Goal: Find specific page/section: Find specific page/section

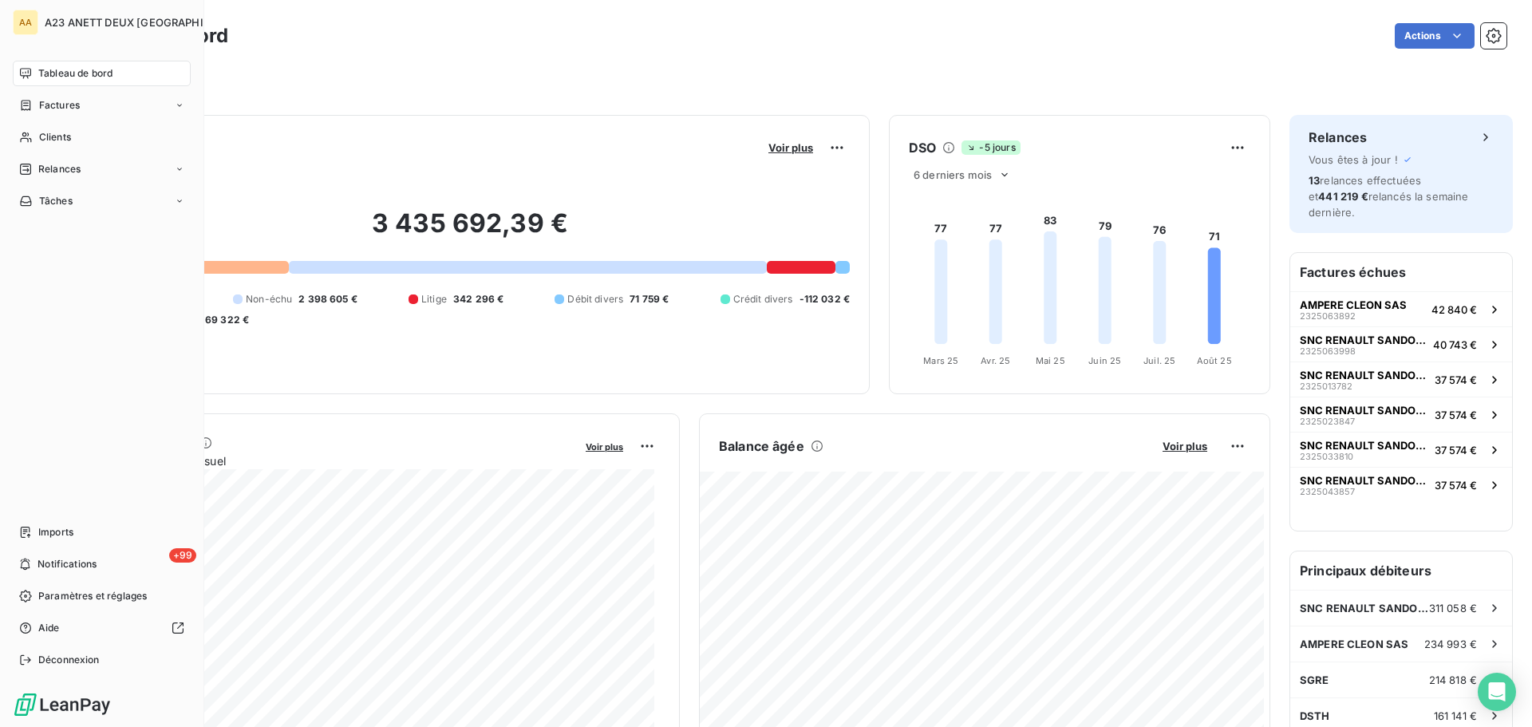
click at [58, 77] on span "Tableau de bord" at bounding box center [75, 73] width 74 height 14
click at [66, 71] on span "Tableau de bord" at bounding box center [75, 73] width 74 height 14
click at [41, 71] on span "Tableau de bord" at bounding box center [75, 73] width 74 height 14
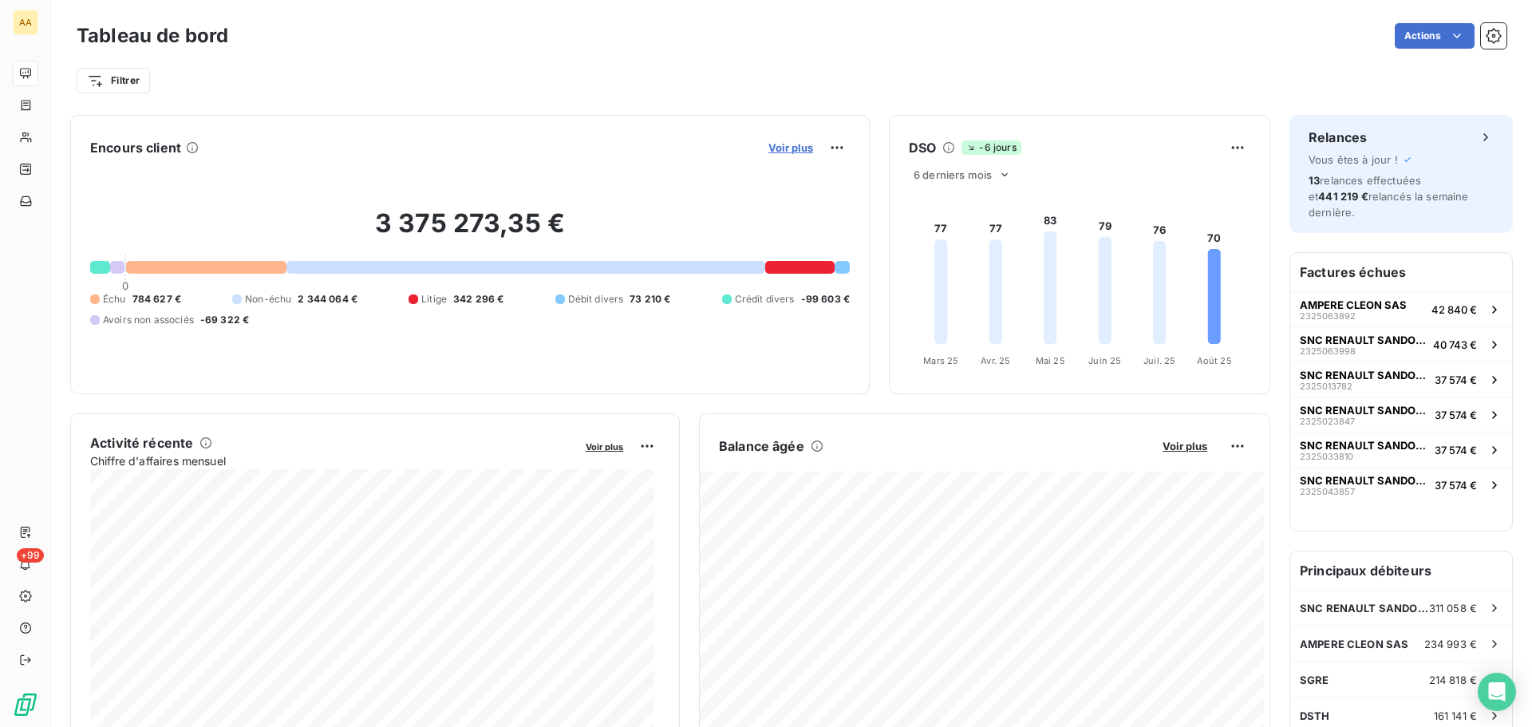
click at [795, 147] on span "Voir plus" at bounding box center [790, 147] width 45 height 13
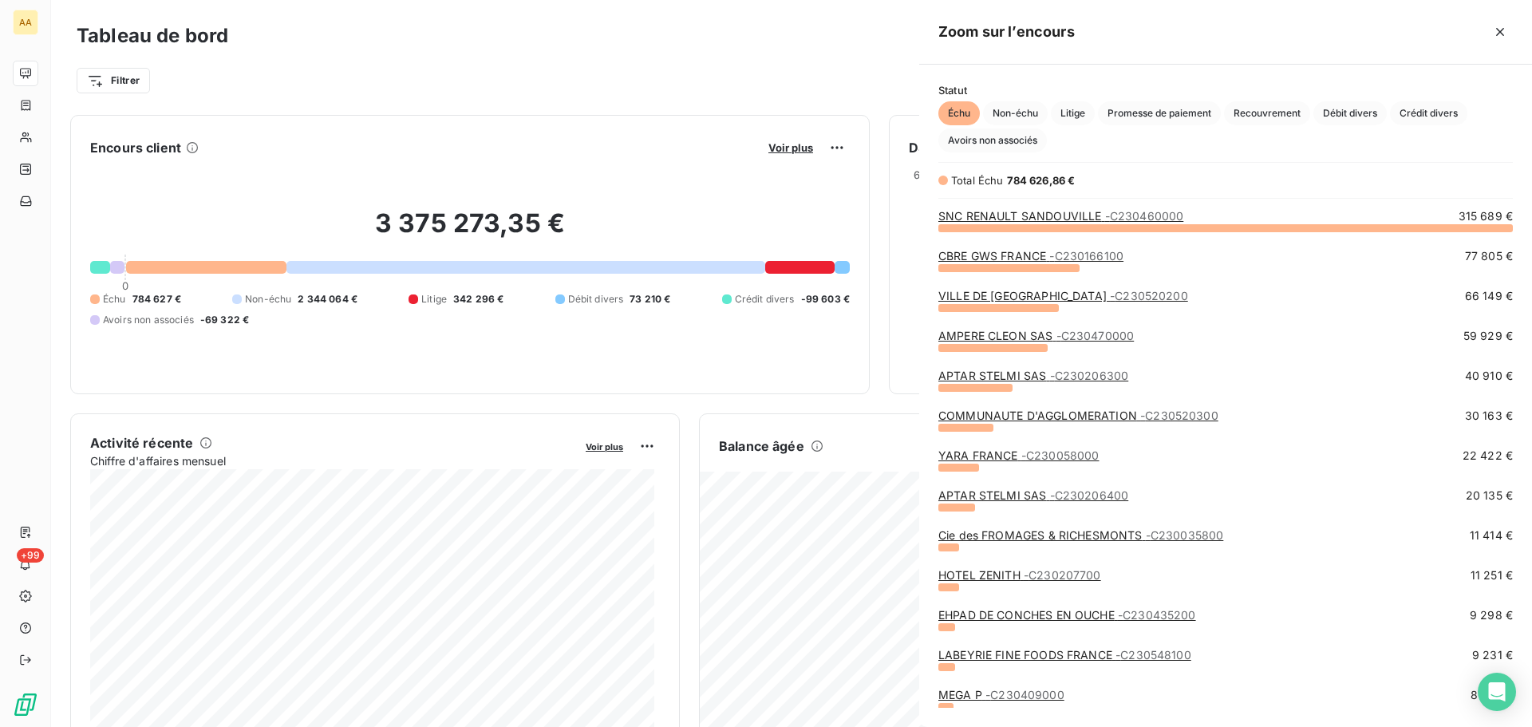
scroll to position [487, 601]
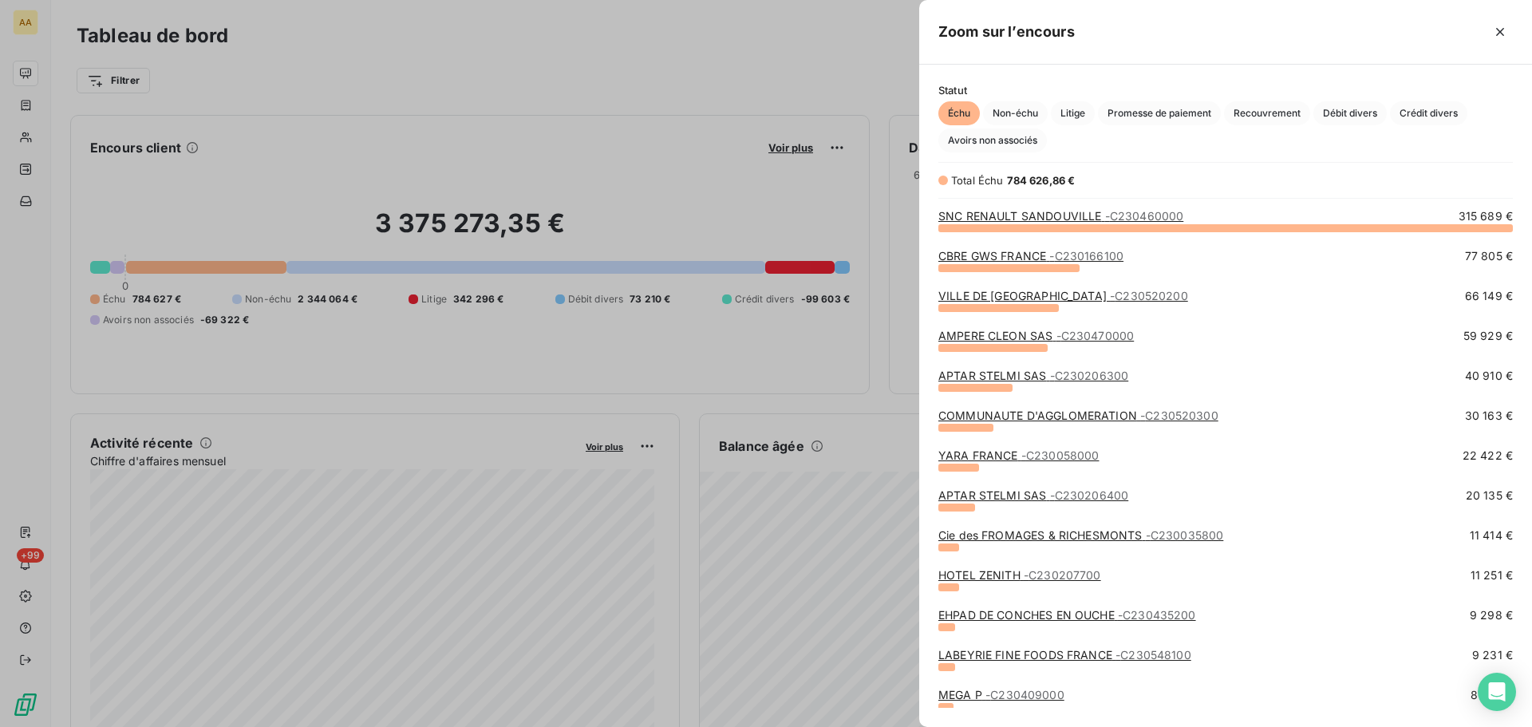
click at [18, 136] on div at bounding box center [766, 363] width 1532 height 727
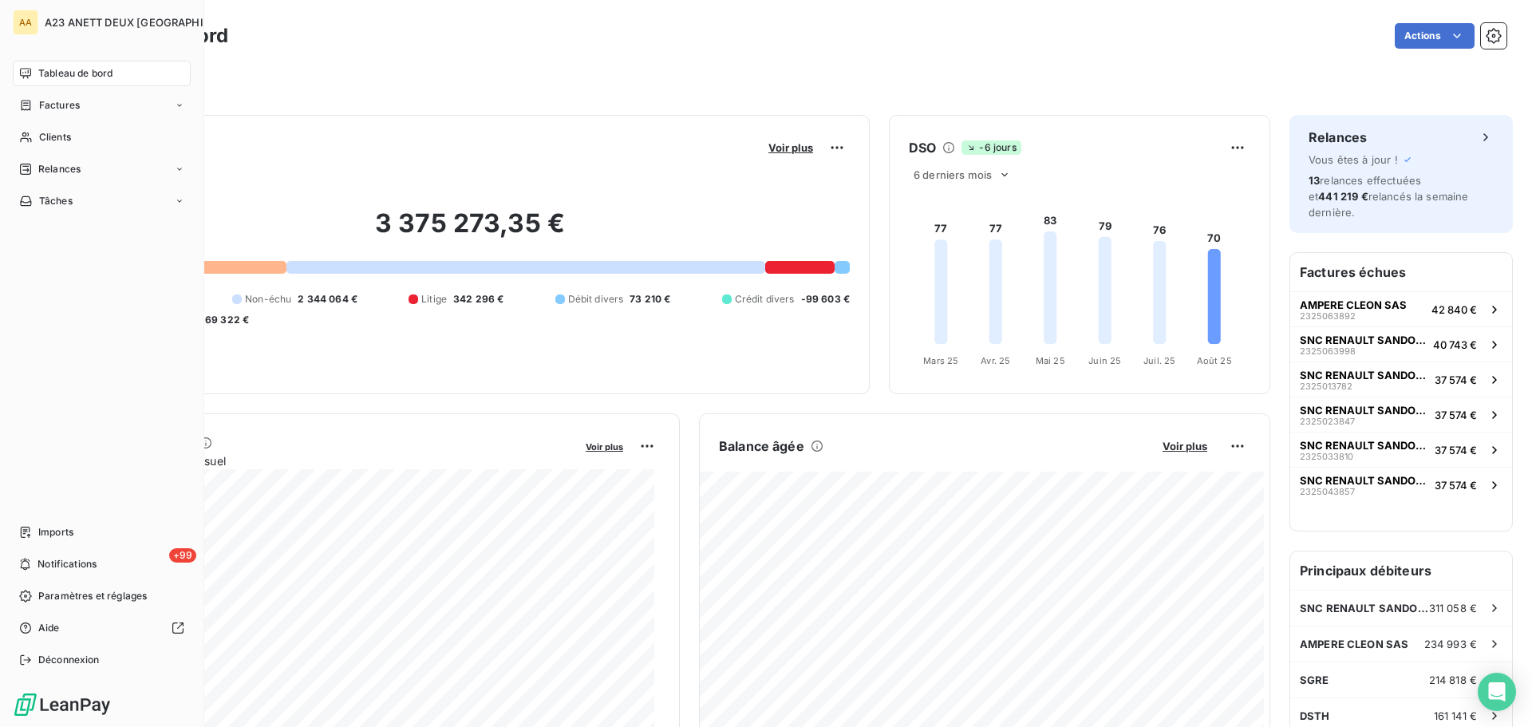
click at [37, 139] on div "Clients" at bounding box center [102, 137] width 178 height 26
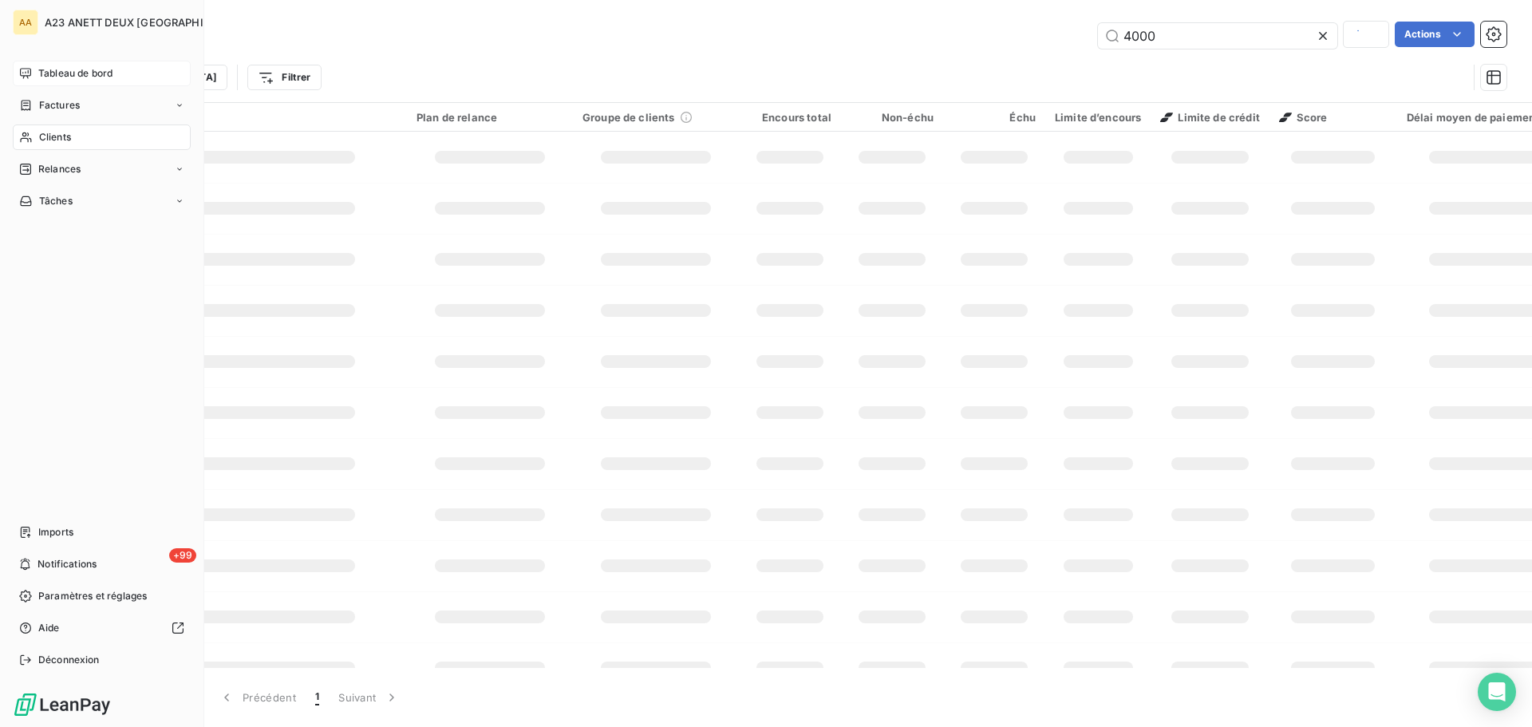
click at [49, 138] on span "Clients" at bounding box center [55, 137] width 32 height 14
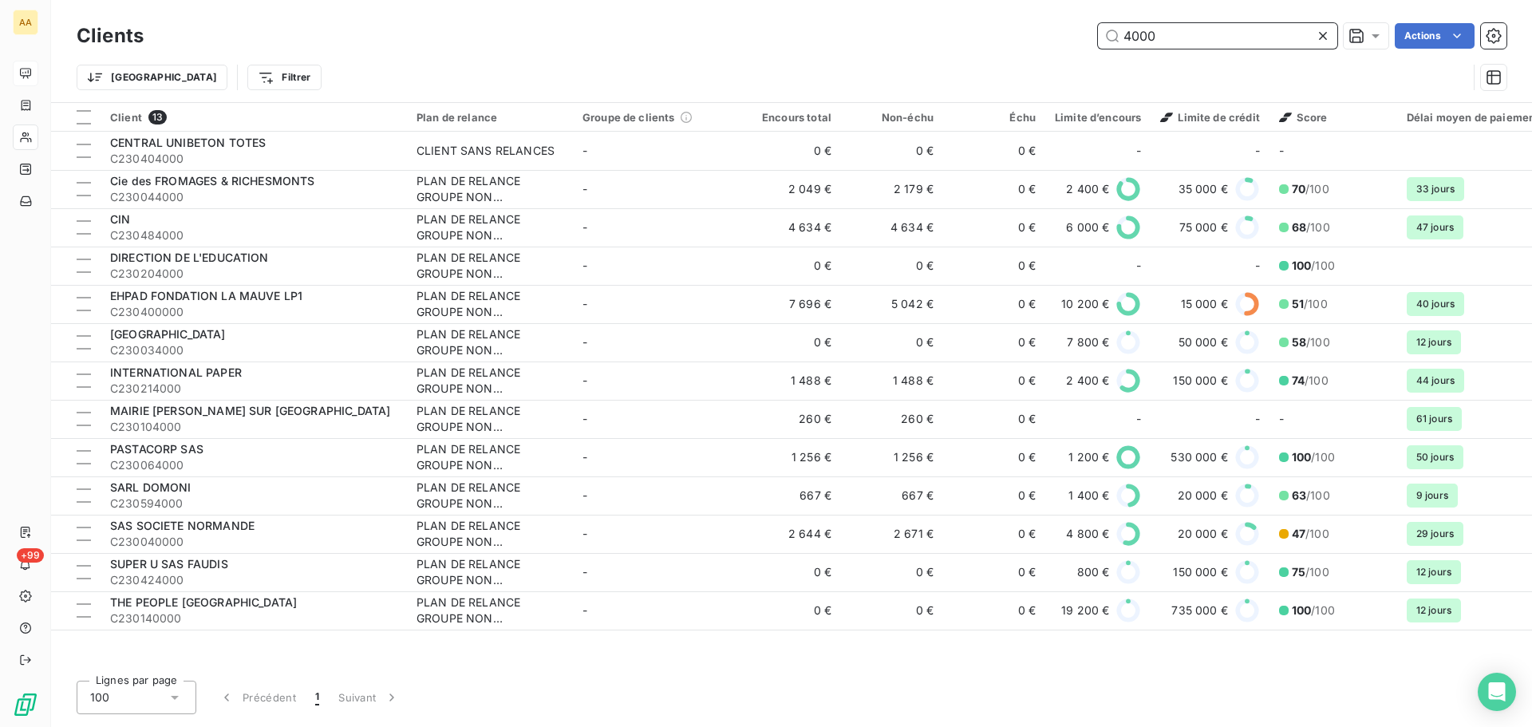
drag, startPoint x: 1157, startPoint y: 35, endPoint x: 958, endPoint y: 0, distance: 201.7
click at [1020, 26] on div "4000 Actions" at bounding box center [834, 36] width 1343 height 26
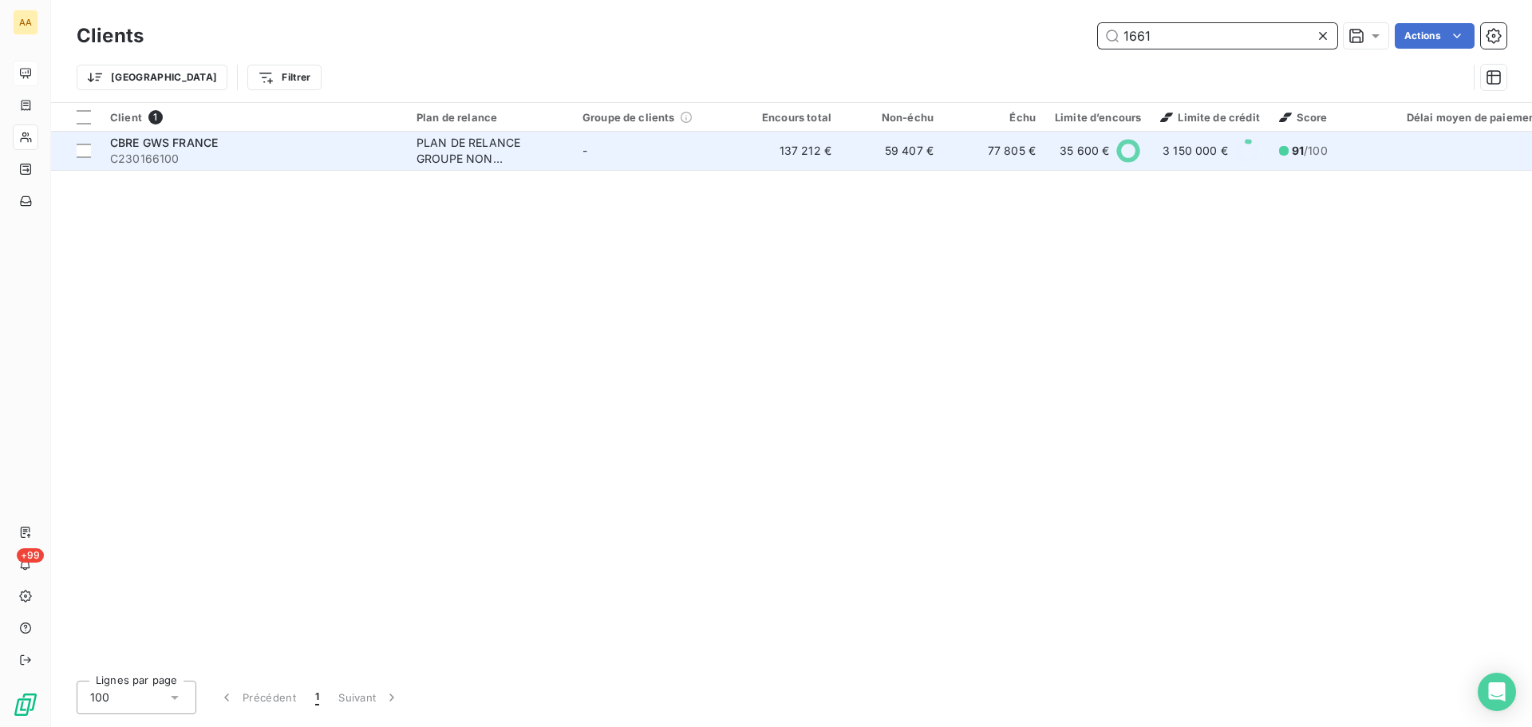
type input "1661"
click at [252, 145] on div "CBRE GWS FRANCE" at bounding box center [253, 143] width 287 height 16
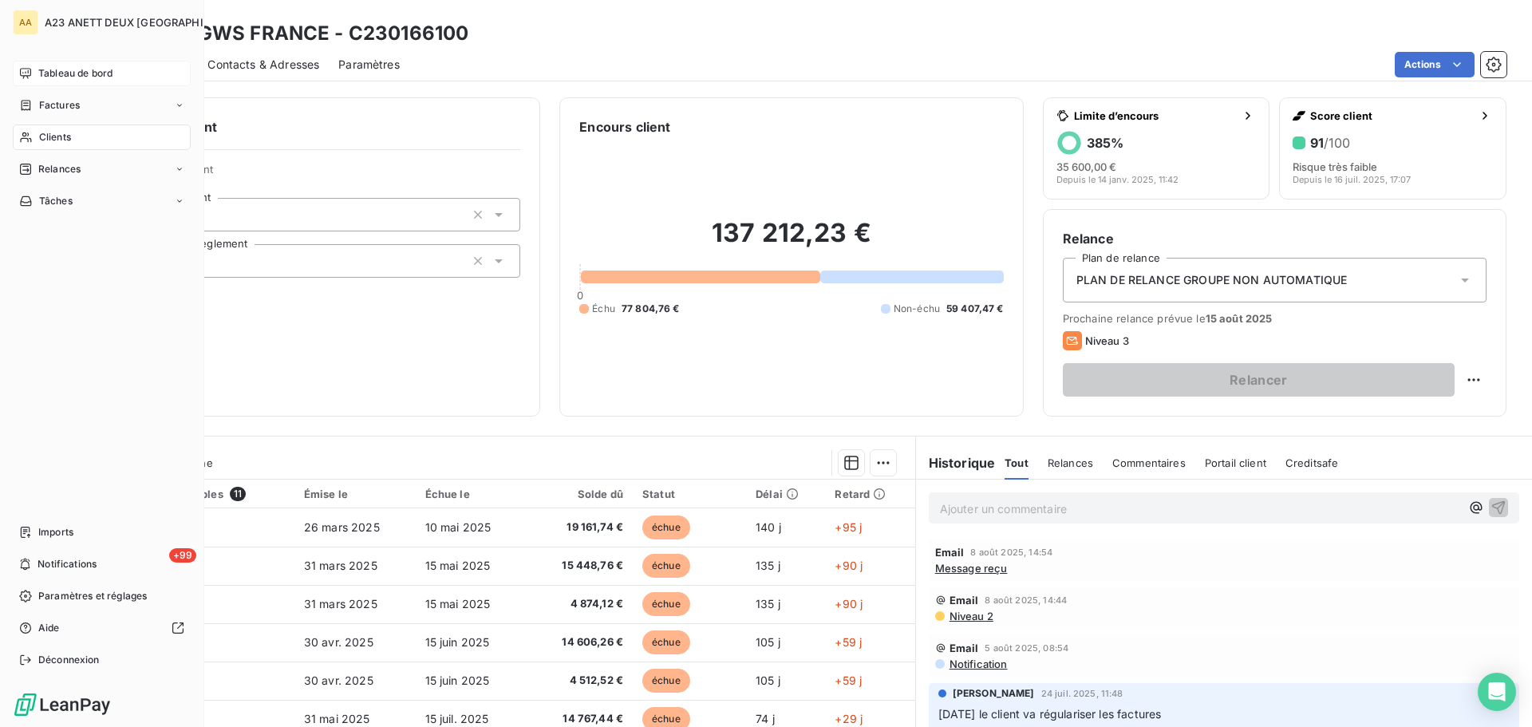
click at [63, 139] on span "Clients" at bounding box center [55, 137] width 32 height 14
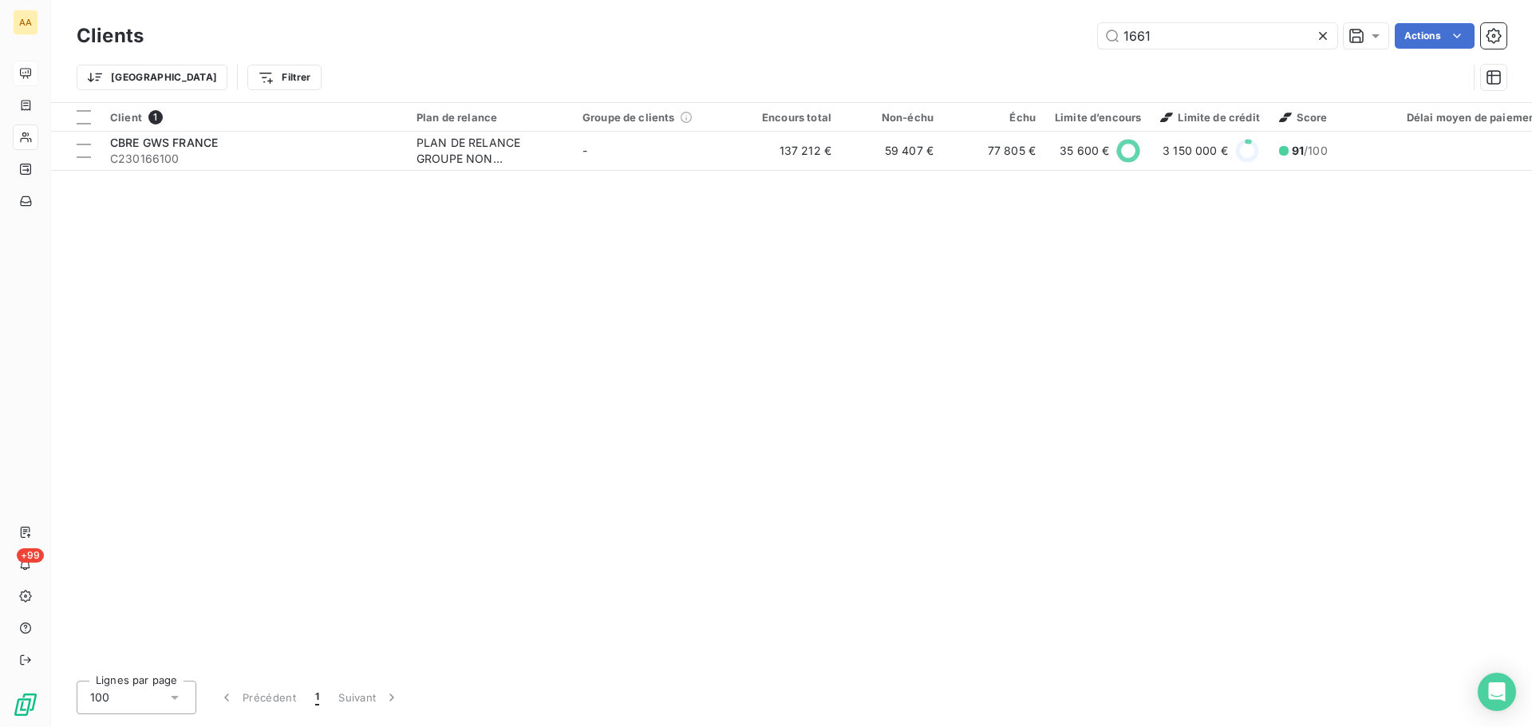
drag, startPoint x: 1151, startPoint y: 37, endPoint x: 826, endPoint y: 28, distance: 325.6
click at [932, 37] on div "1661 Actions" at bounding box center [834, 36] width 1343 height 26
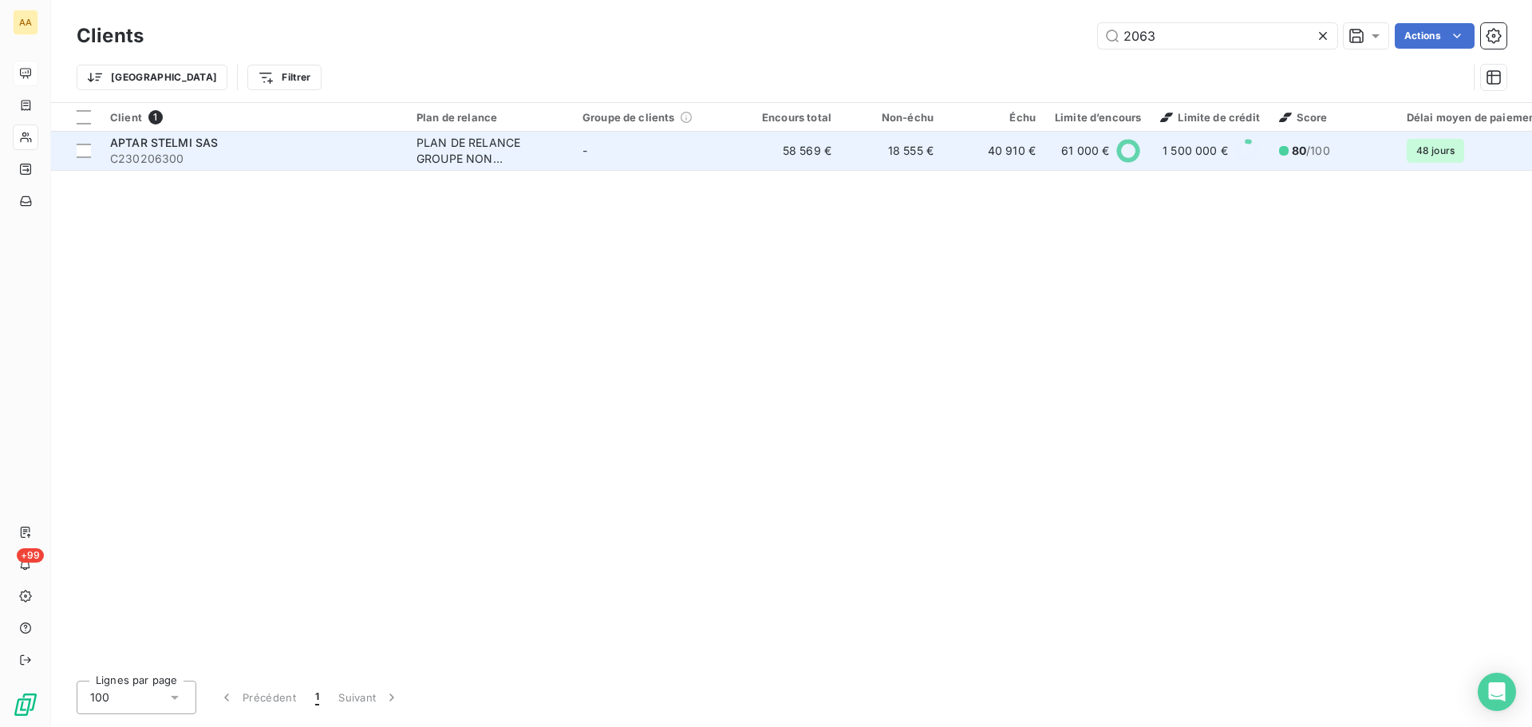
type input "2063"
click at [159, 133] on td "APTAR STELMI SAS C230206300" at bounding box center [254, 151] width 306 height 38
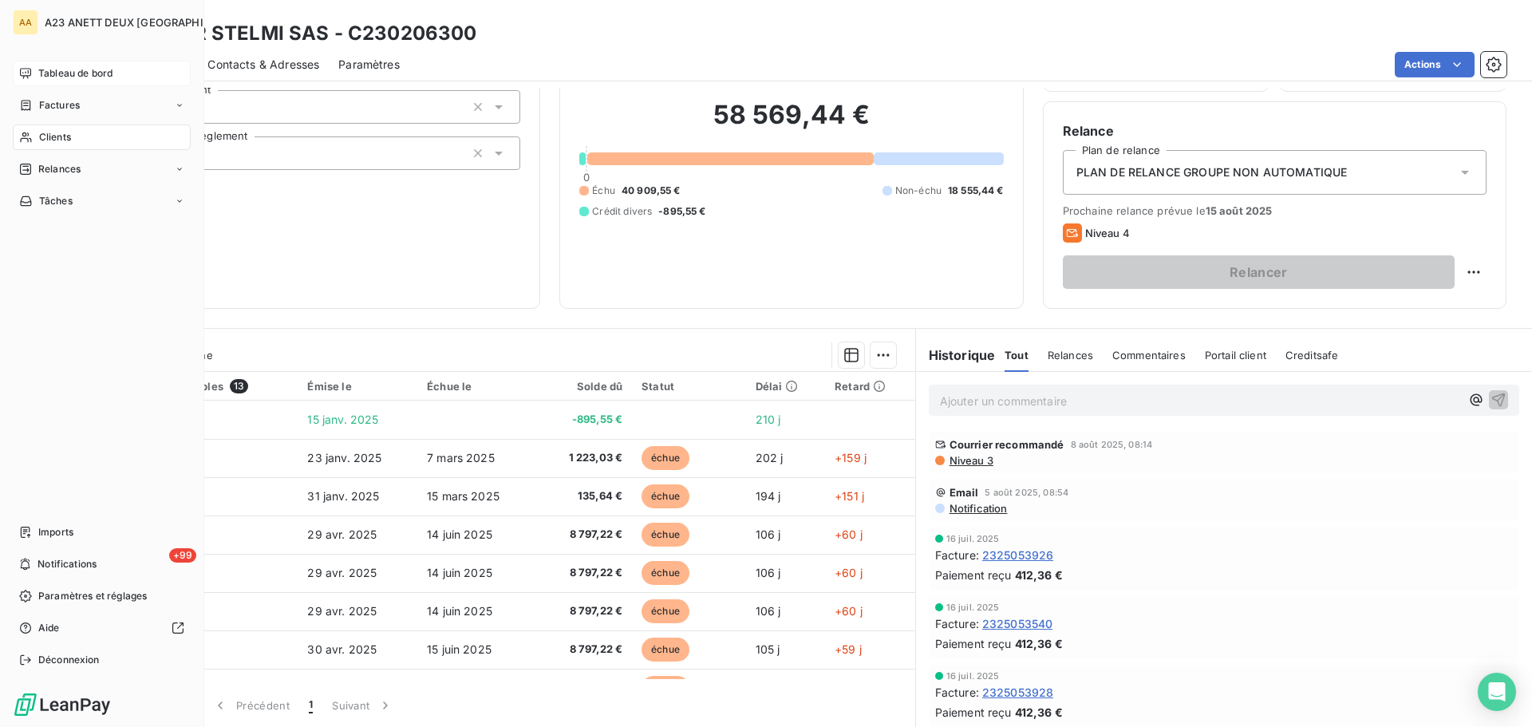
click at [50, 132] on span "Clients" at bounding box center [55, 137] width 32 height 14
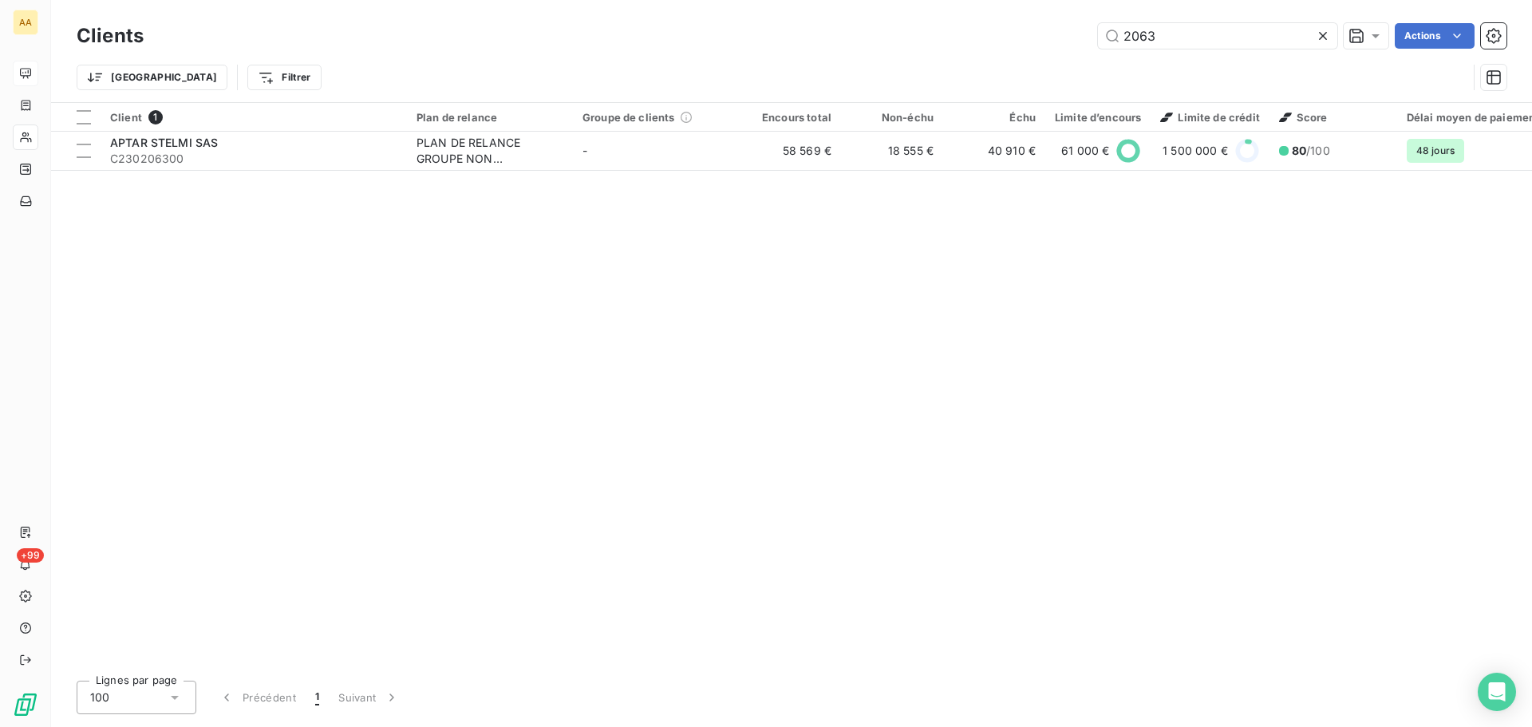
drag, startPoint x: 1174, startPoint y: 37, endPoint x: 786, endPoint y: -18, distance: 392.5
click at [786, 0] on html "AA +99 Clients 2063 Actions Trier Filtrer Client 1 Plan de relance Groupe de cl…" at bounding box center [766, 363] width 1532 height 727
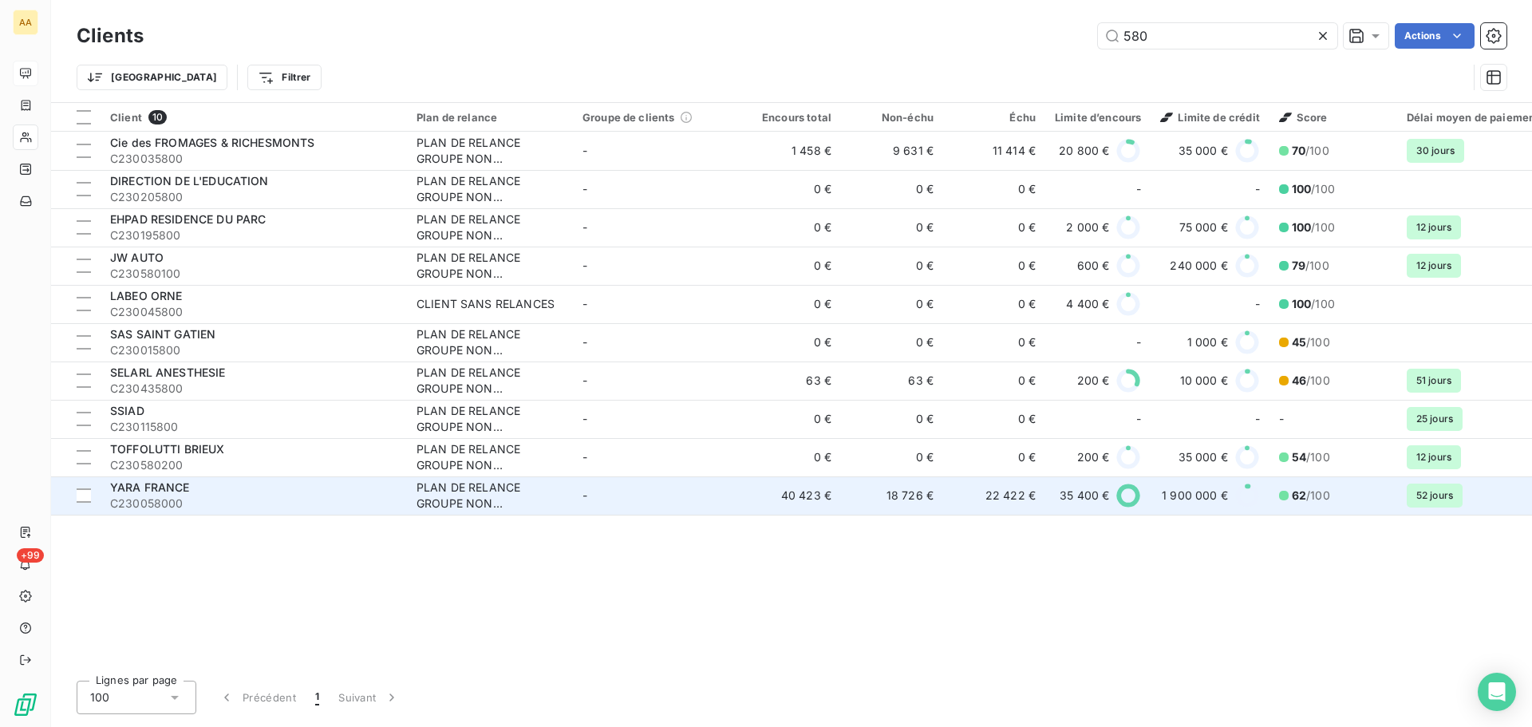
type input "580"
click at [287, 506] on span "C230058000" at bounding box center [253, 503] width 287 height 16
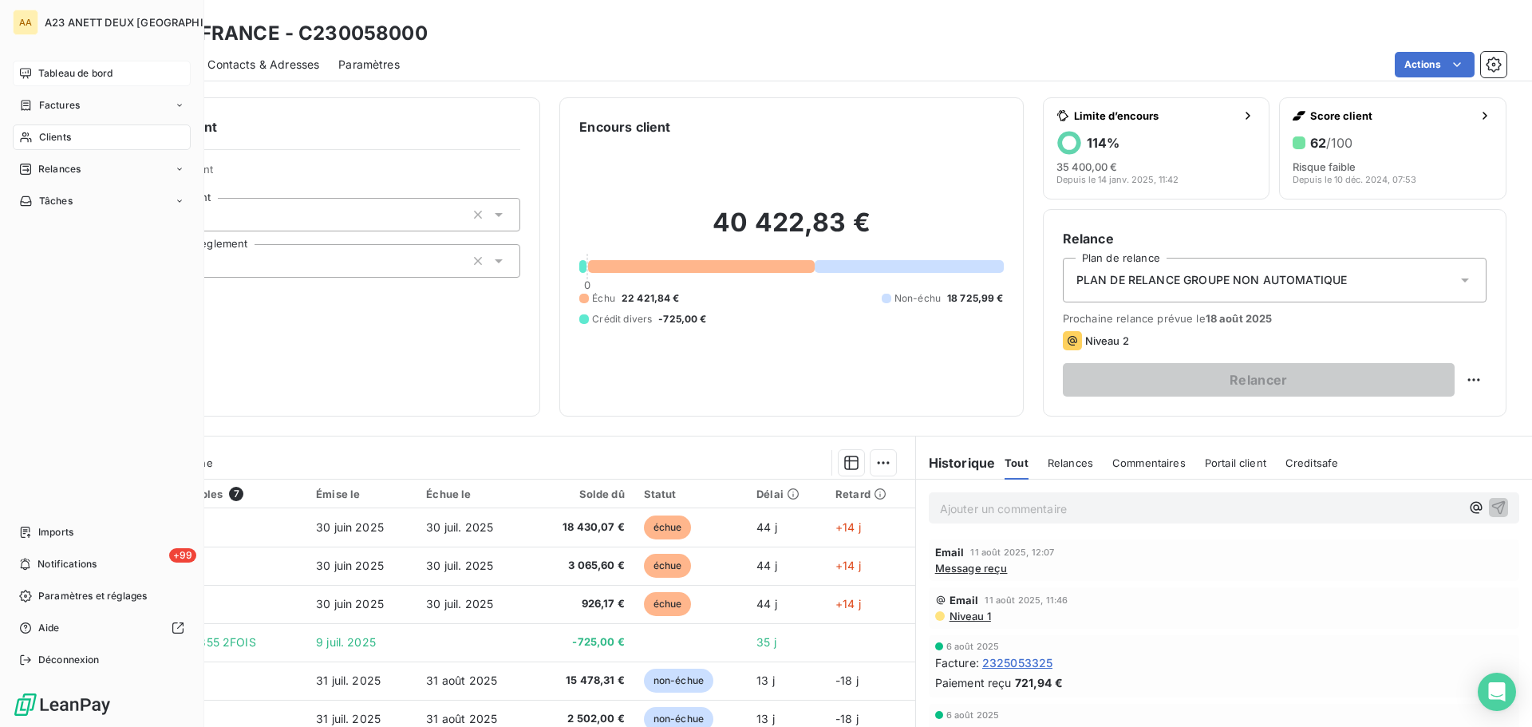
click at [61, 138] on span "Clients" at bounding box center [55, 137] width 32 height 14
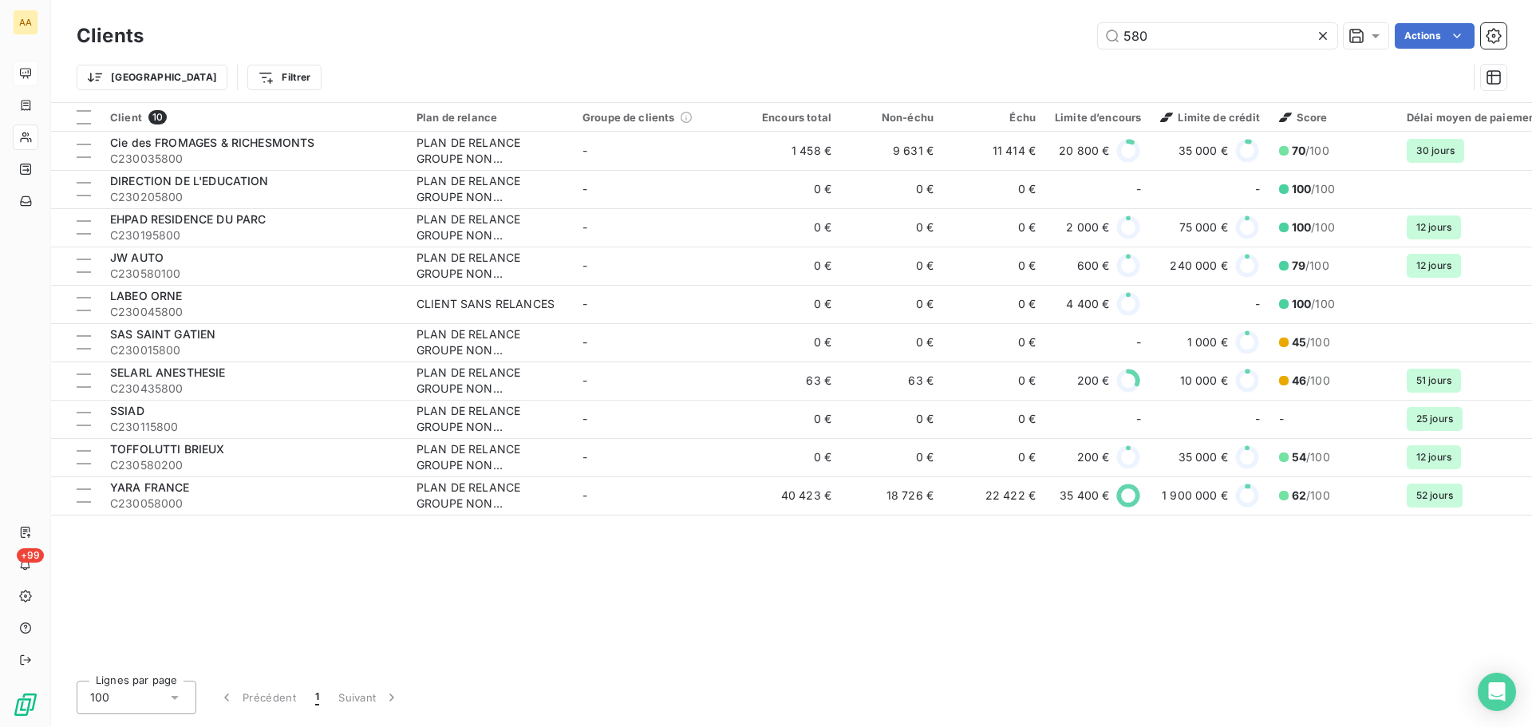
drag, startPoint x: 1145, startPoint y: 34, endPoint x: 910, endPoint y: 26, distance: 234.7
click at [992, 32] on div "580 Actions" at bounding box center [834, 36] width 1343 height 26
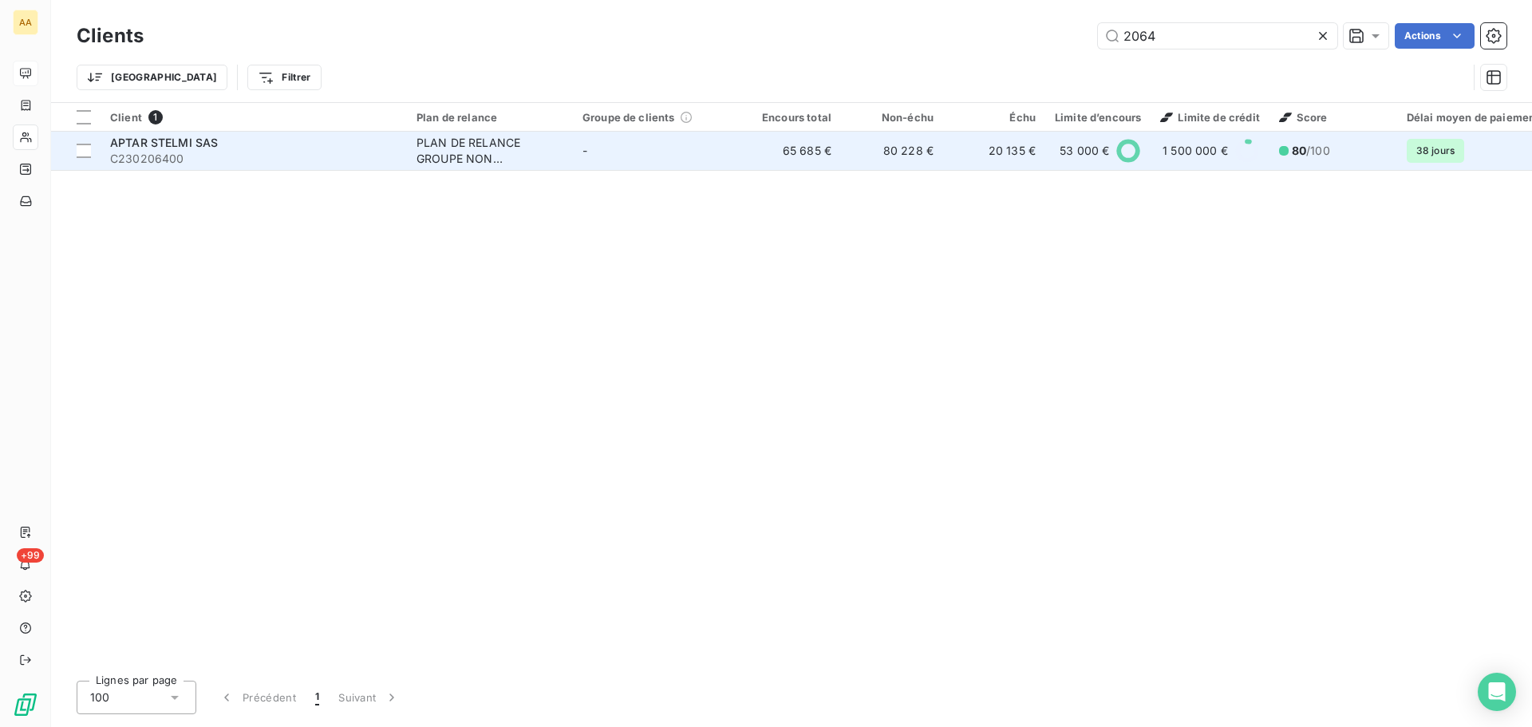
type input "2064"
click at [239, 149] on div "APTAR STELMI SAS" at bounding box center [253, 143] width 287 height 16
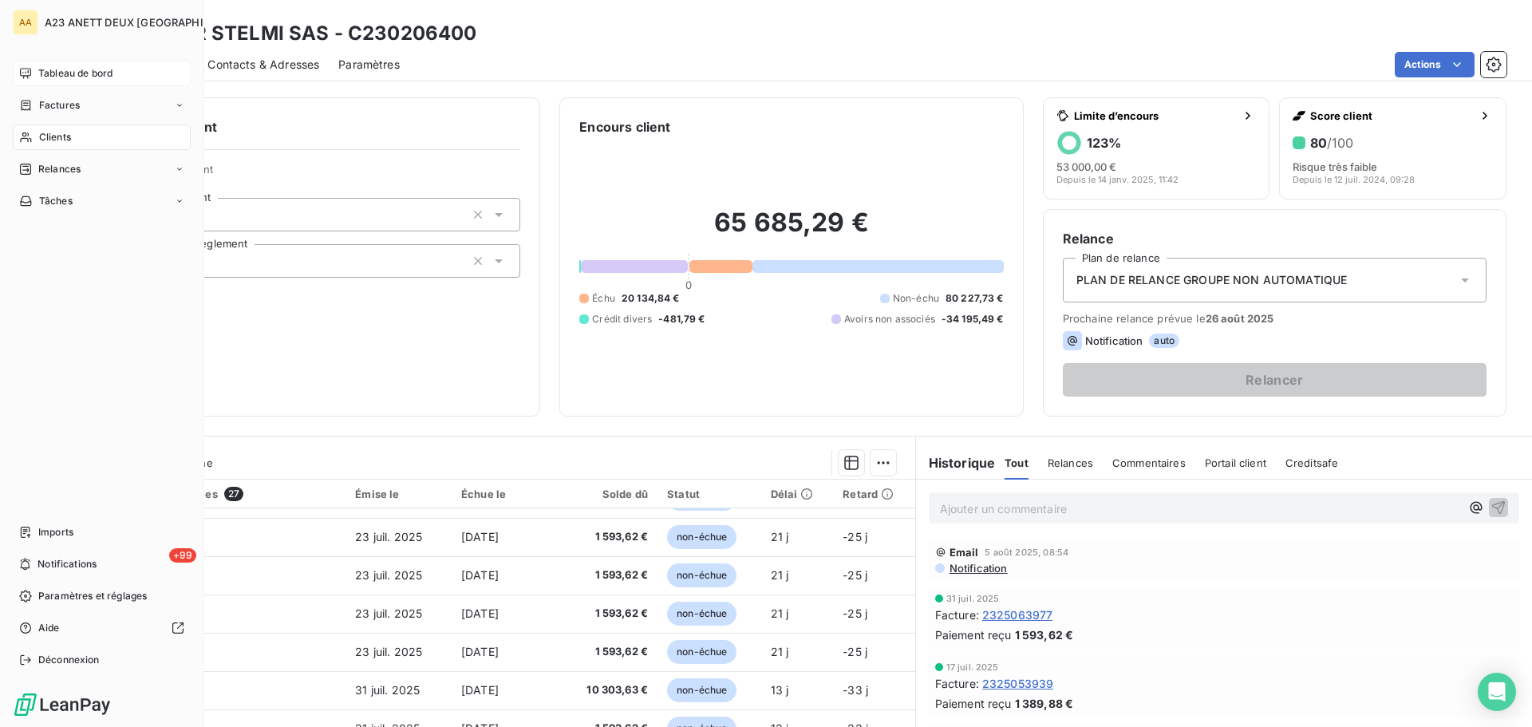
drag, startPoint x: 57, startPoint y: 143, endPoint x: 71, endPoint y: 140, distance: 14.7
click at [58, 143] on span "Clients" at bounding box center [55, 137] width 32 height 14
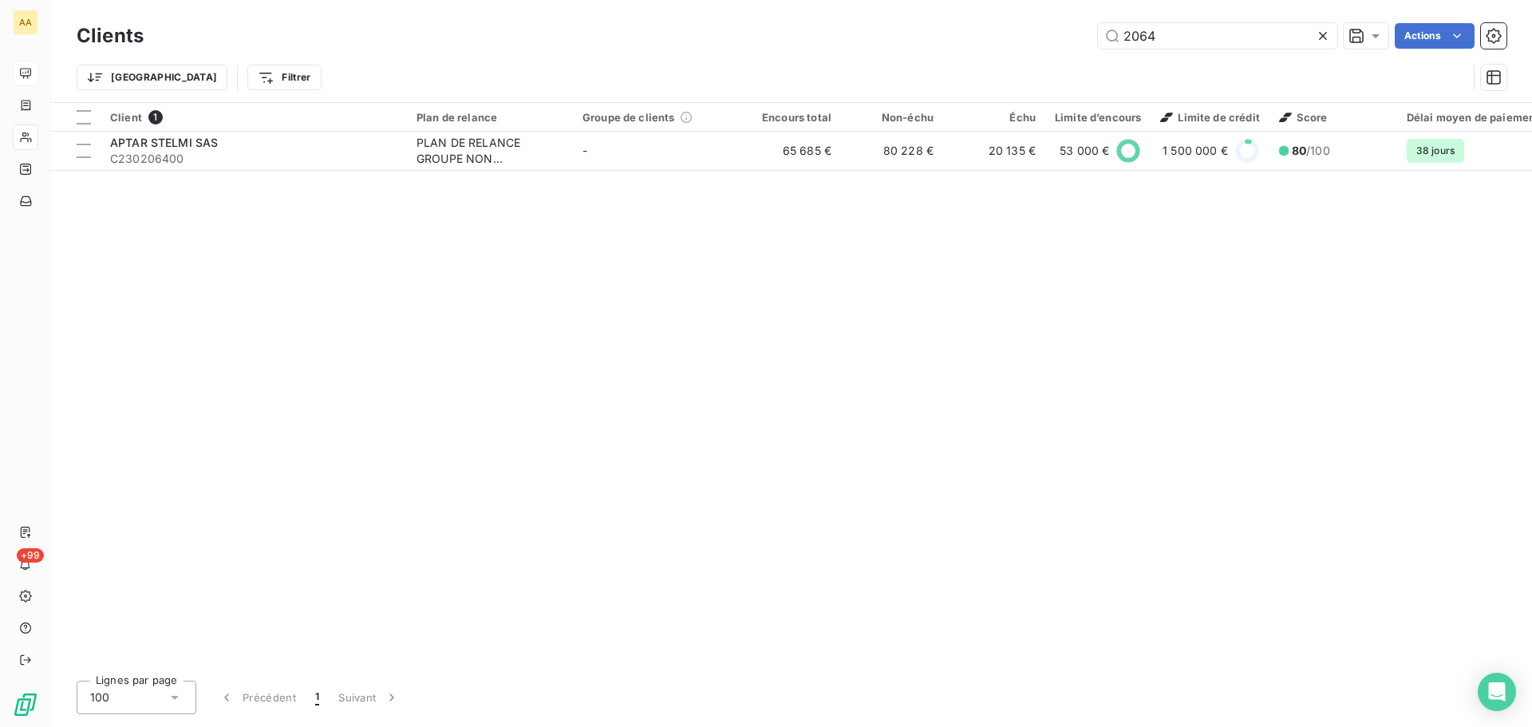
drag, startPoint x: 1166, startPoint y: 26, endPoint x: 1081, endPoint y: 25, distance: 85.4
click at [1089, 25] on div "2064 Actions" at bounding box center [834, 36] width 1343 height 26
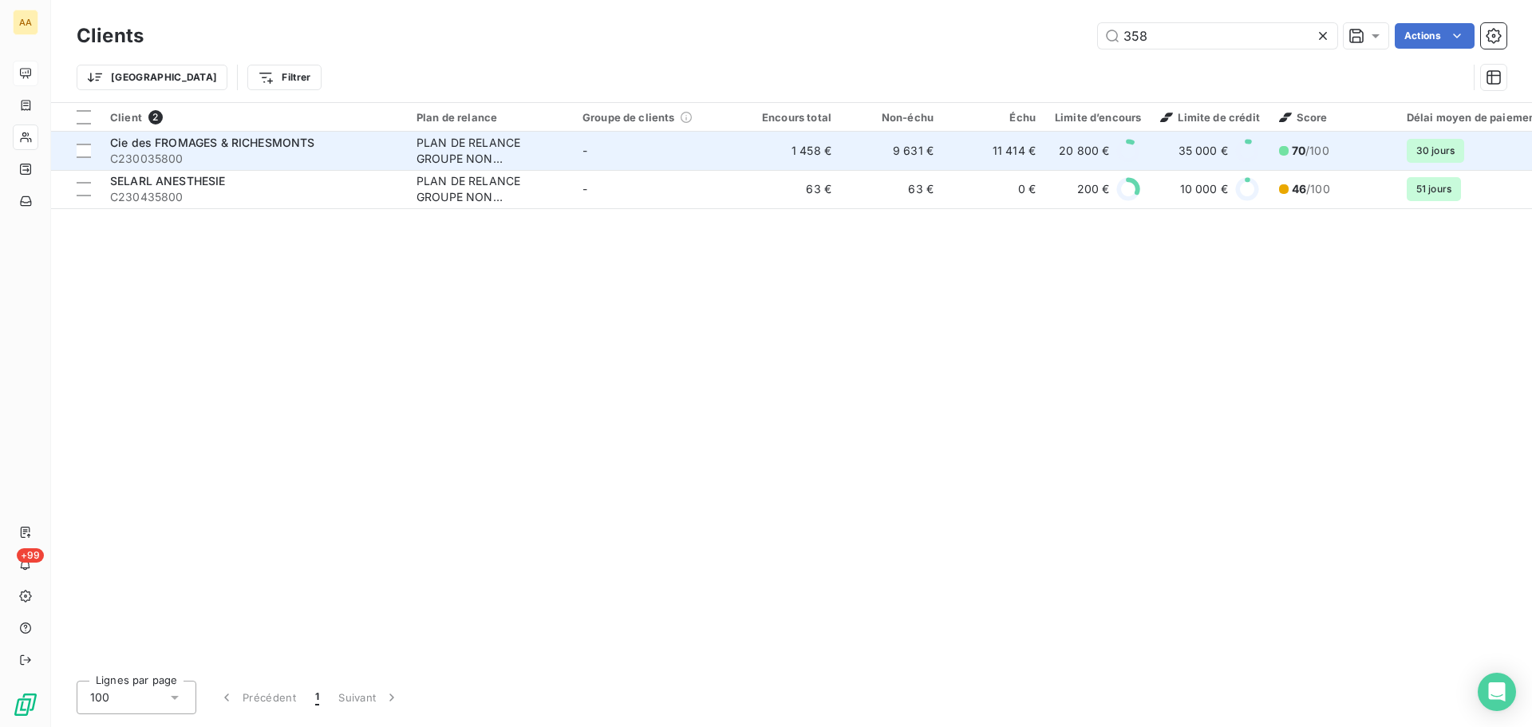
type input "358"
click at [317, 149] on div "Cie des FROMAGES & RICHESMONTS" at bounding box center [253, 143] width 287 height 16
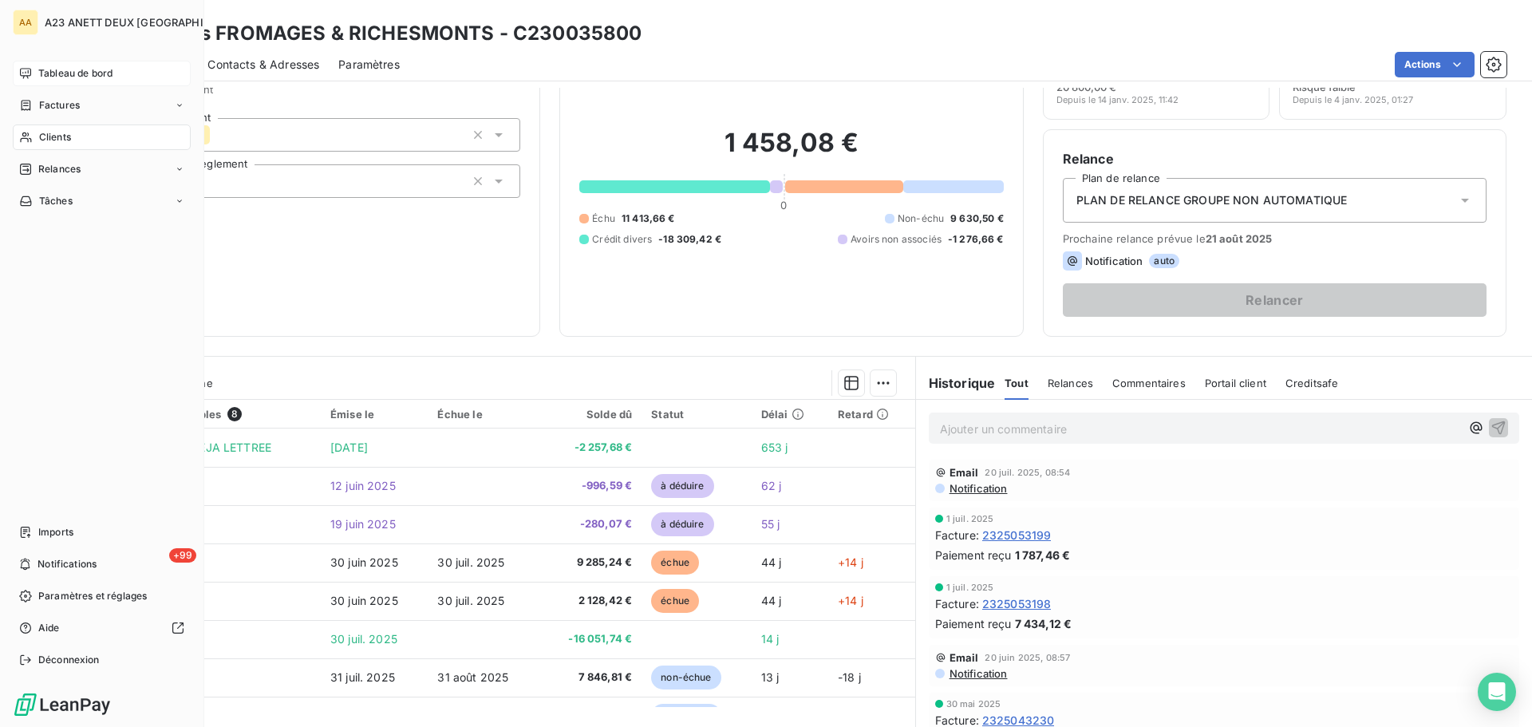
click at [41, 137] on span "Clients" at bounding box center [55, 137] width 32 height 14
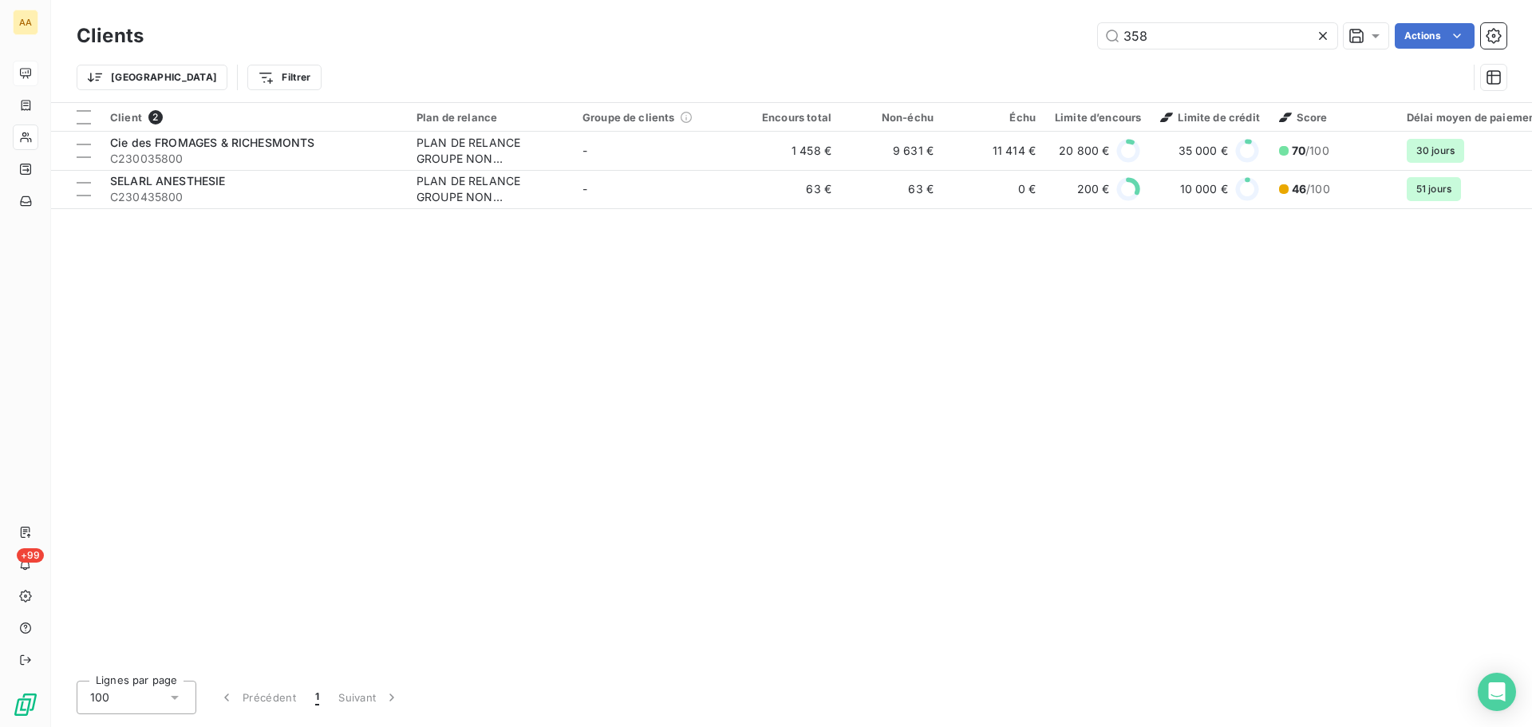
drag, startPoint x: 1149, startPoint y: 31, endPoint x: 839, endPoint y: 22, distance: 310.4
click at [839, 22] on div "Clients 358 Actions" at bounding box center [791, 36] width 1429 height 34
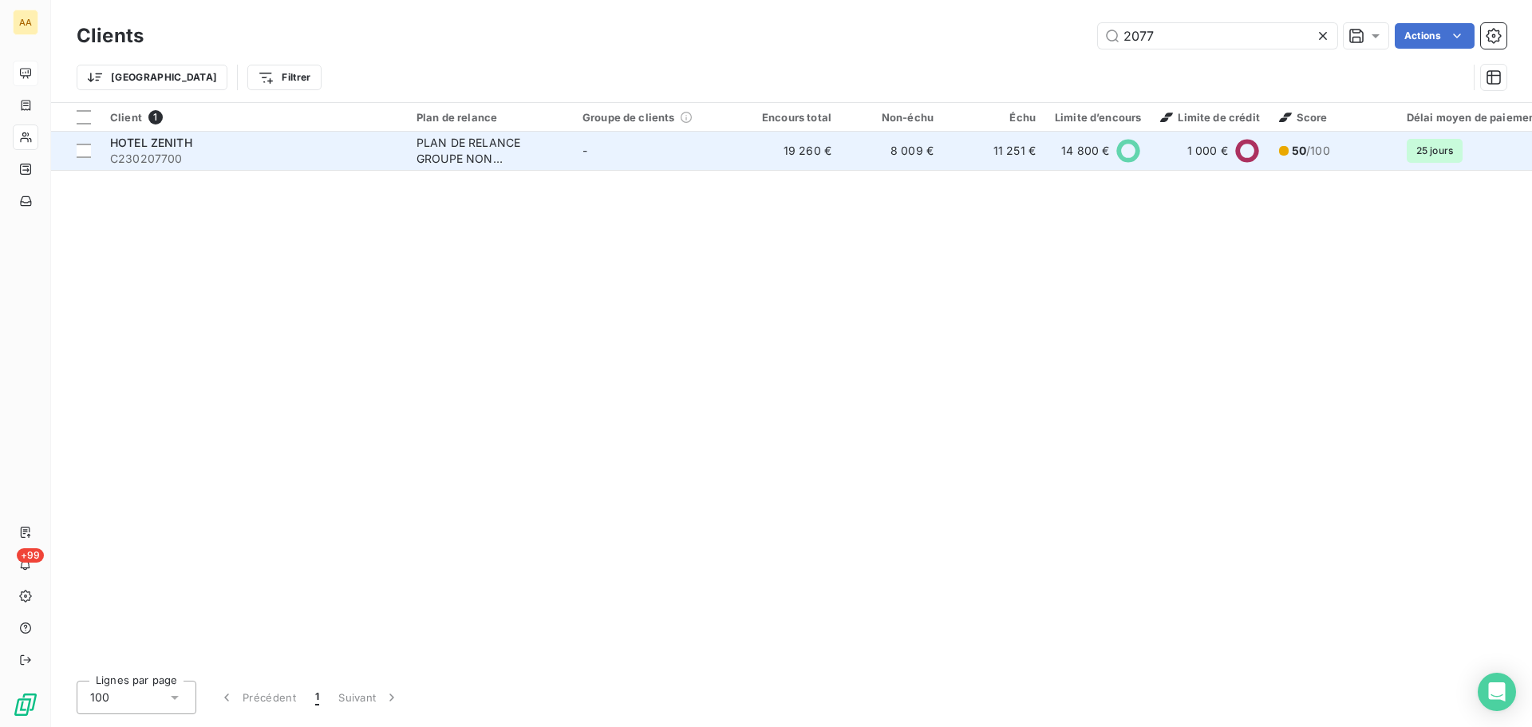
type input "2077"
click at [171, 145] on span "HOTEL ZENITH" at bounding box center [151, 143] width 82 height 14
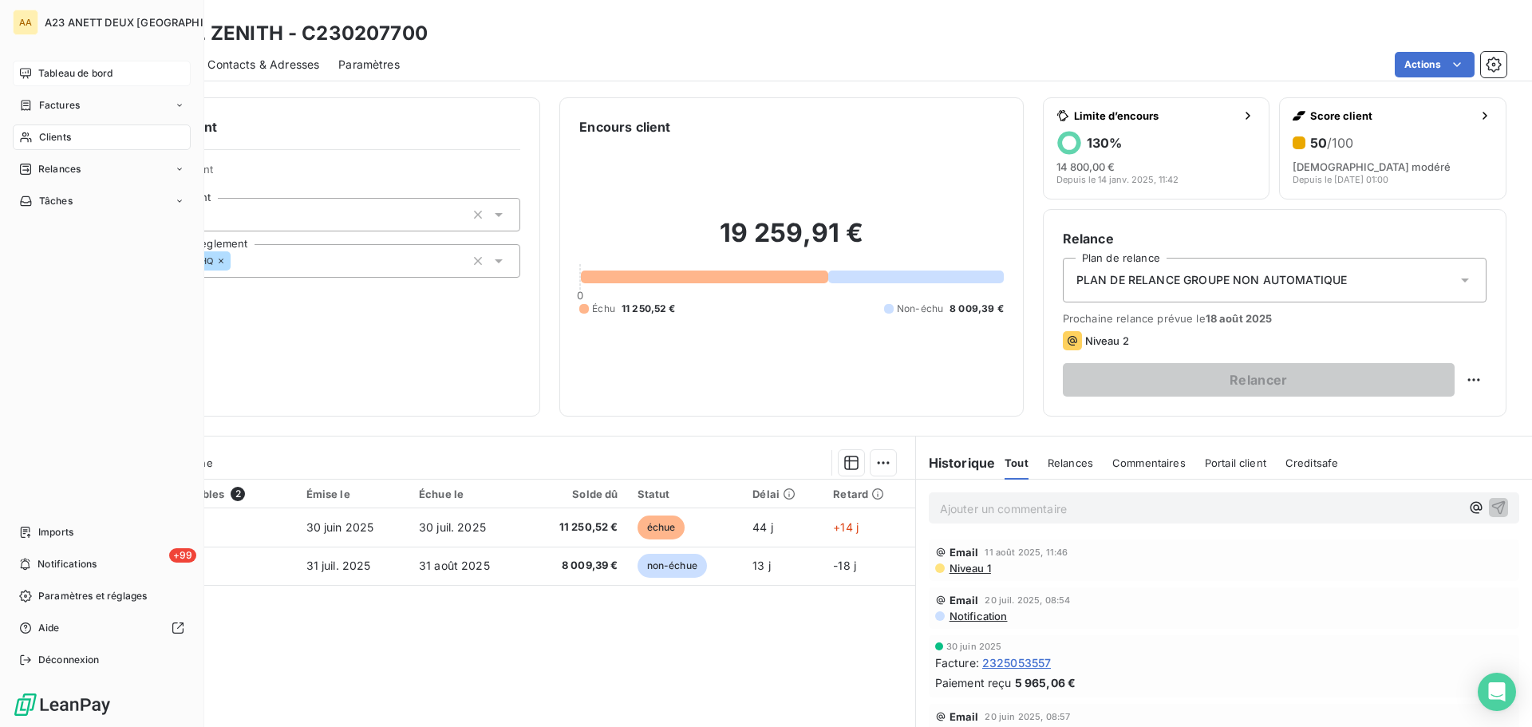
click at [37, 138] on div "Clients" at bounding box center [102, 137] width 178 height 26
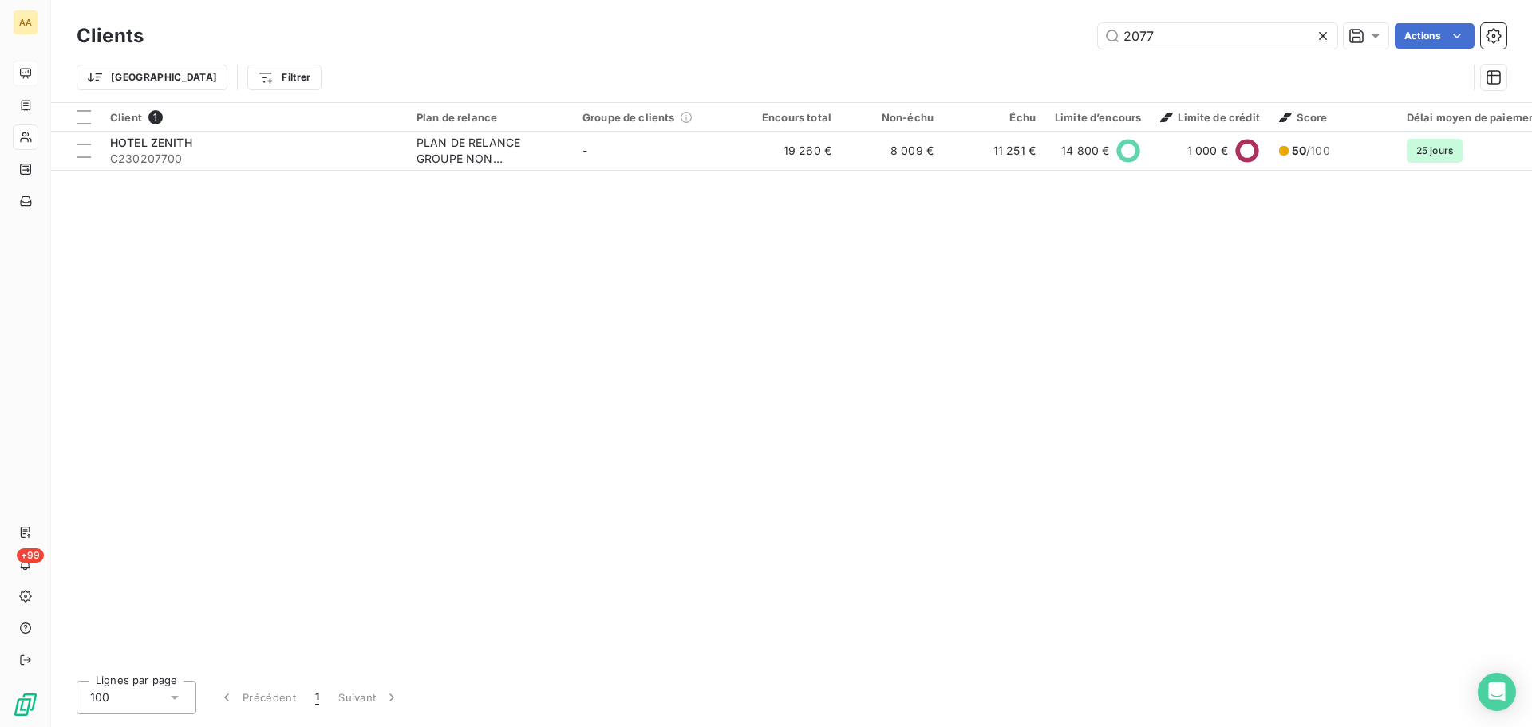
drag, startPoint x: 1197, startPoint y: 27, endPoint x: 765, endPoint y: 13, distance: 431.8
click at [887, 22] on div "Clients 2077 Actions" at bounding box center [791, 36] width 1429 height 34
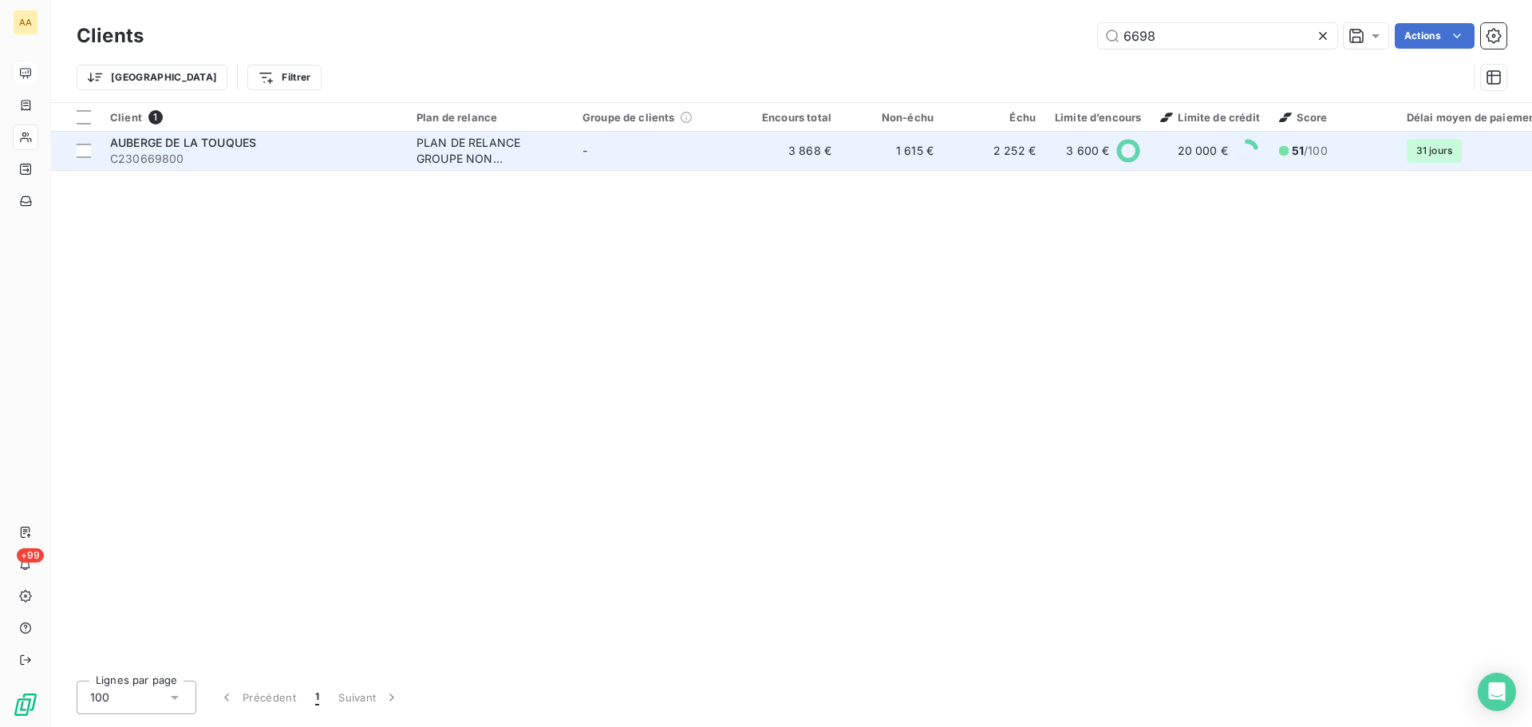
type input "6698"
click at [172, 132] on td "AUBERGE DE LA TOUQUES C230669800" at bounding box center [254, 151] width 306 height 38
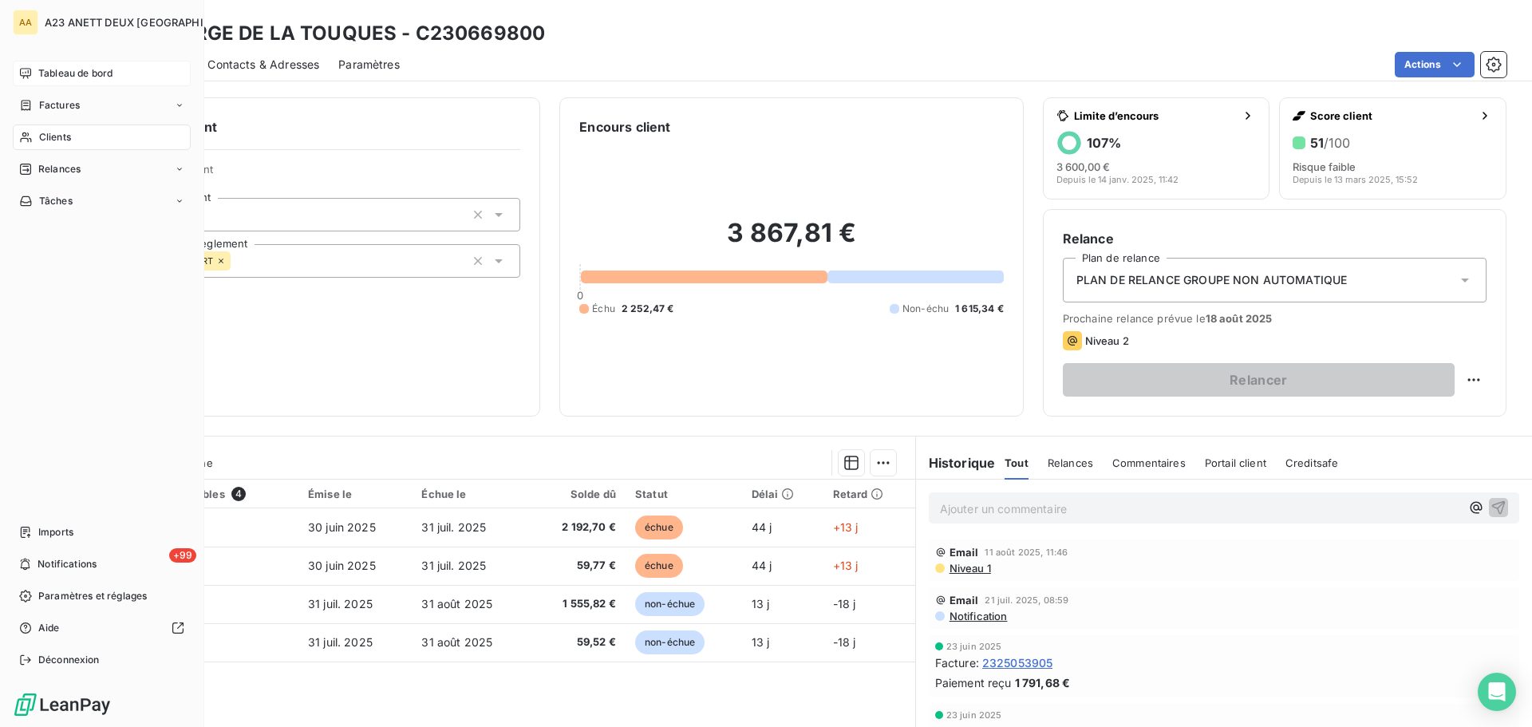
click at [69, 132] on span "Clients" at bounding box center [55, 137] width 32 height 14
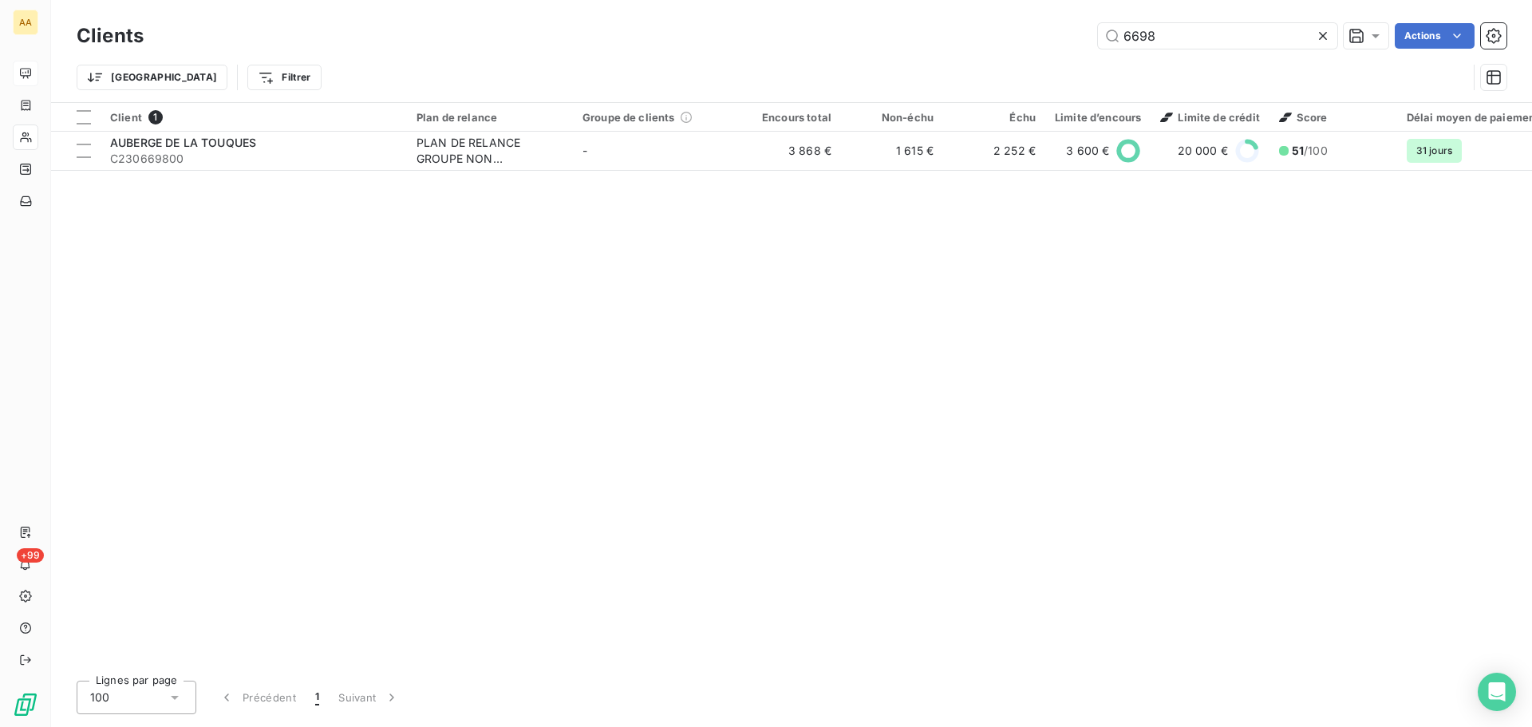
drag, startPoint x: 1173, startPoint y: 34, endPoint x: 841, endPoint y: 8, distance: 332.8
click at [862, 14] on div "Clients 6698 Actions Trier Filtrer" at bounding box center [791, 51] width 1481 height 102
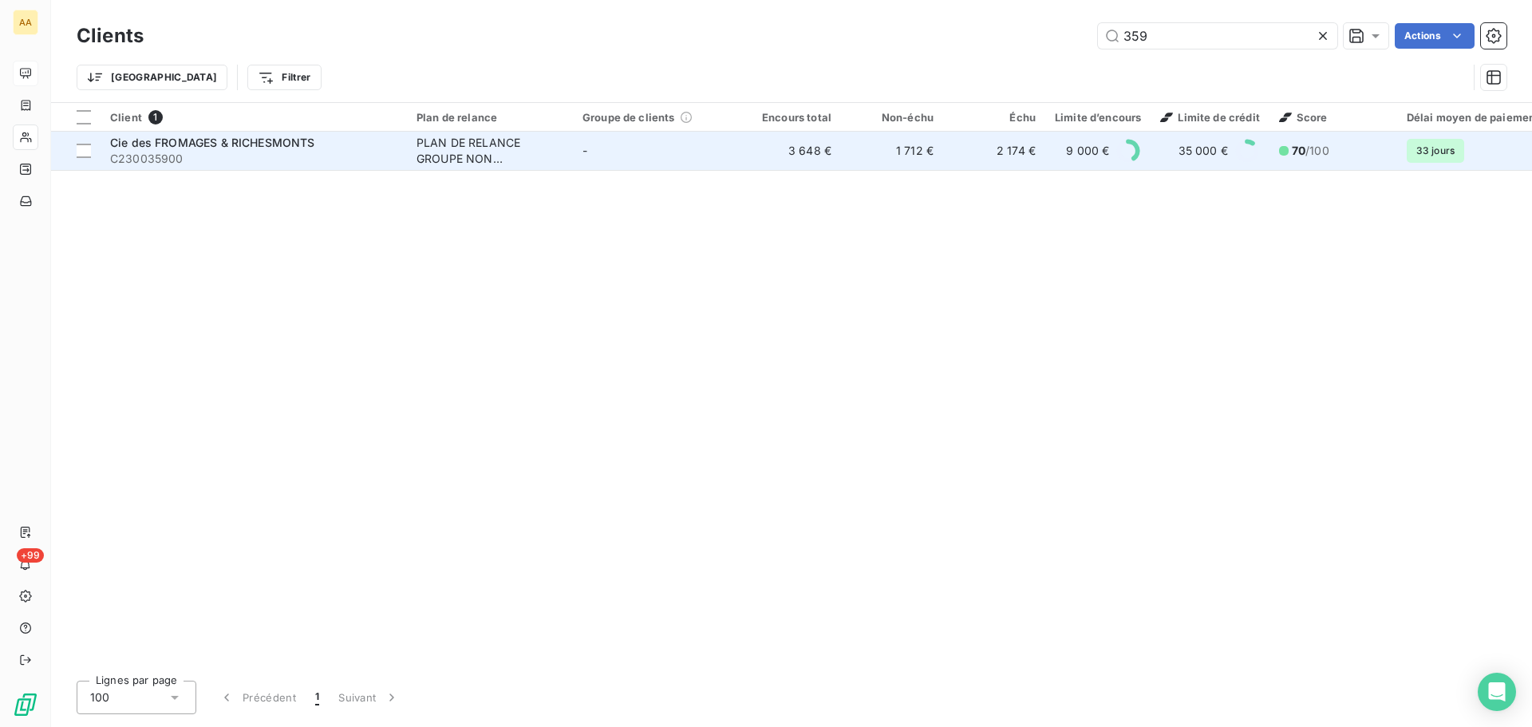
type input "359"
click at [233, 147] on span "Cie des FROMAGES & RICHESMONTS" at bounding box center [212, 143] width 205 height 14
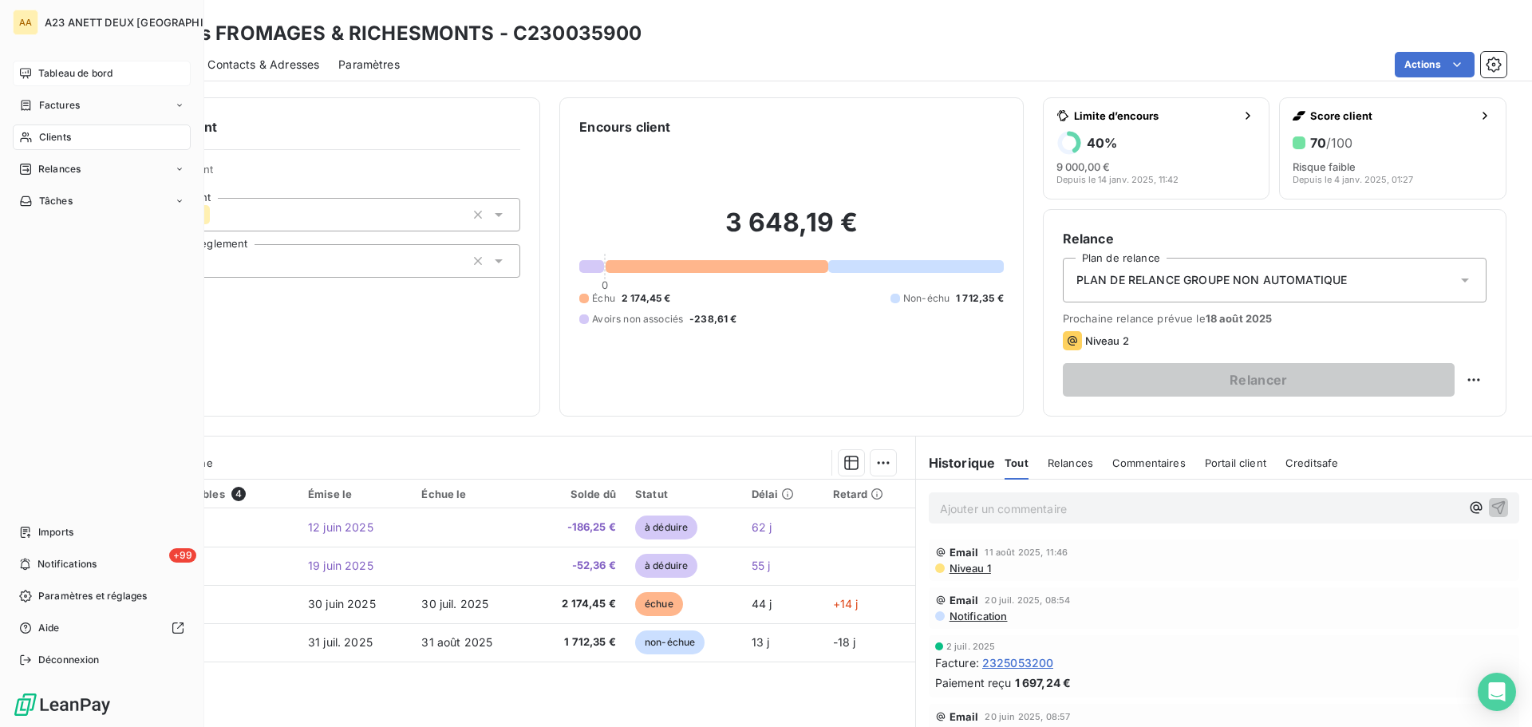
click at [37, 131] on div "Clients" at bounding box center [102, 137] width 178 height 26
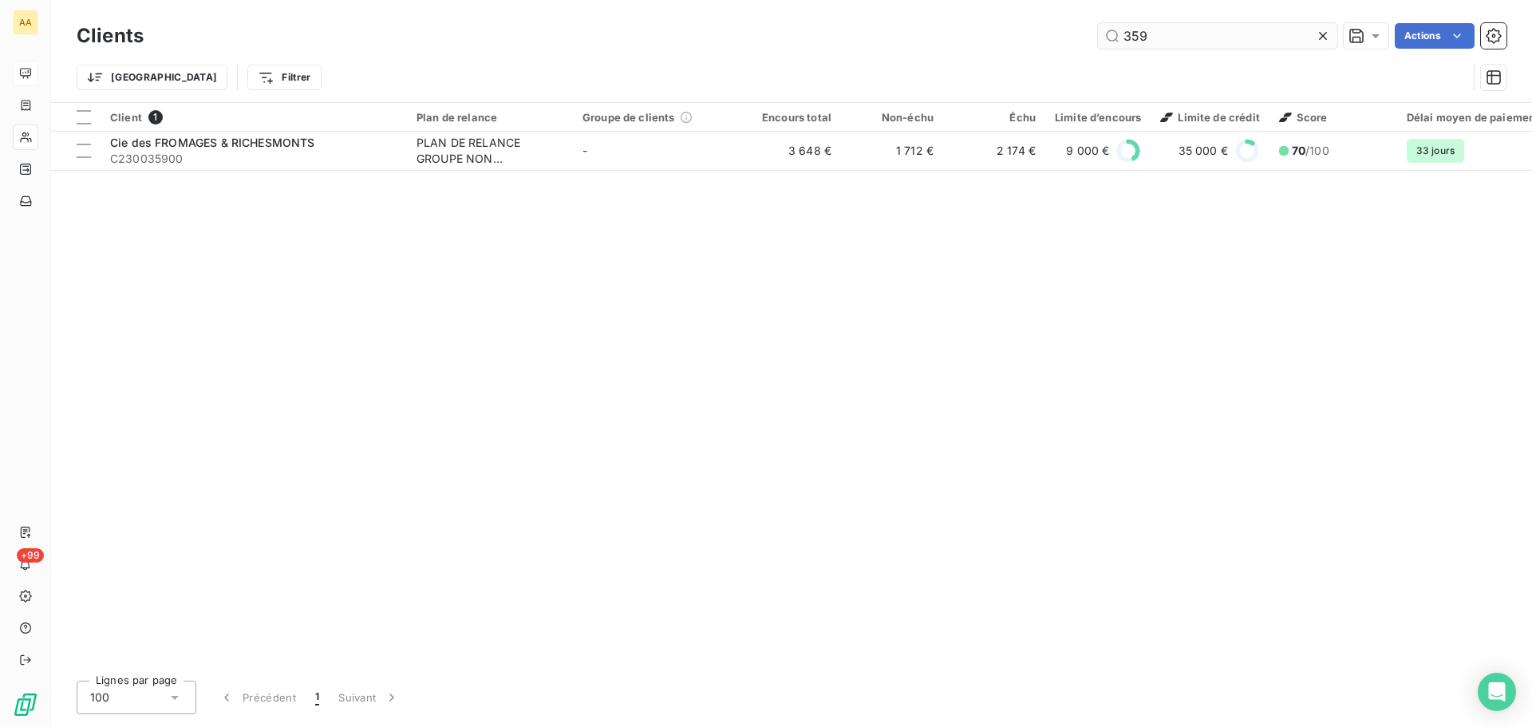
drag, startPoint x: 1149, startPoint y: 34, endPoint x: 1124, endPoint y: 34, distance: 25.5
click at [1125, 34] on input "359" at bounding box center [1217, 36] width 239 height 26
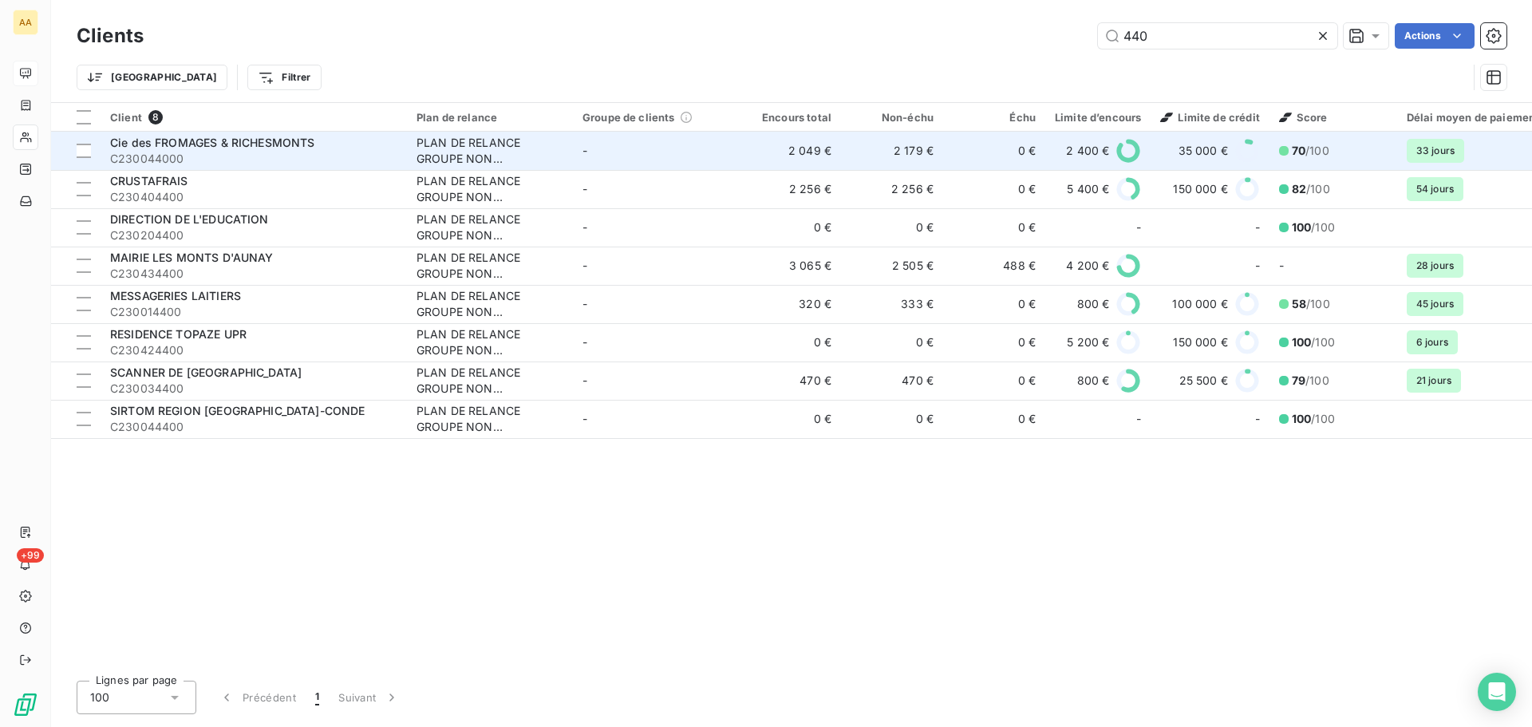
type input "440"
click at [257, 148] on span "Cie des FROMAGES & RICHESMONTS" at bounding box center [212, 143] width 205 height 14
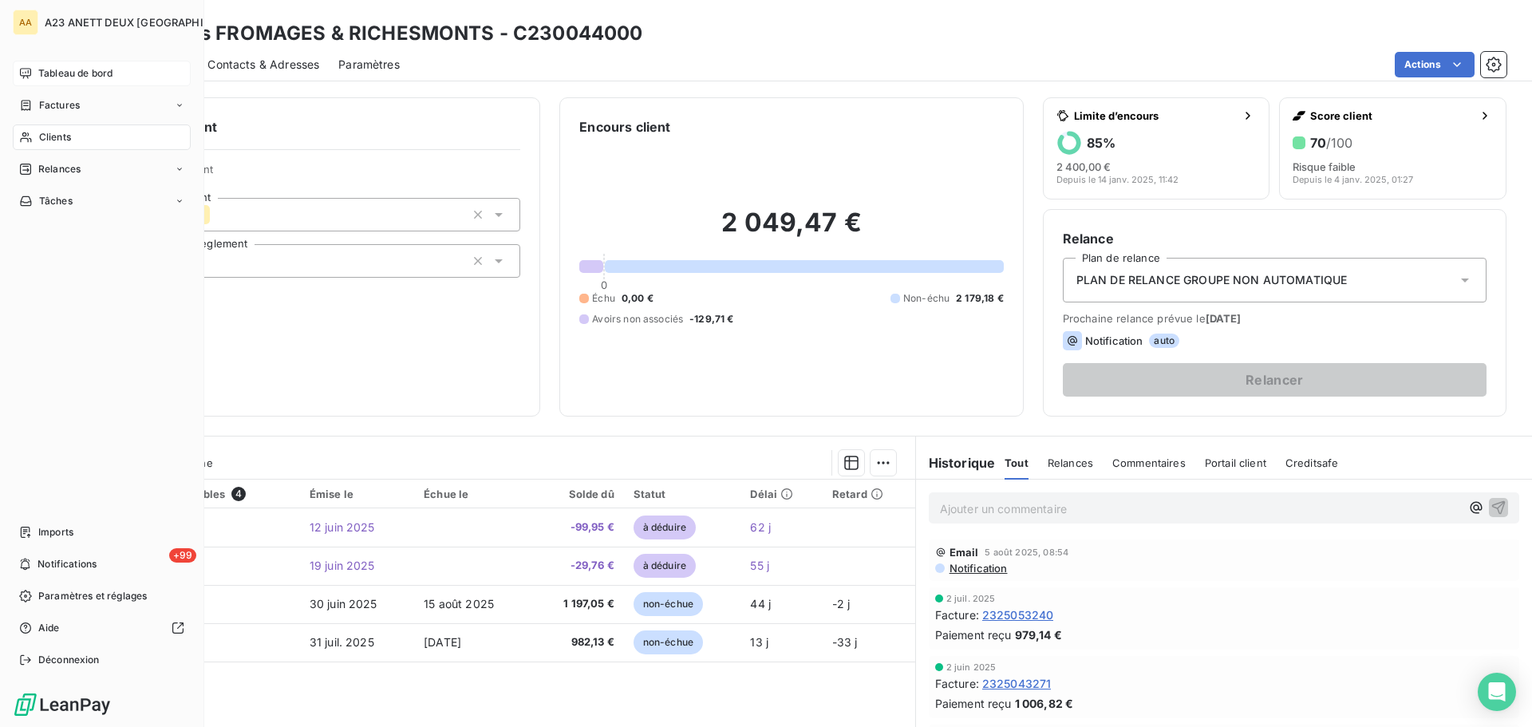
click at [57, 144] on span "Clients" at bounding box center [55, 137] width 32 height 14
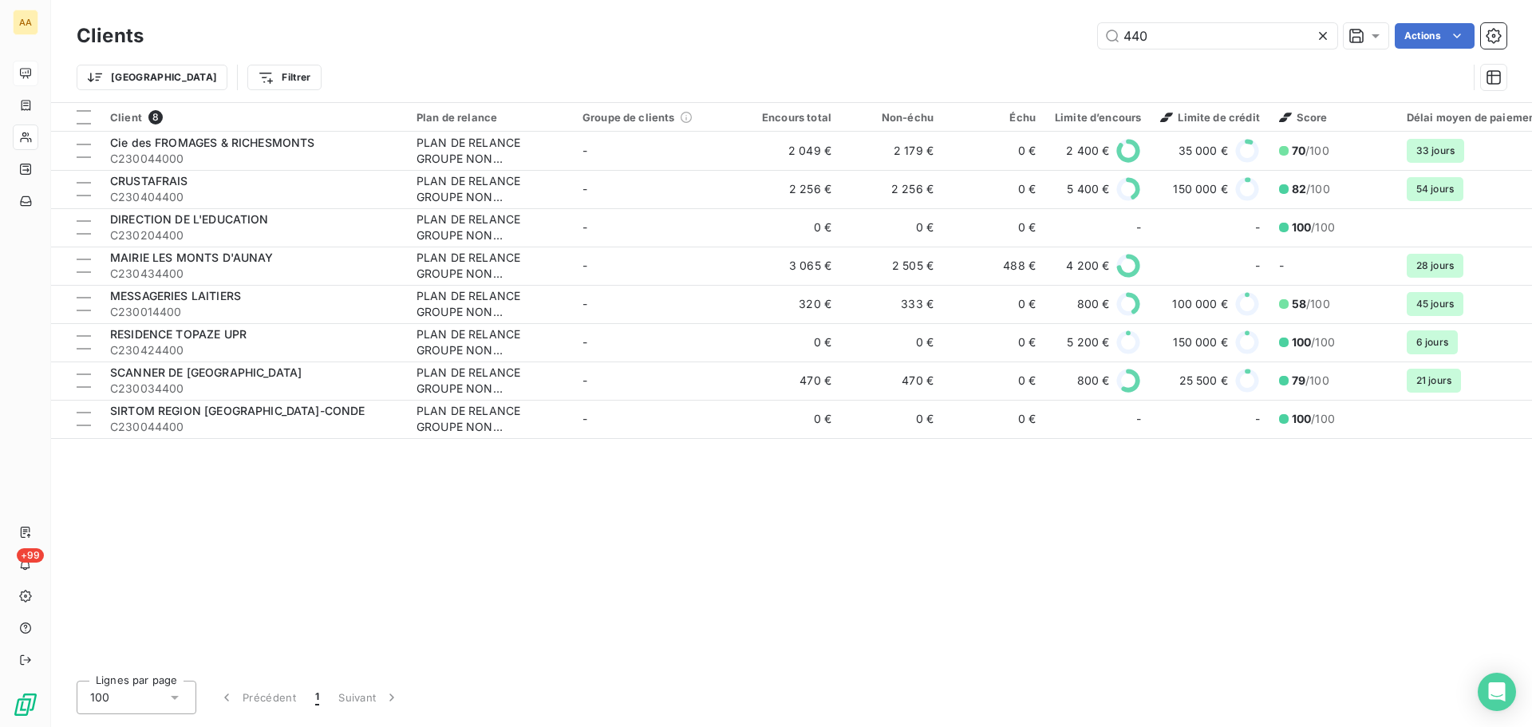
drag, startPoint x: 1194, startPoint y: 48, endPoint x: 997, endPoint y: 34, distance: 197.6
click at [1006, 34] on div "440 Actions" at bounding box center [834, 36] width 1343 height 26
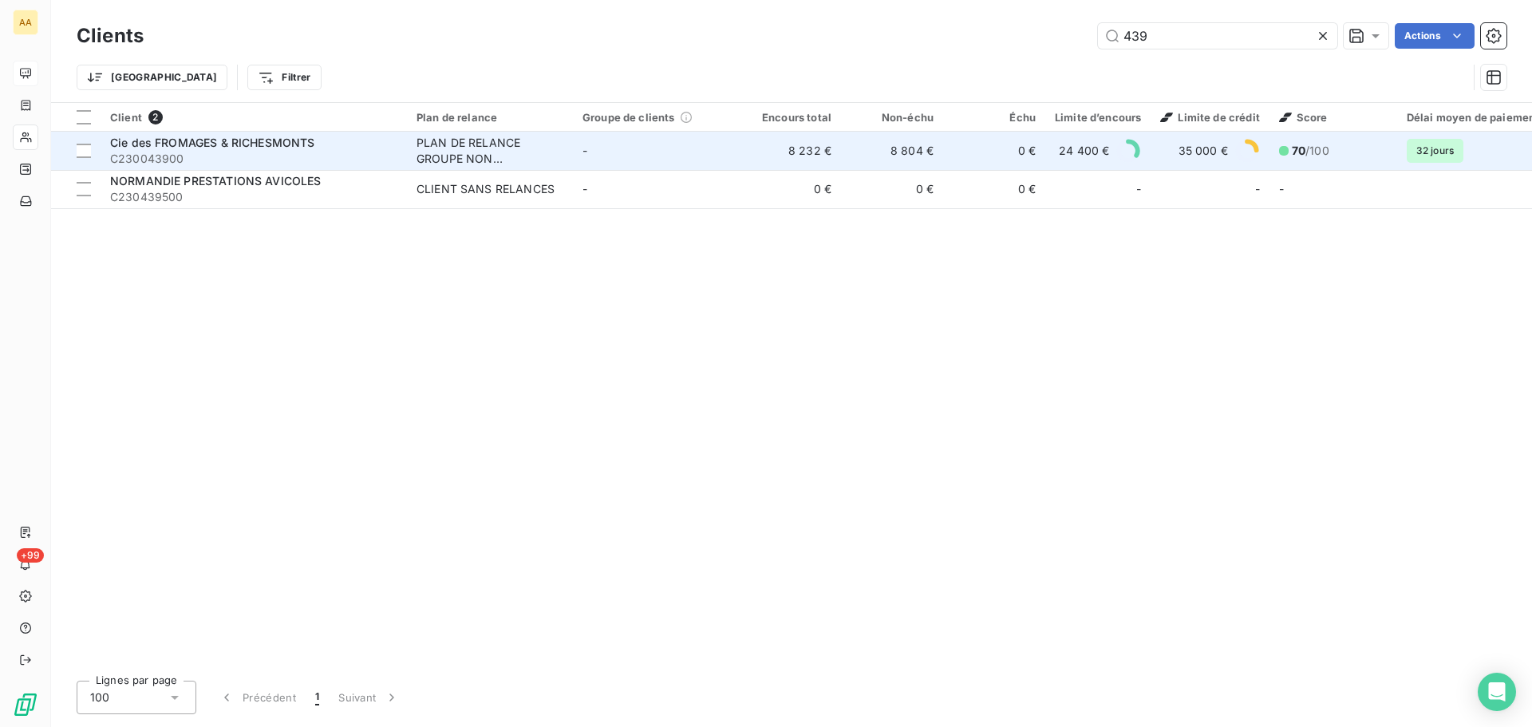
type input "439"
click at [246, 158] on span "C230043900" at bounding box center [253, 159] width 287 height 16
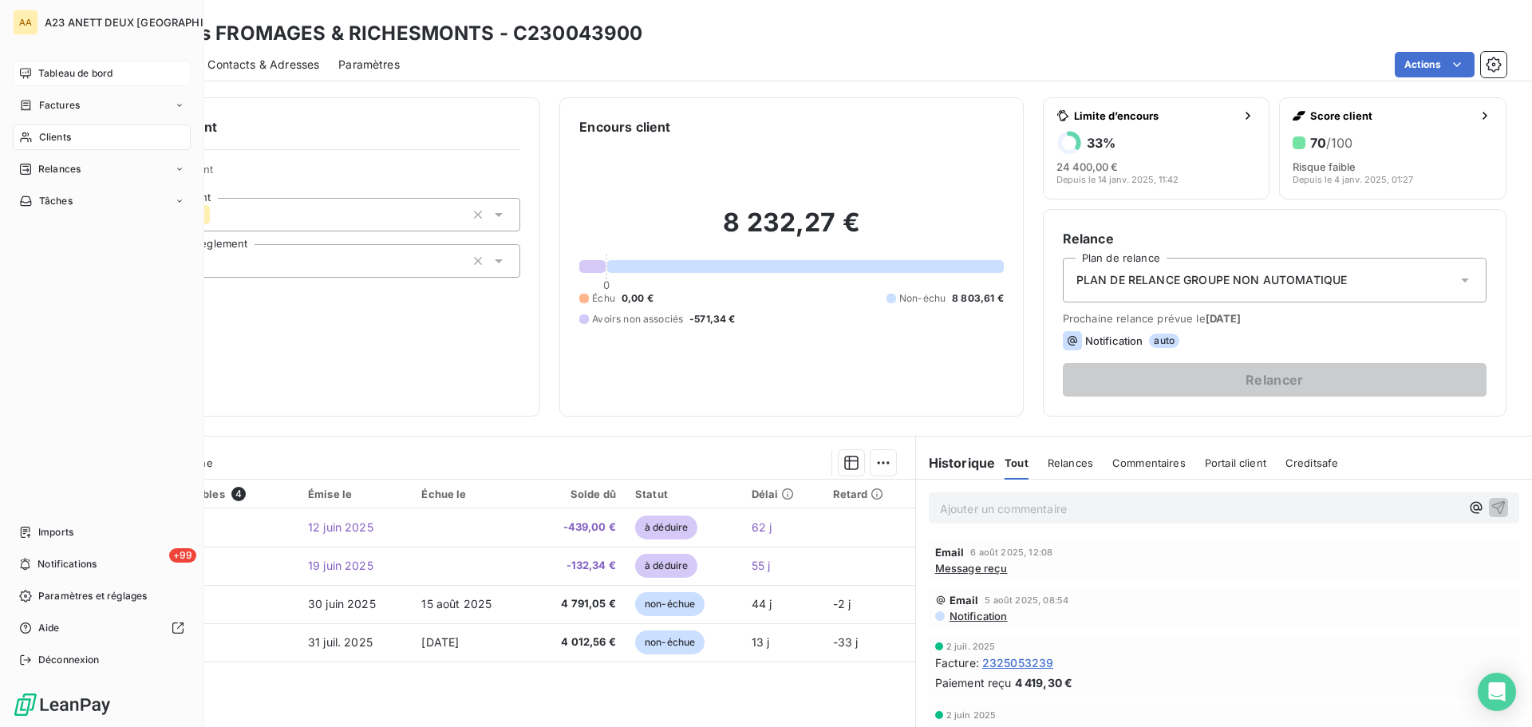
click at [36, 136] on div "Clients" at bounding box center [102, 137] width 178 height 26
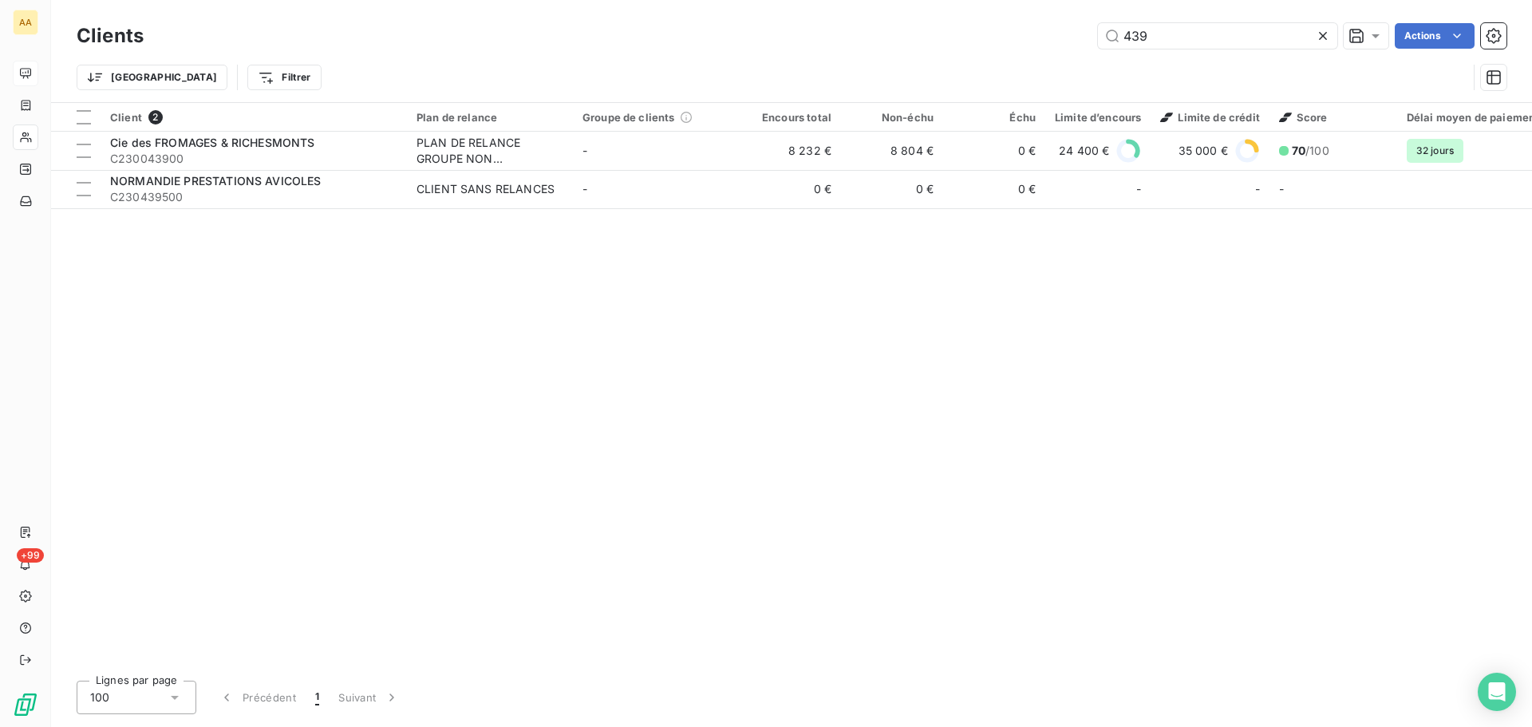
drag, startPoint x: 1163, startPoint y: 41, endPoint x: 889, endPoint y: 19, distance: 274.5
click at [895, 20] on div "Clients 439 Actions" at bounding box center [791, 36] width 1429 height 34
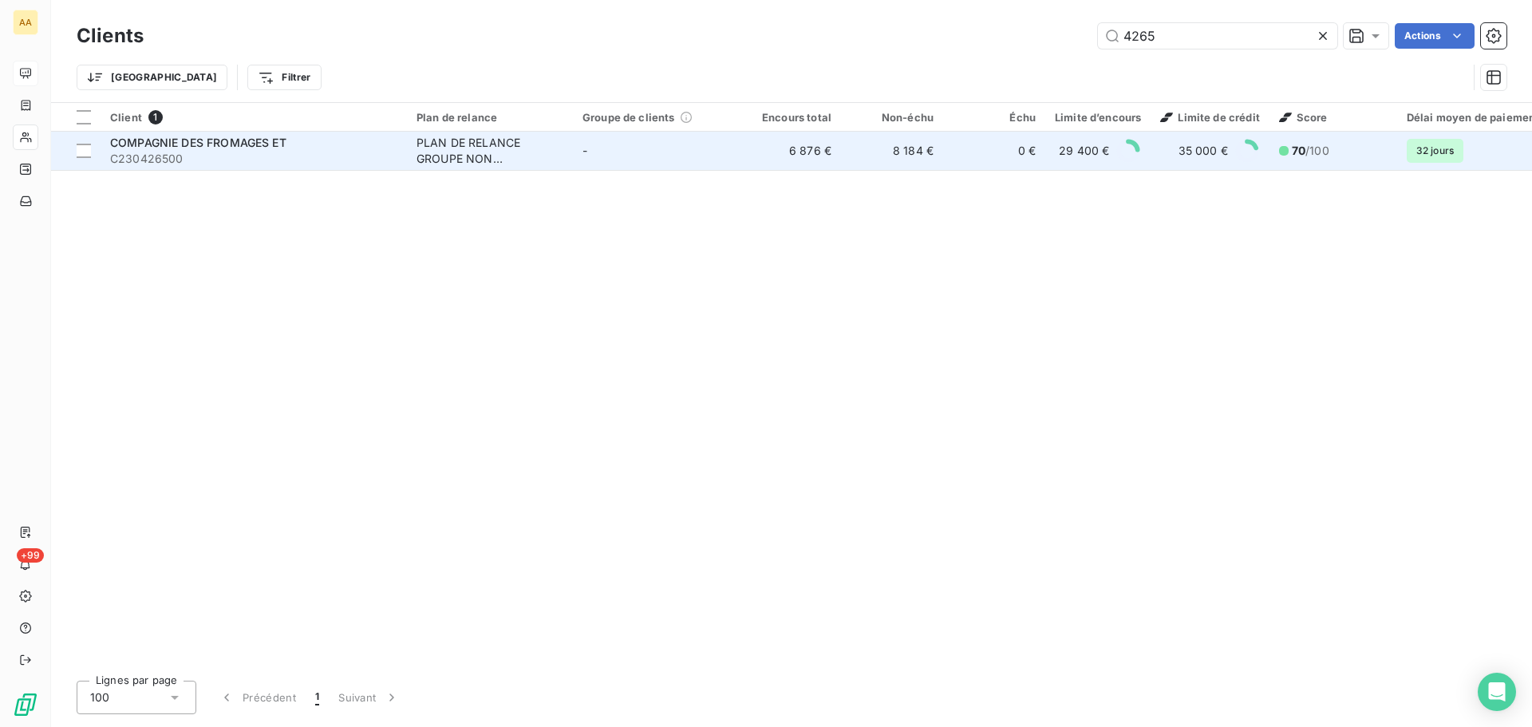
type input "4265"
click at [256, 144] on span "COMPAGNIE DES FROMAGES ET" at bounding box center [198, 143] width 176 height 14
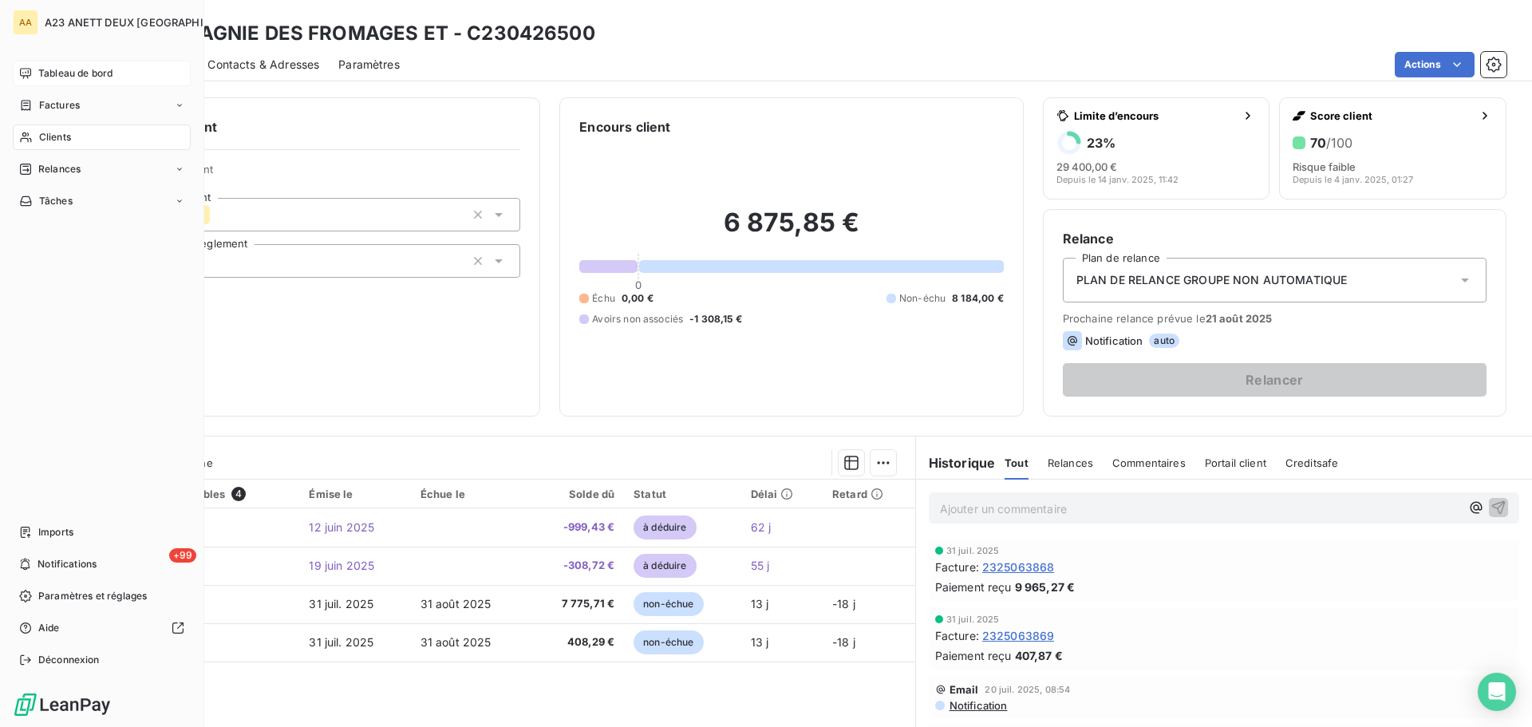
click at [49, 134] on span "Clients" at bounding box center [55, 137] width 32 height 14
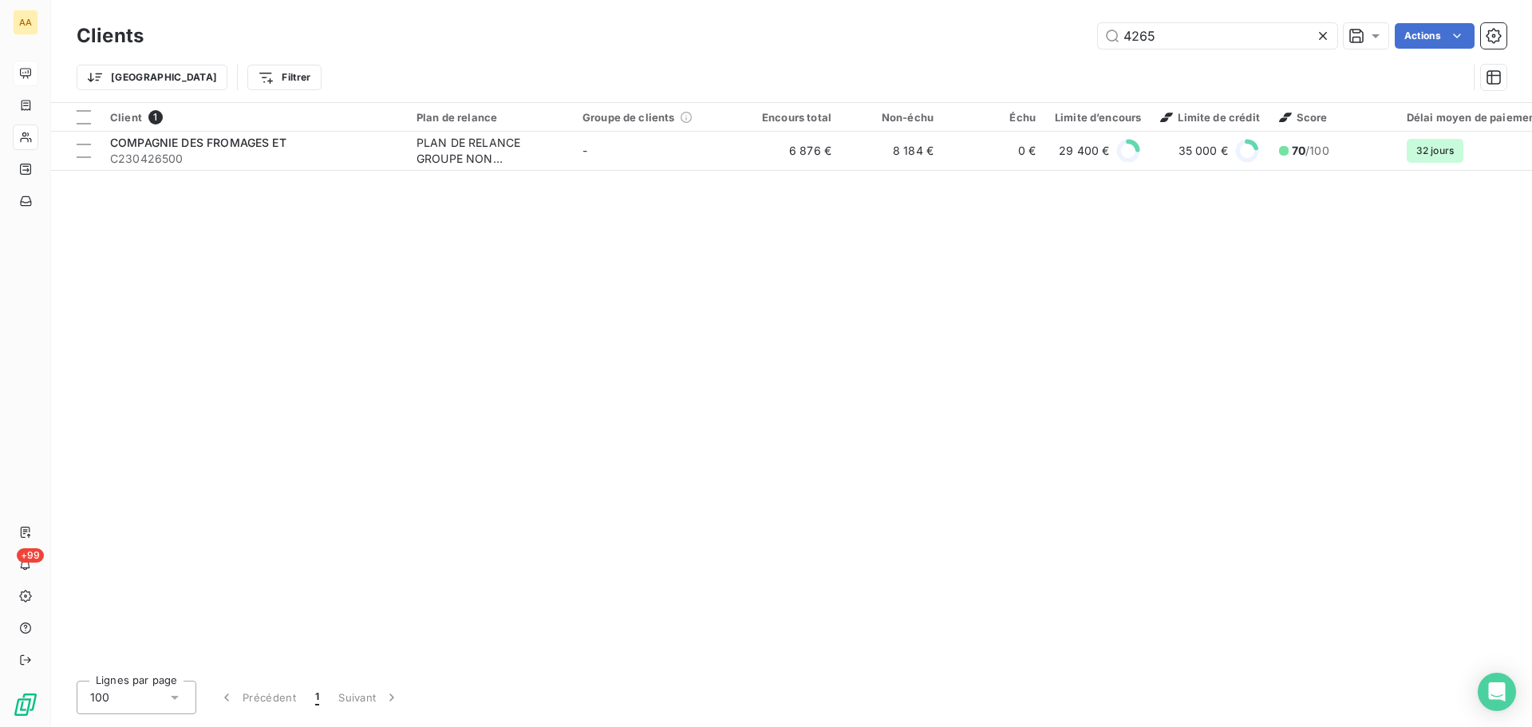
drag, startPoint x: 1166, startPoint y: 34, endPoint x: 911, endPoint y: 4, distance: 257.1
click at [933, 15] on div "Clients 4265 Actions Trier Filtrer" at bounding box center [791, 51] width 1481 height 102
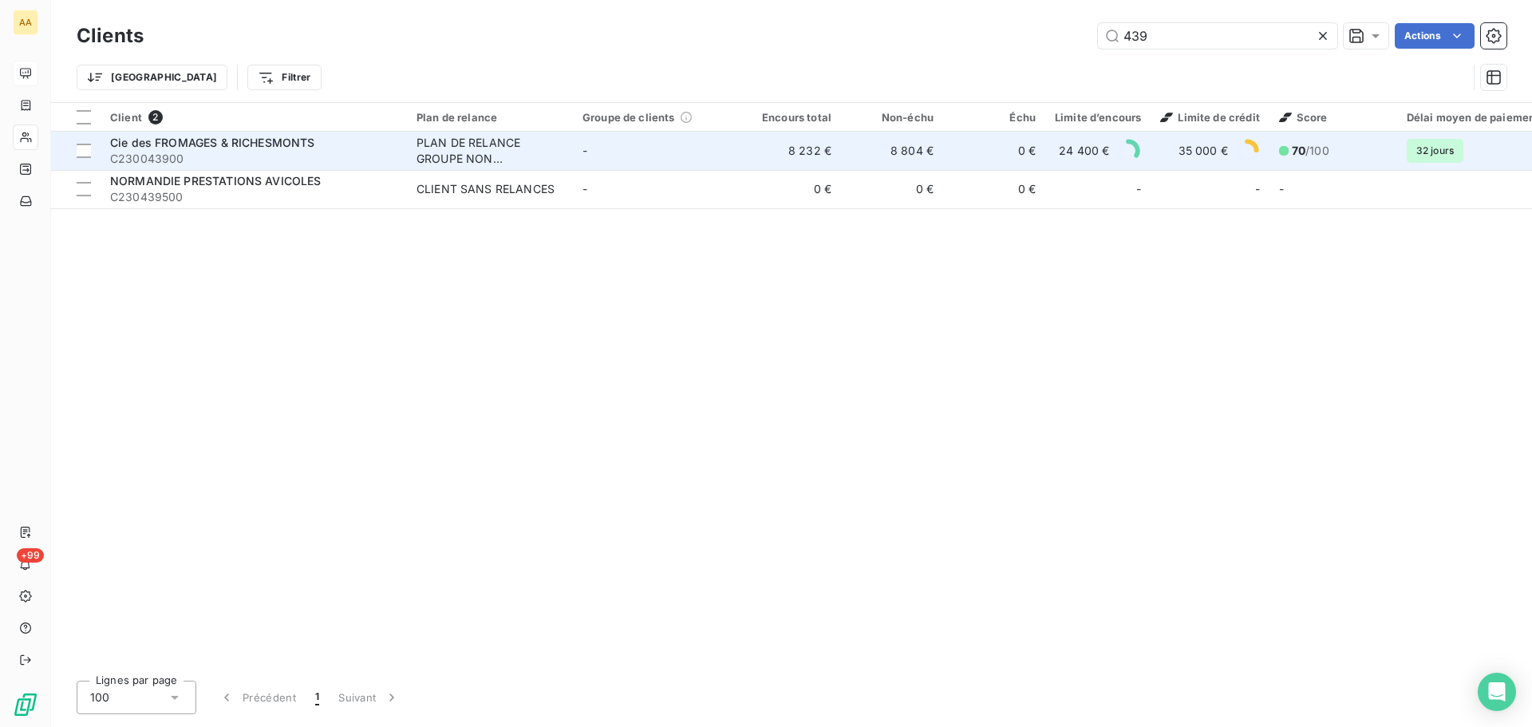
type input "439"
click at [231, 142] on span "Cie des FROMAGES & RICHESMONTS" at bounding box center [212, 143] width 205 height 14
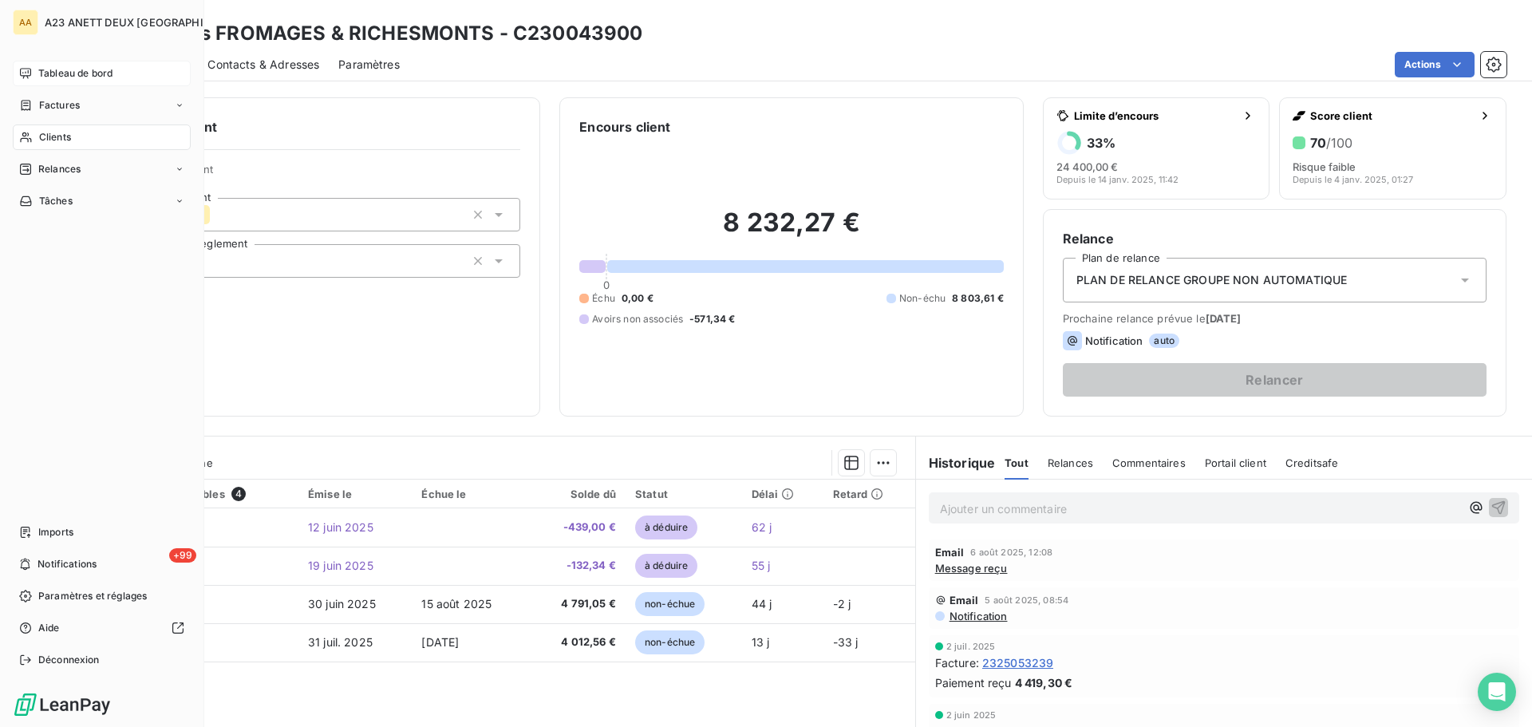
click at [45, 129] on div "Clients" at bounding box center [102, 137] width 178 height 26
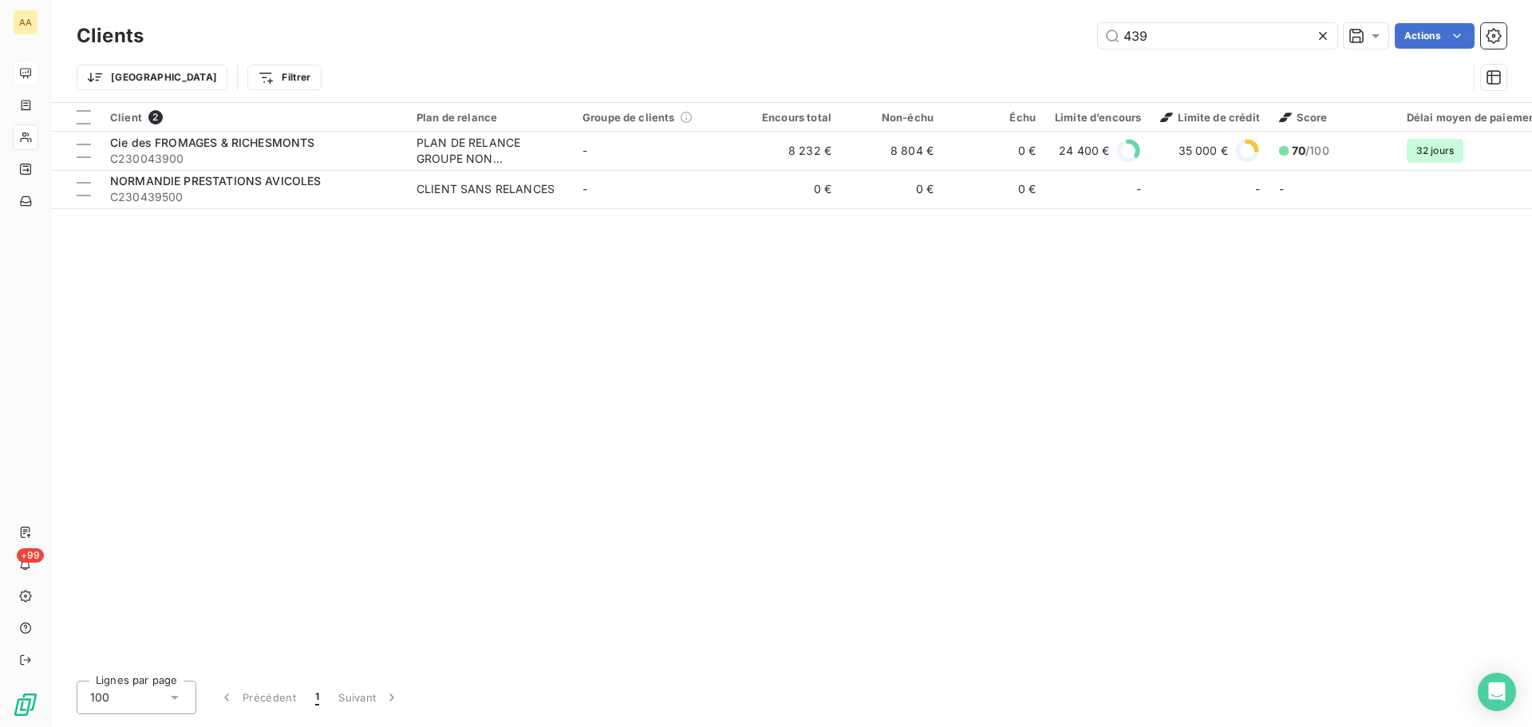
drag, startPoint x: 1205, startPoint y: 50, endPoint x: 1075, endPoint y: 38, distance: 131.4
click at [1075, 38] on div "Clients 439 Actions" at bounding box center [791, 36] width 1429 height 34
drag, startPoint x: 1173, startPoint y: 37, endPoint x: 948, endPoint y: 33, distance: 225.0
click at [996, 35] on div "439 Actions" at bounding box center [834, 36] width 1343 height 26
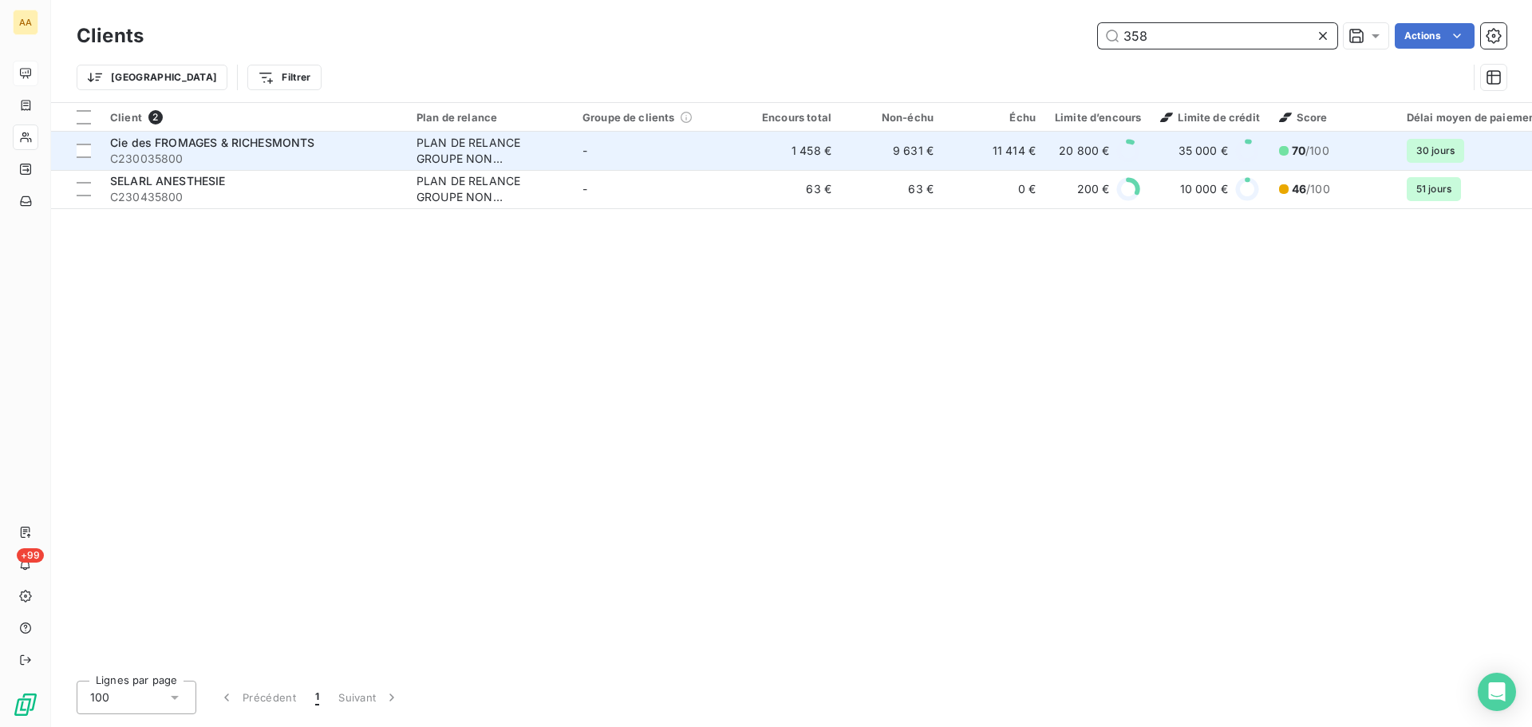
type input "358"
click at [325, 146] on div "Cie des FROMAGES & RICHESMONTS" at bounding box center [253, 143] width 287 height 16
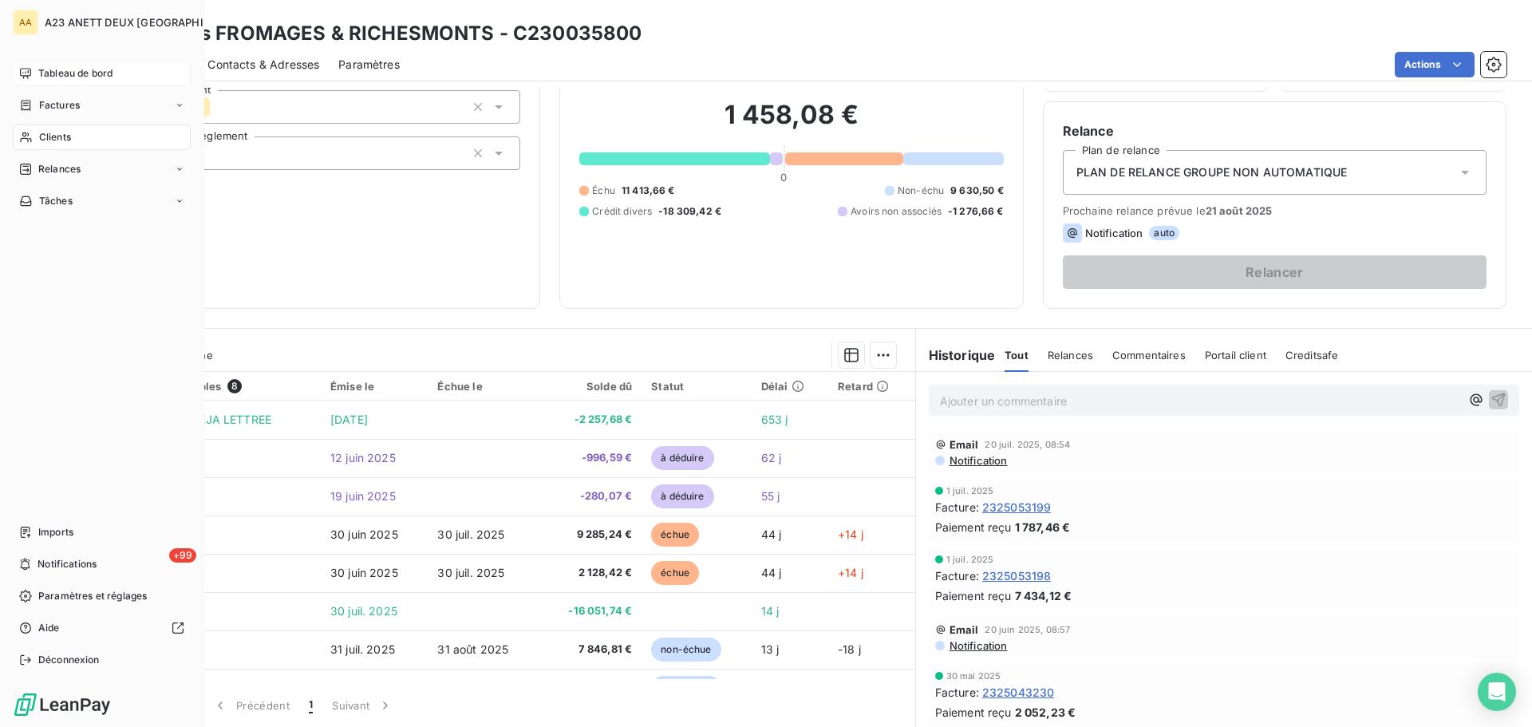
click at [48, 140] on span "Clients" at bounding box center [55, 137] width 32 height 14
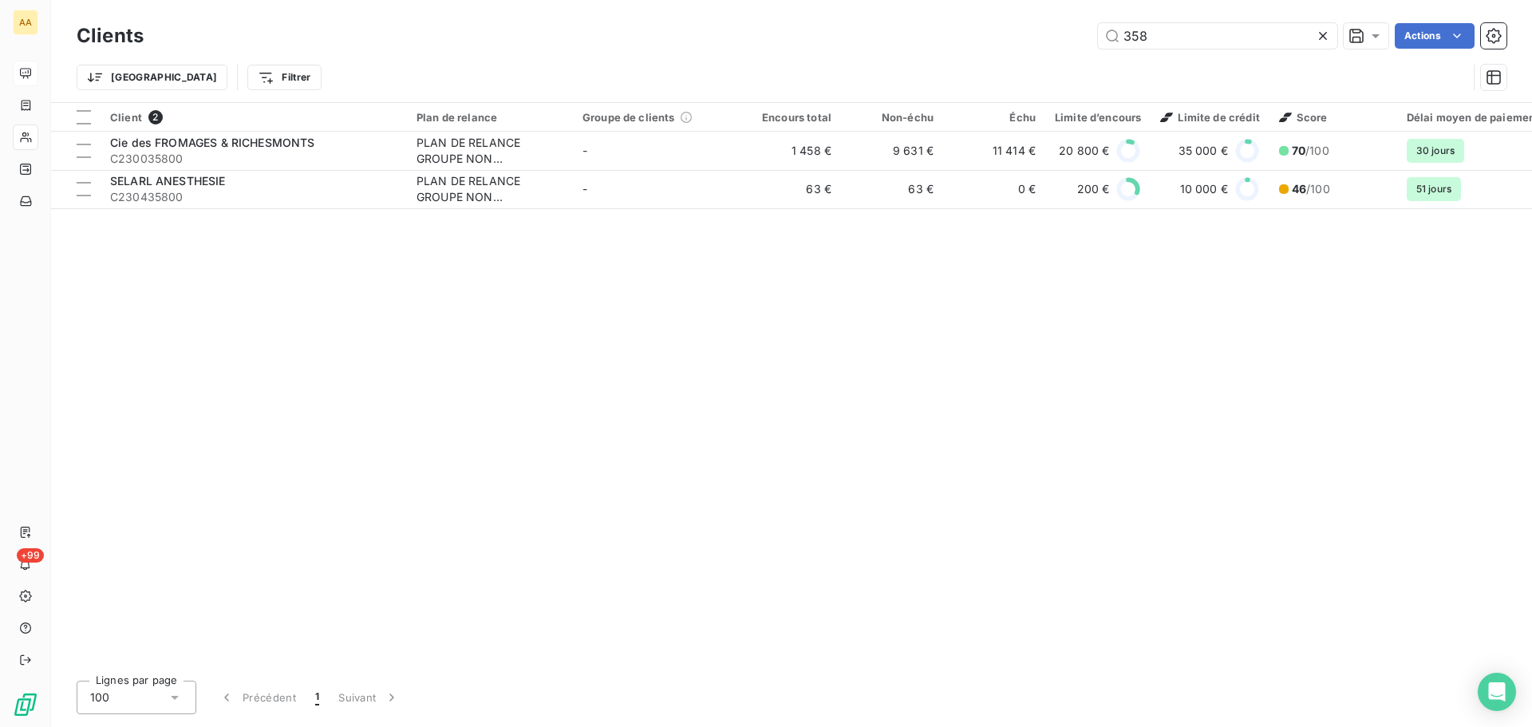
drag, startPoint x: 1074, startPoint y: 45, endPoint x: 1039, endPoint y: 41, distance: 35.2
click at [1059, 45] on div "358 Actions" at bounding box center [834, 36] width 1343 height 26
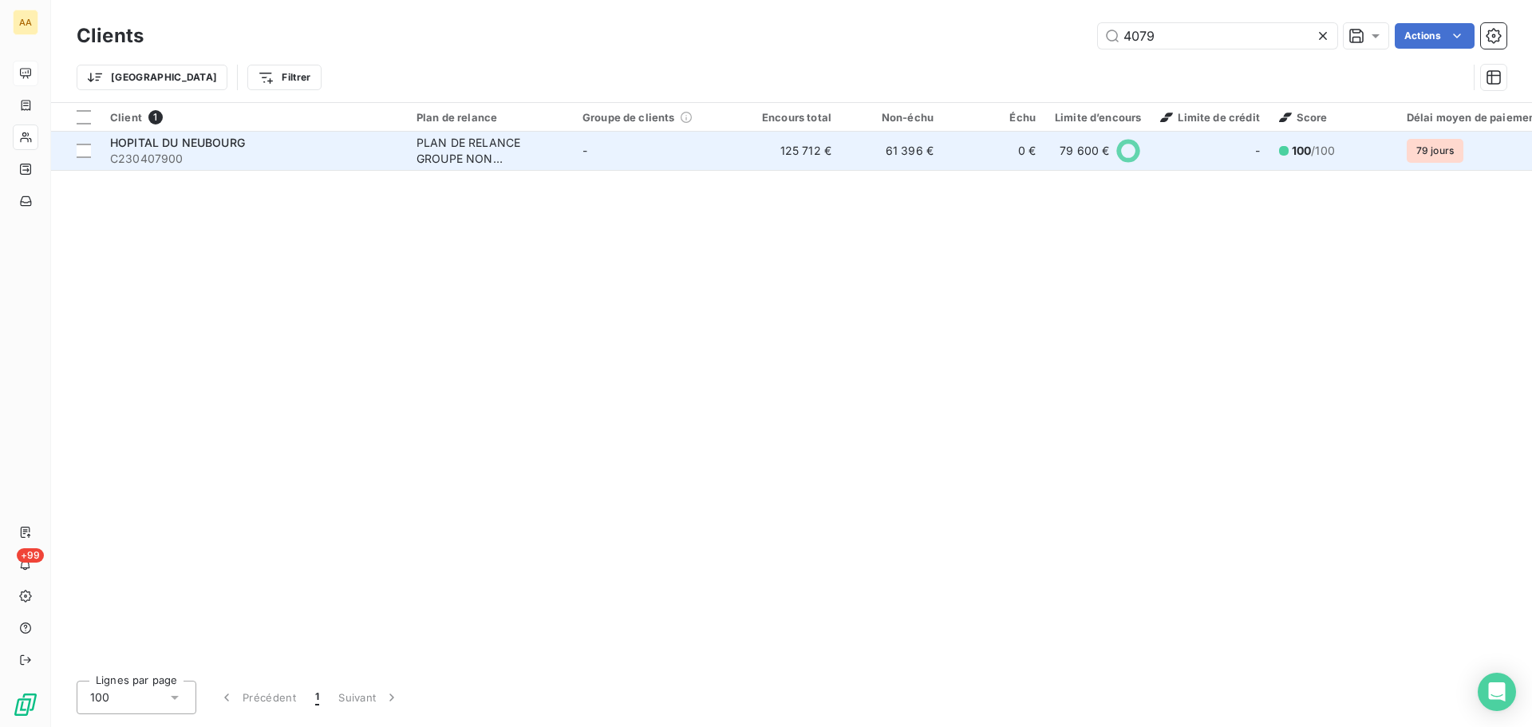
type input "4079"
click at [230, 159] on span "C230407900" at bounding box center [253, 159] width 287 height 16
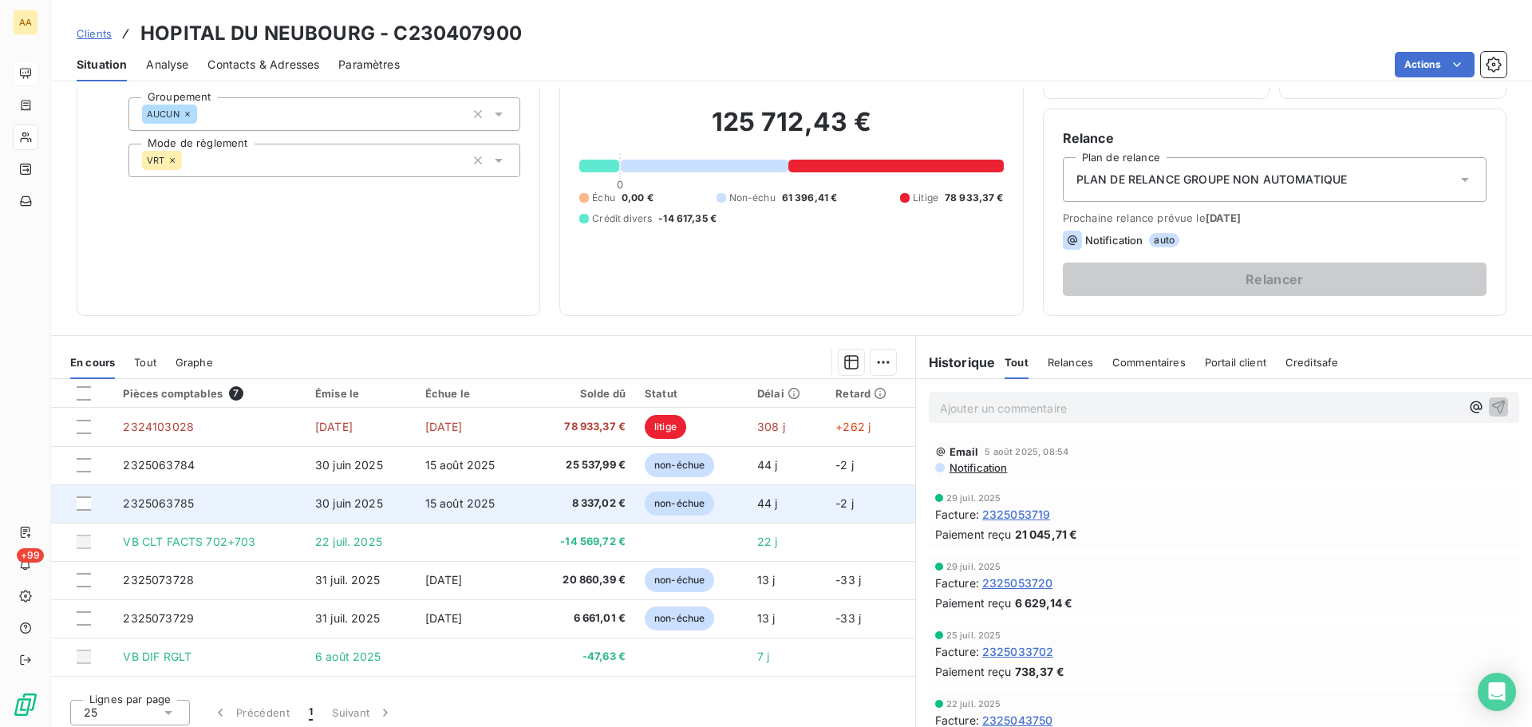
scroll to position [108, 0]
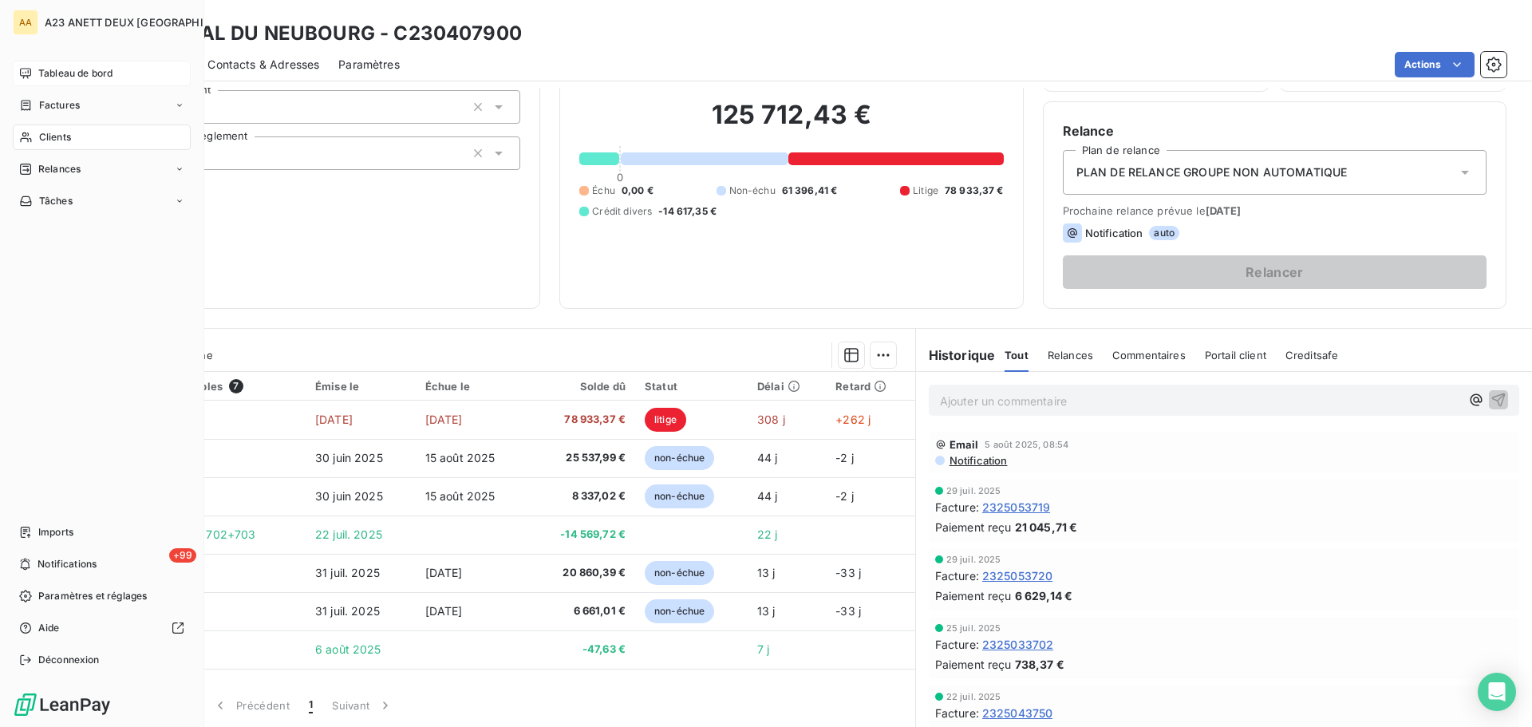
click at [43, 136] on span "Clients" at bounding box center [55, 137] width 32 height 14
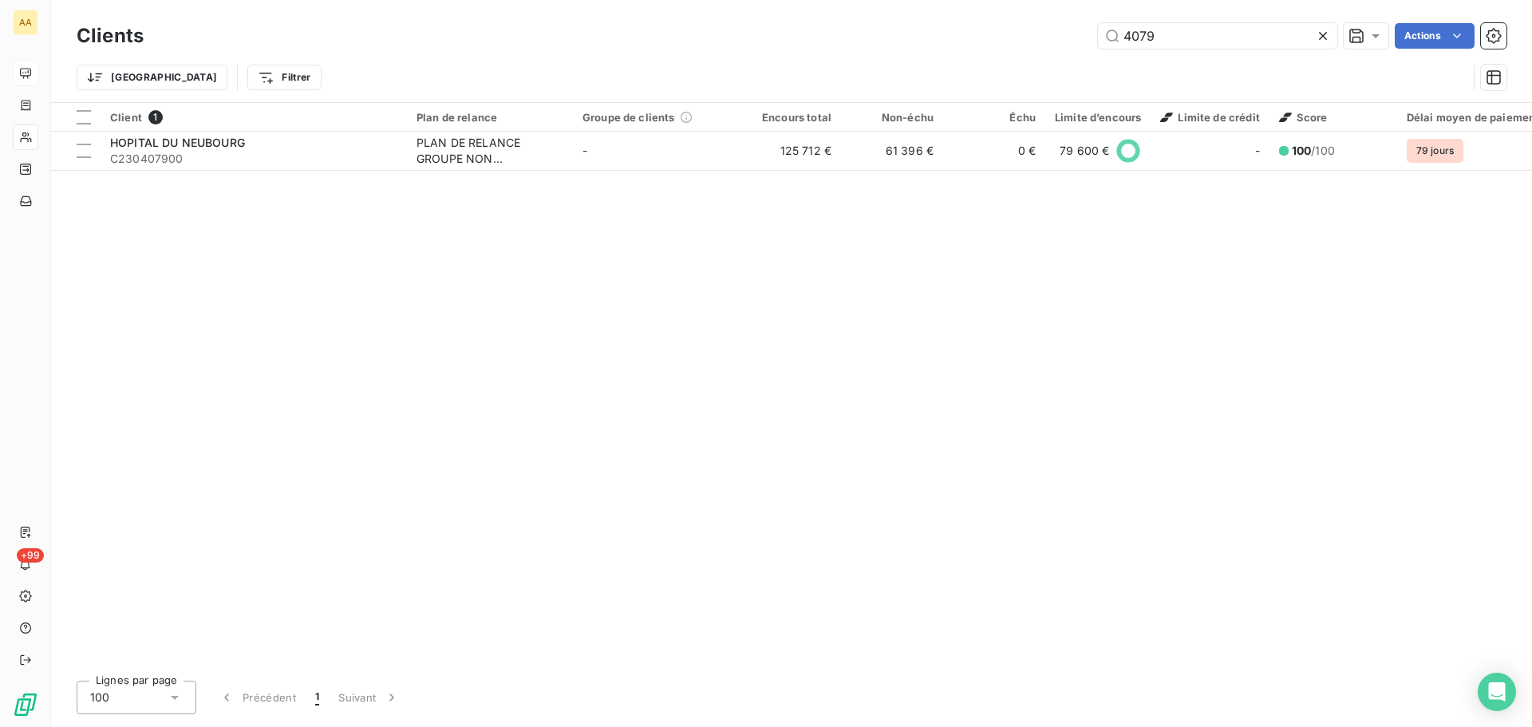
drag, startPoint x: 1162, startPoint y: 41, endPoint x: 1039, endPoint y: 57, distance: 124.7
click at [1043, 58] on div "Clients 4079 Actions Trier Filtrer" at bounding box center [791, 60] width 1429 height 83
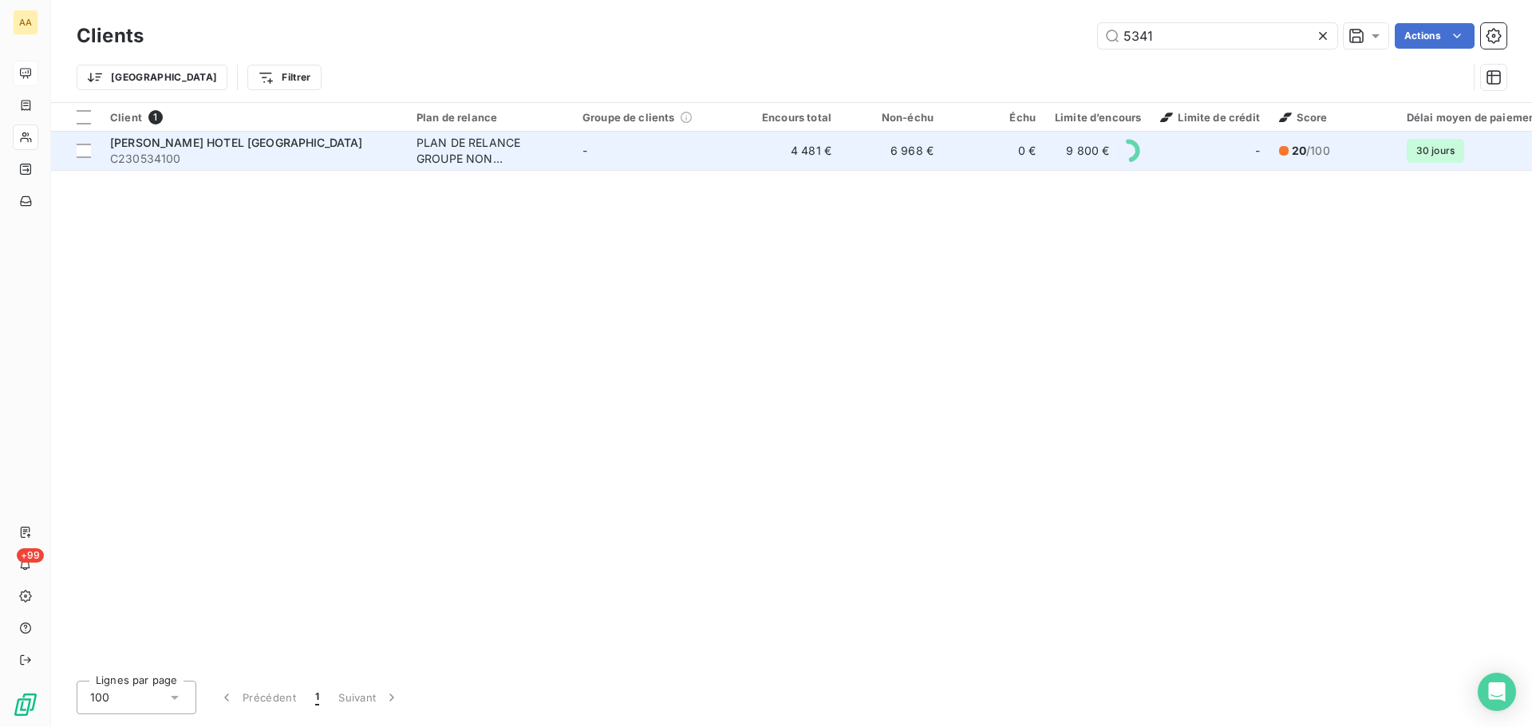
type input "5341"
click at [278, 143] on div "[PERSON_NAME] HOTEL [GEOGRAPHIC_DATA]" at bounding box center [253, 143] width 287 height 16
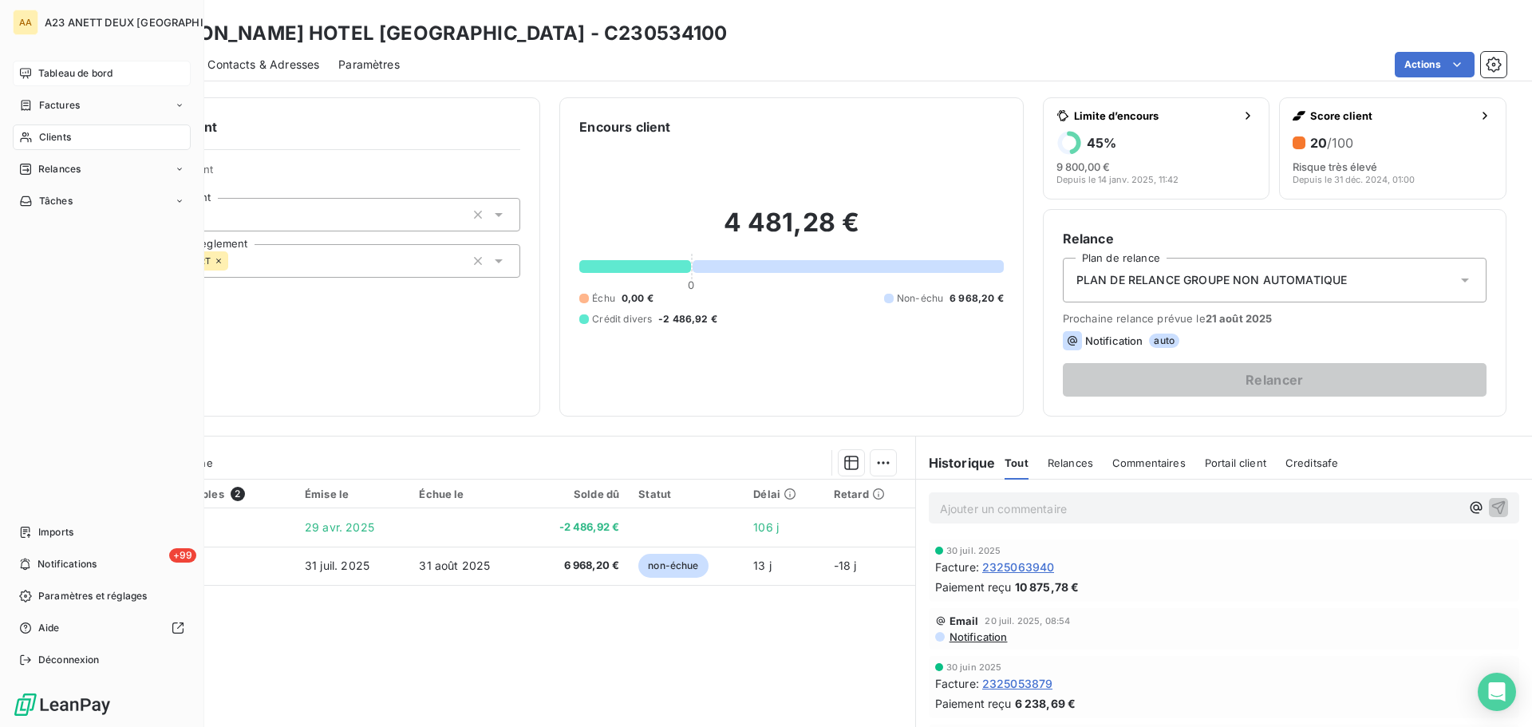
click at [57, 136] on span "Clients" at bounding box center [55, 137] width 32 height 14
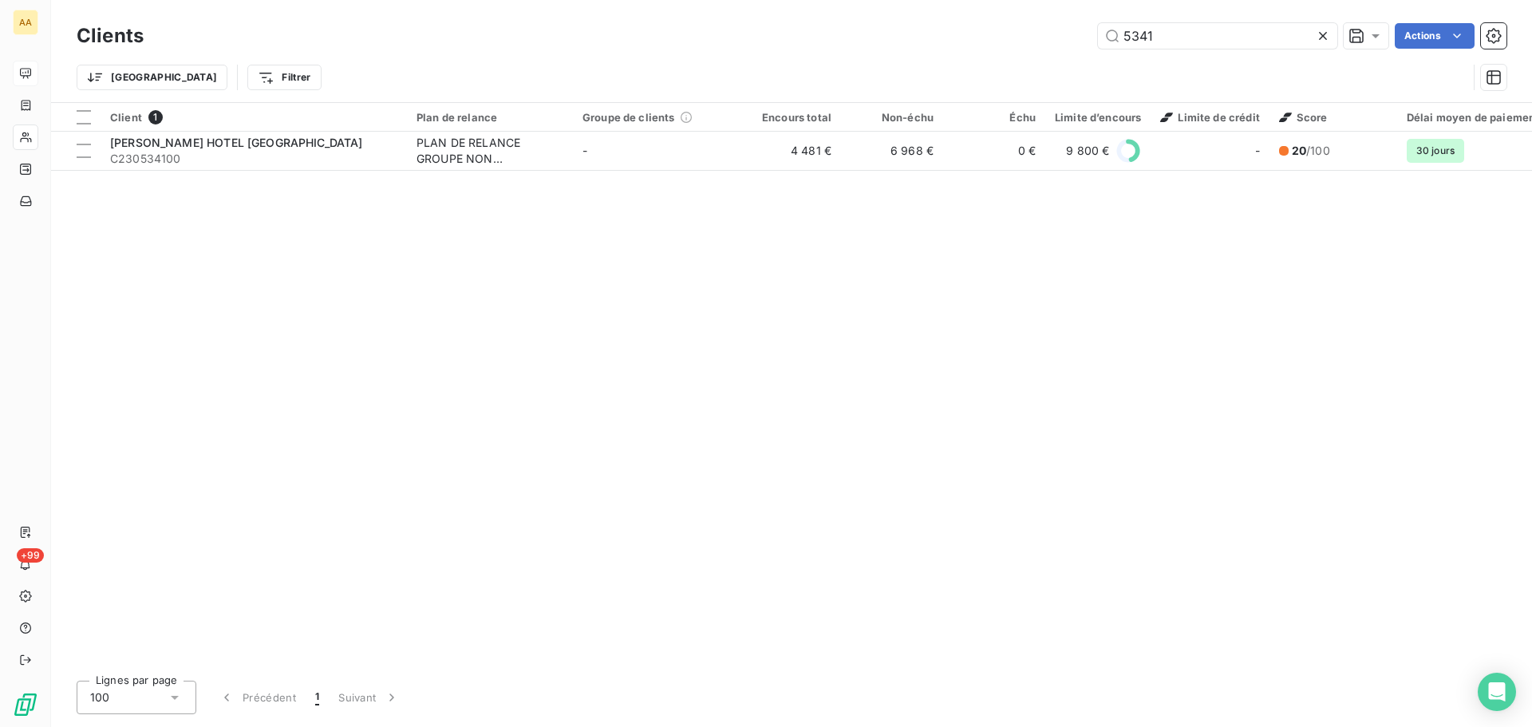
drag, startPoint x: 1169, startPoint y: 31, endPoint x: 1054, endPoint y: 49, distance: 116.2
click at [1055, 49] on div "Clients 5341 Actions" at bounding box center [791, 36] width 1429 height 34
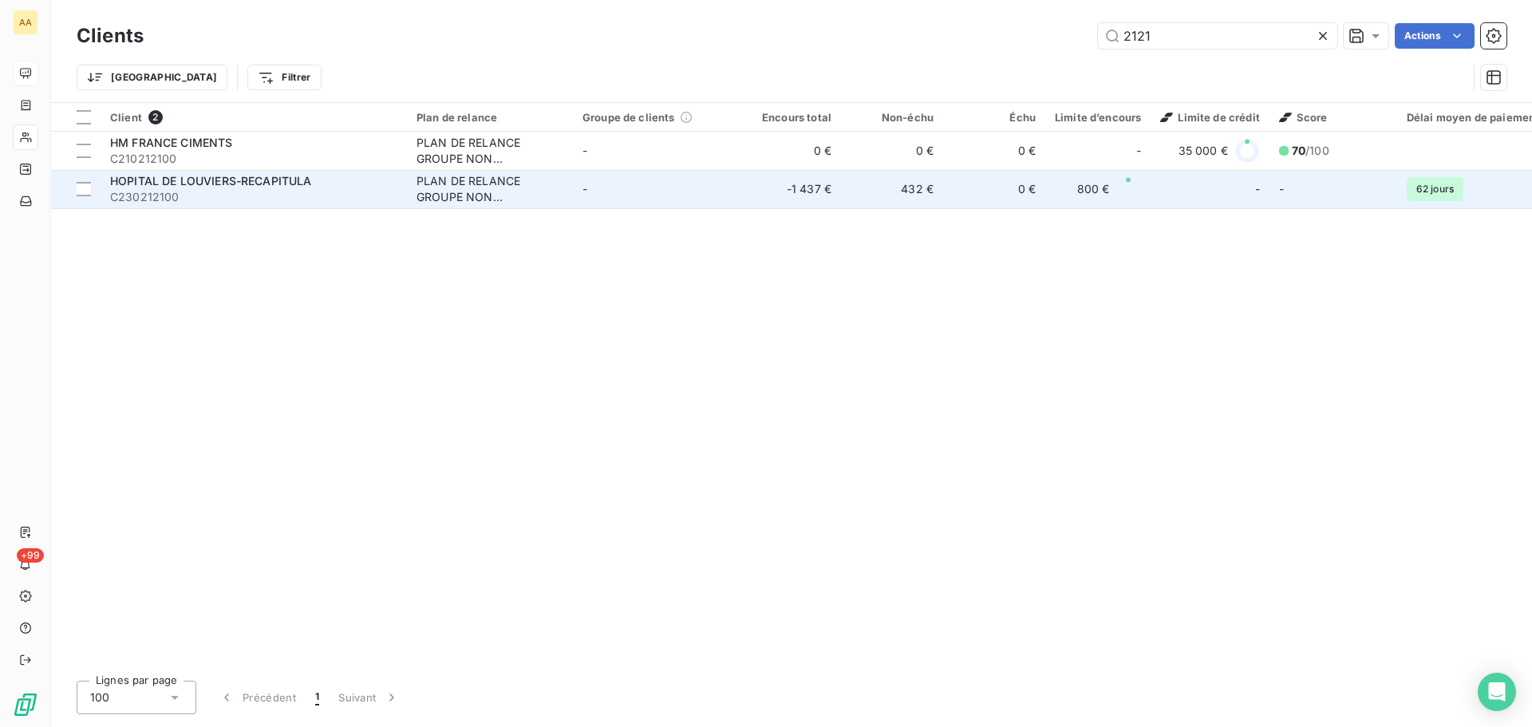
type input "2121"
click at [246, 183] on span "HOPITAL DE LOUVIERS-RECAPITULA" at bounding box center [211, 181] width 202 height 14
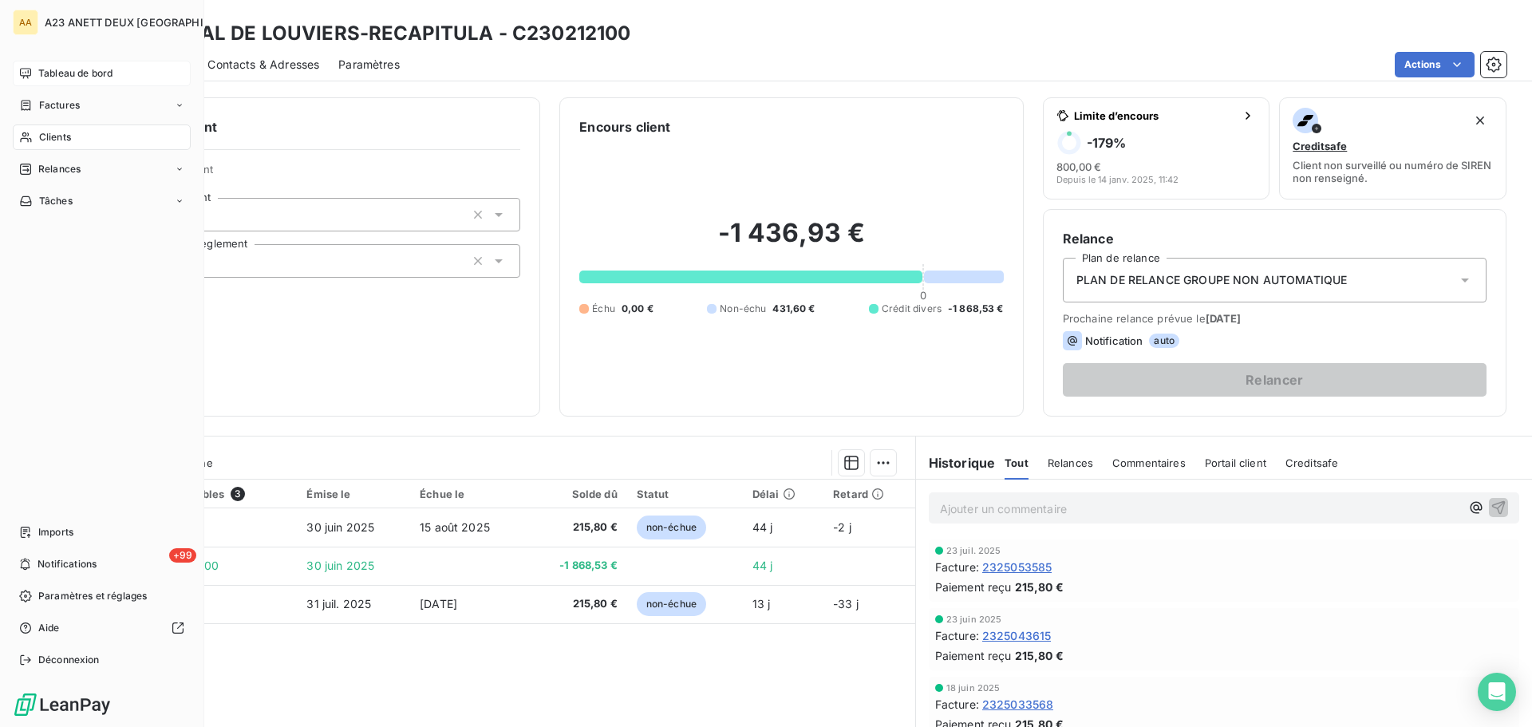
drag, startPoint x: 56, startPoint y: 141, endPoint x: 198, endPoint y: 142, distance: 142.0
click at [57, 141] on span "Clients" at bounding box center [55, 137] width 32 height 14
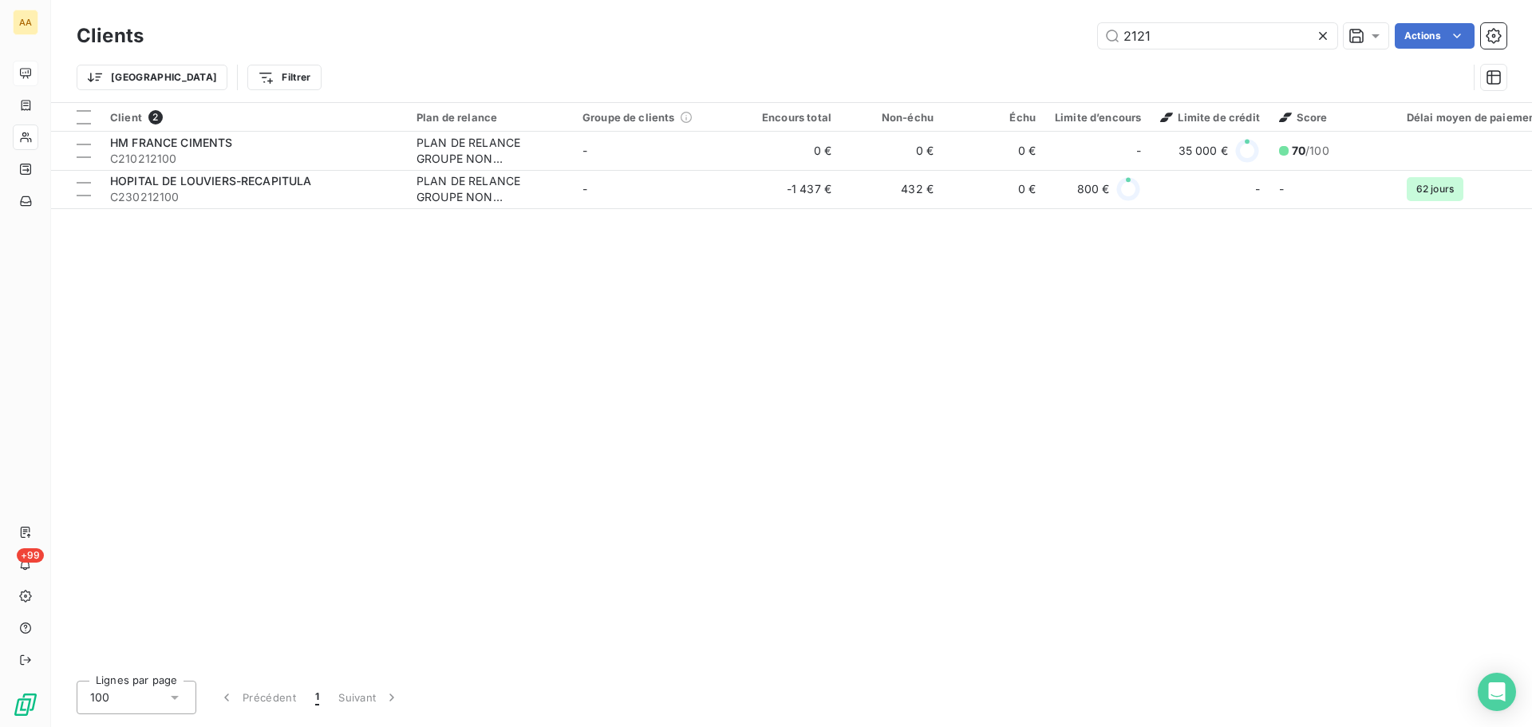
drag, startPoint x: 1179, startPoint y: 44, endPoint x: 1043, endPoint y: 37, distance: 136.6
click at [1044, 41] on div "2121 Actions" at bounding box center [834, 36] width 1343 height 26
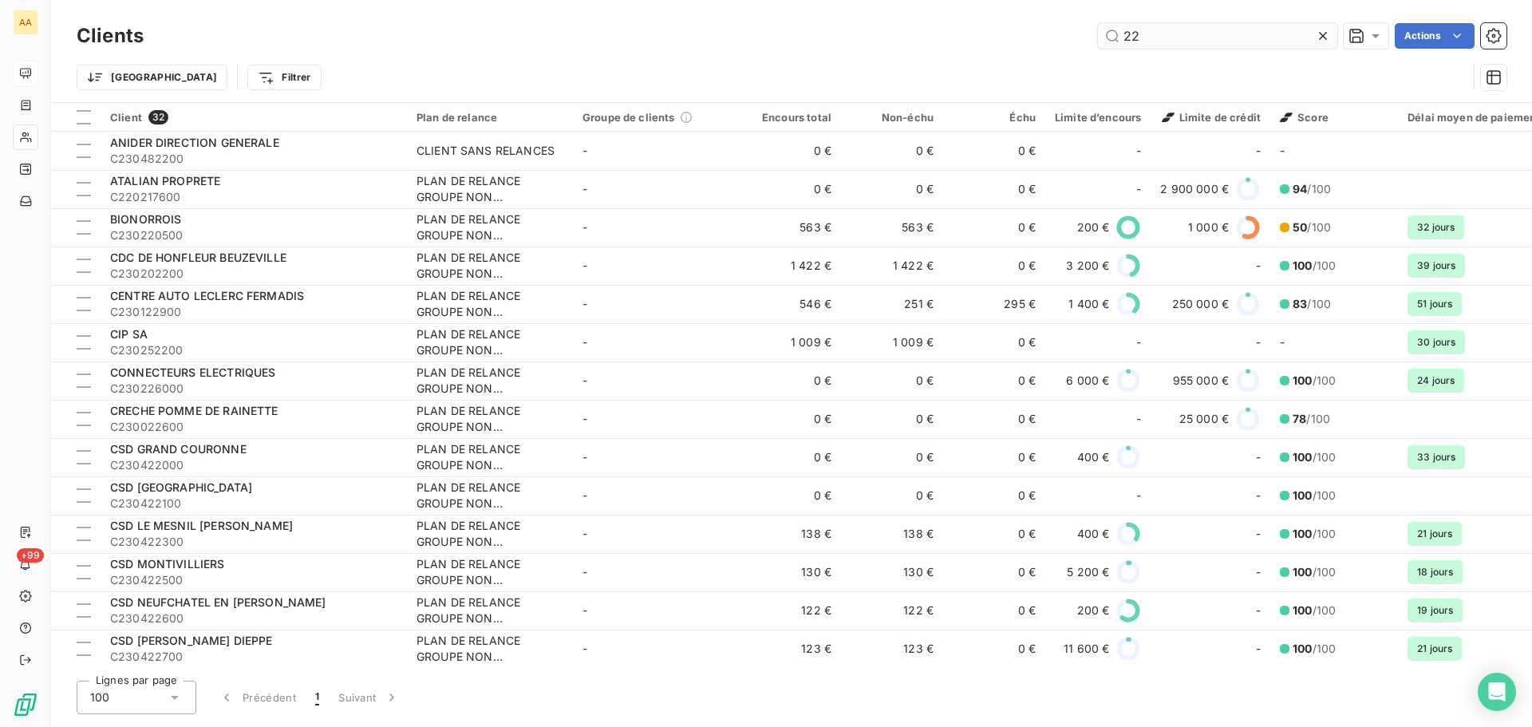
click at [1118, 37] on input "22" at bounding box center [1217, 36] width 239 height 26
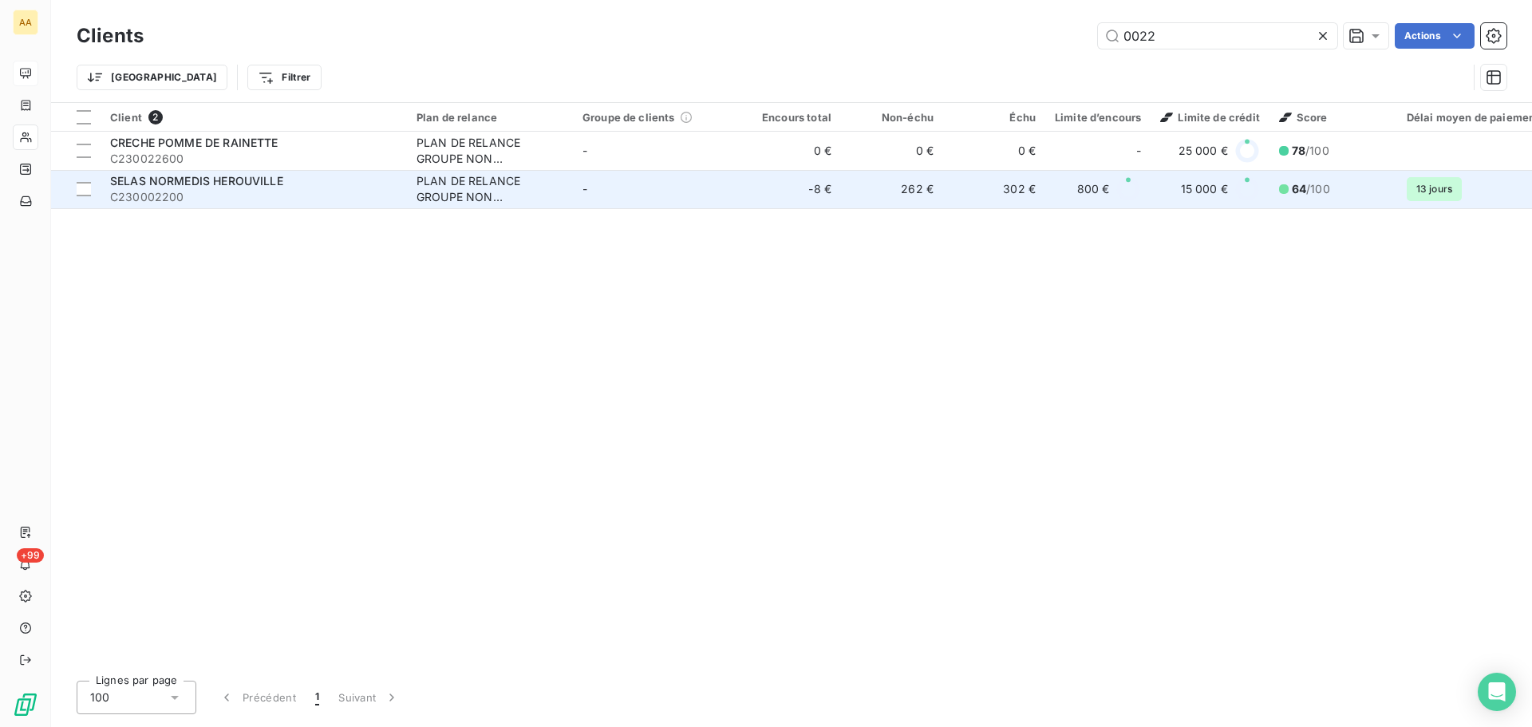
type input "0022"
click at [313, 187] on div "SELAS NORMEDIS HEROUVILLE" at bounding box center [253, 181] width 287 height 16
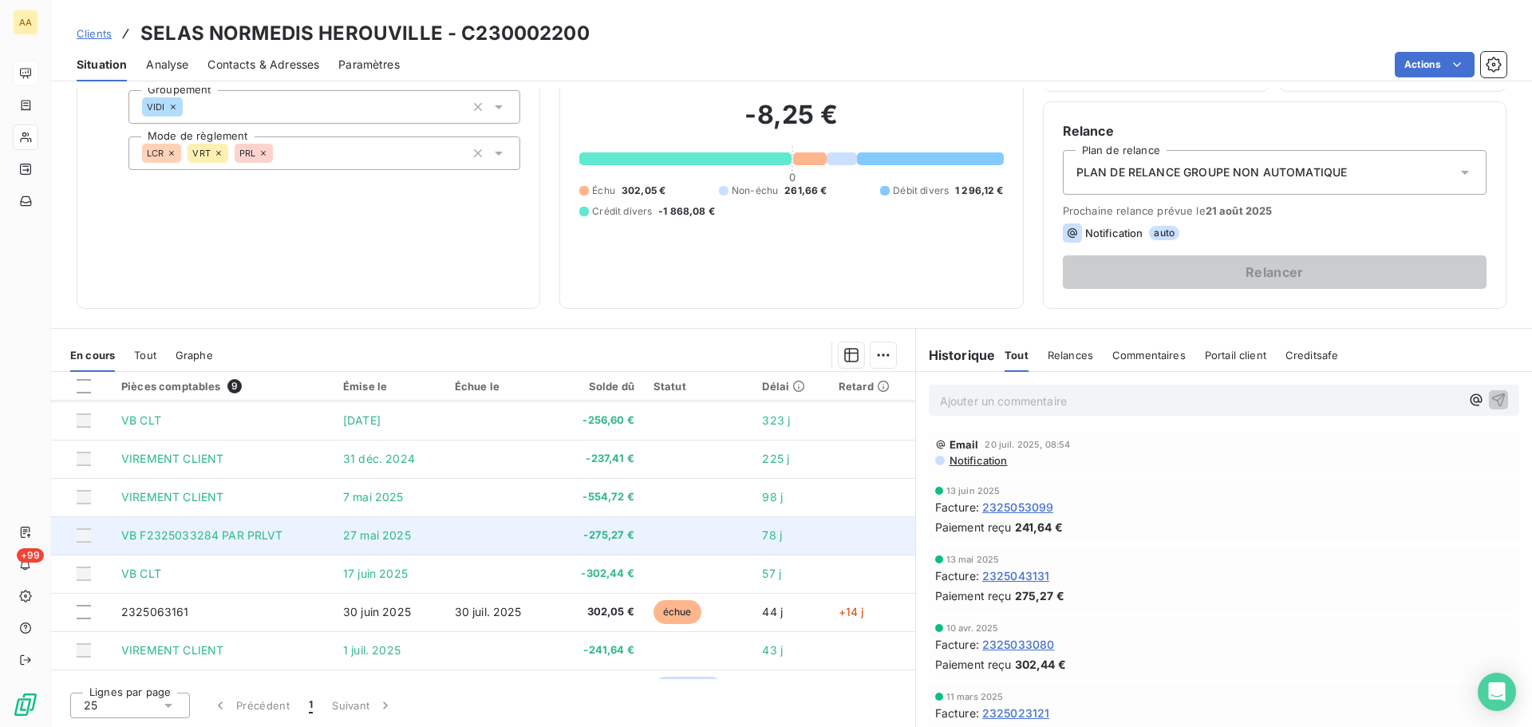
scroll to position [67, 0]
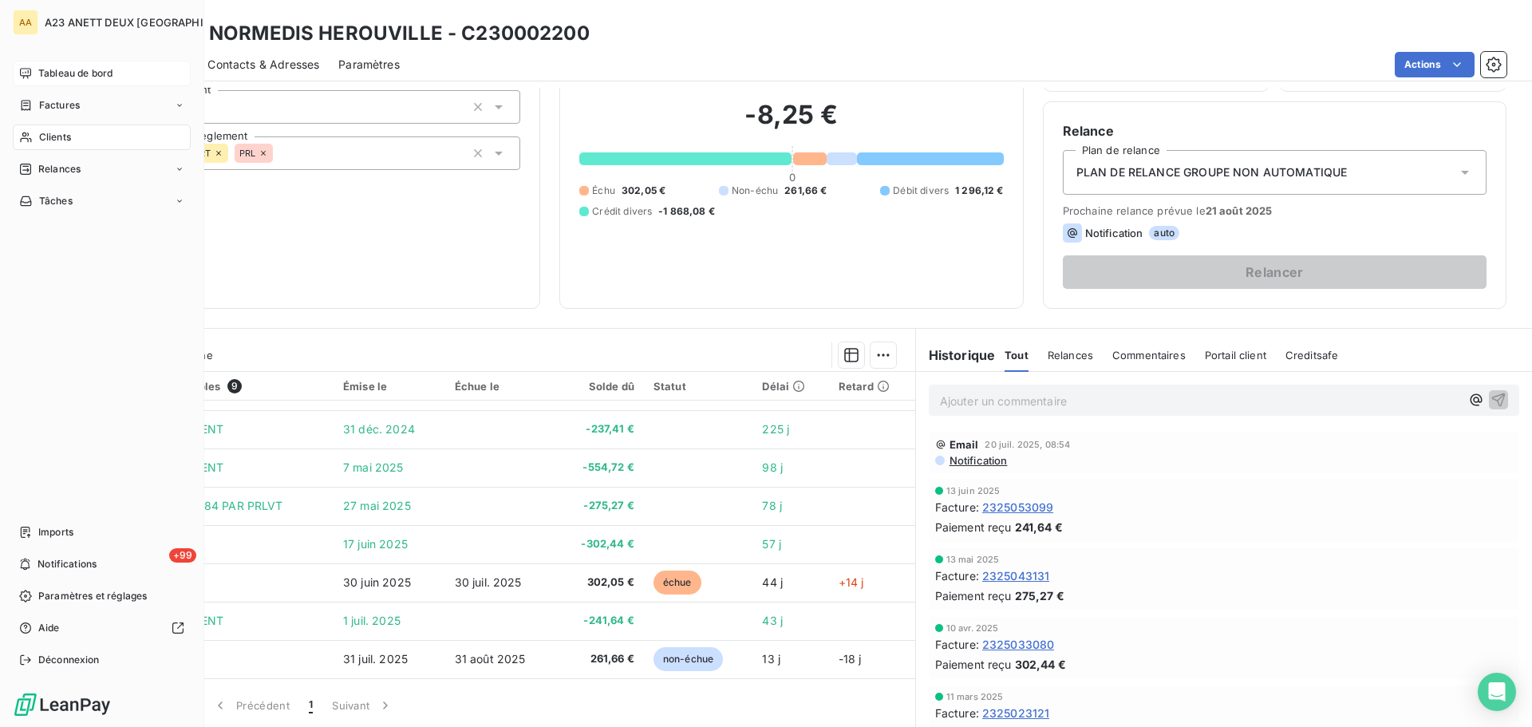
click at [58, 137] on span "Clients" at bounding box center [55, 137] width 32 height 14
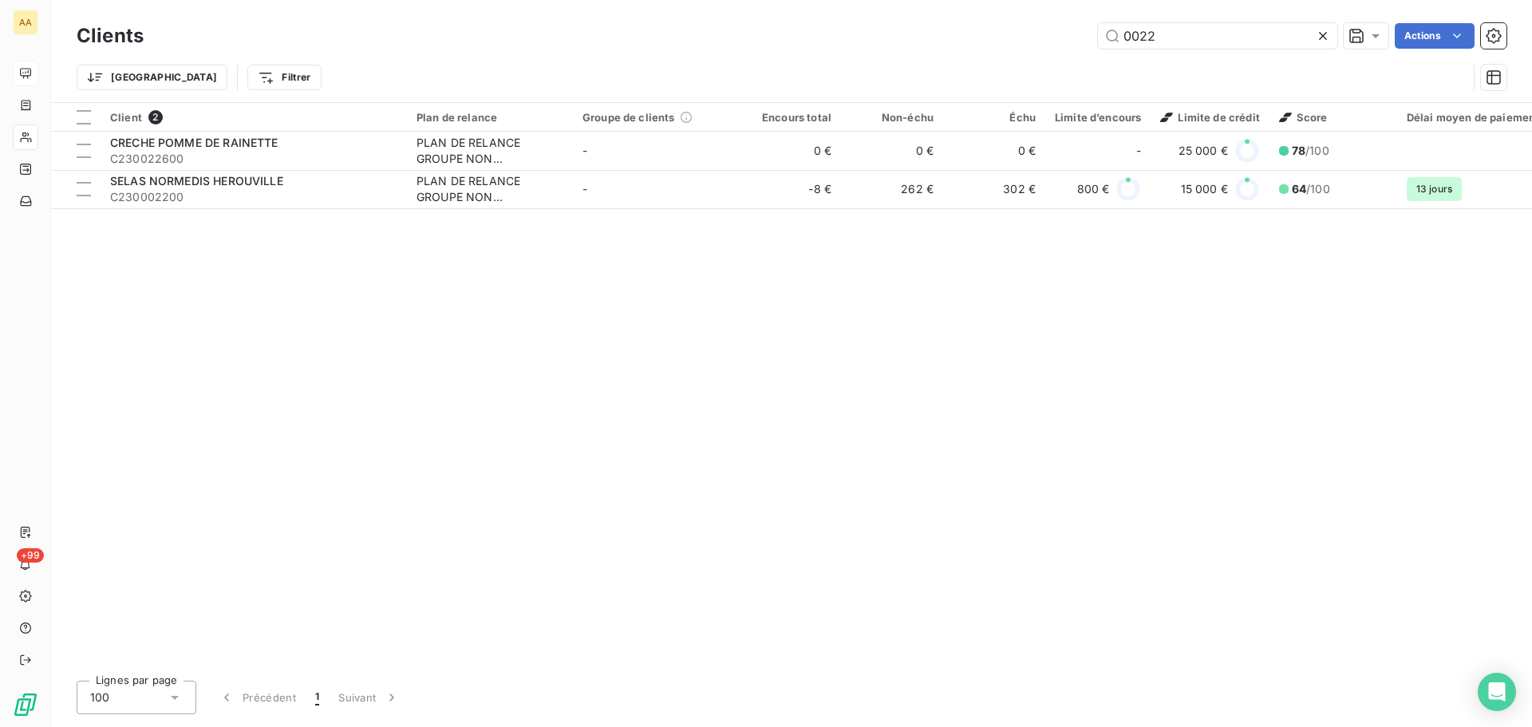
drag, startPoint x: 1172, startPoint y: 41, endPoint x: 1024, endPoint y: 70, distance: 150.3
click at [1031, 72] on div "Clients 0022 Actions Trier Filtrer" at bounding box center [791, 60] width 1429 height 83
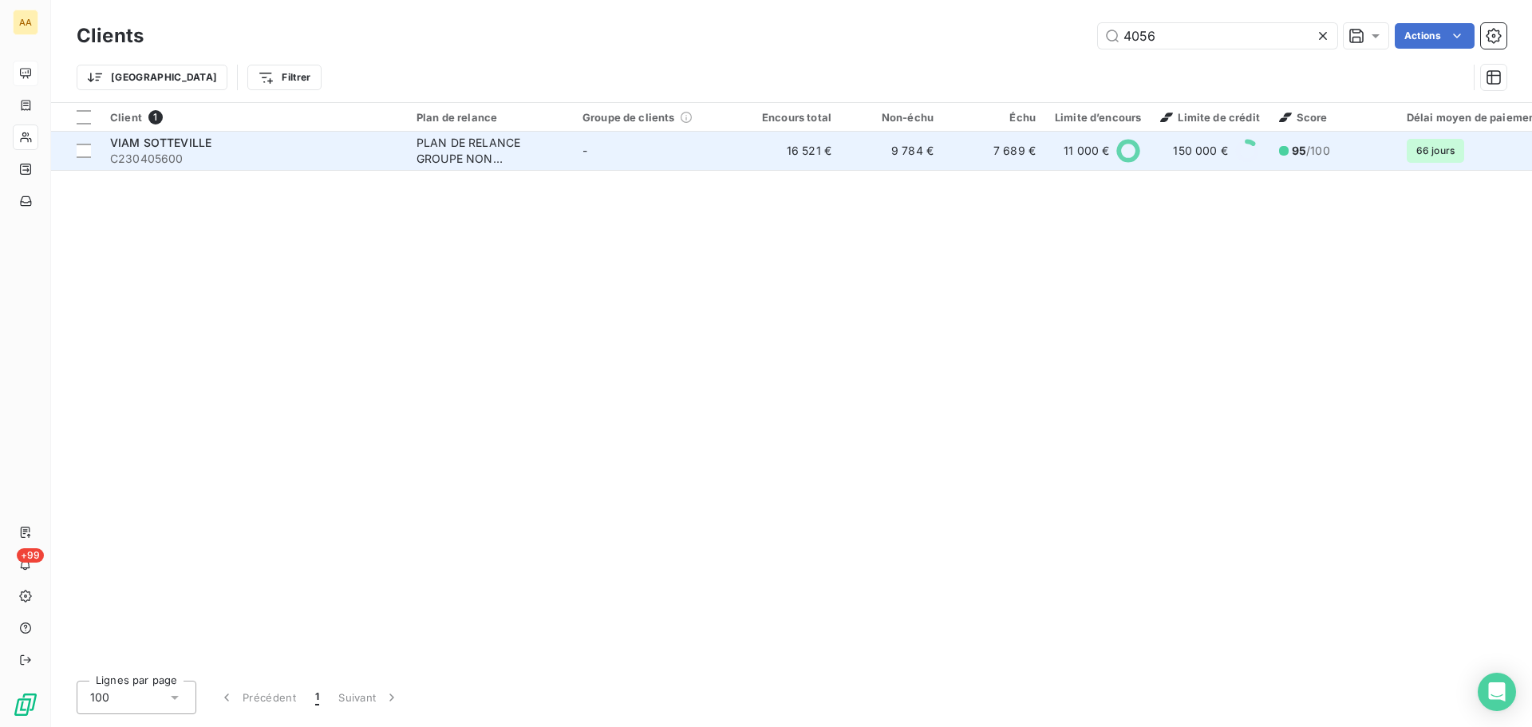
type input "4056"
click at [256, 161] on span "C230405600" at bounding box center [253, 159] width 287 height 16
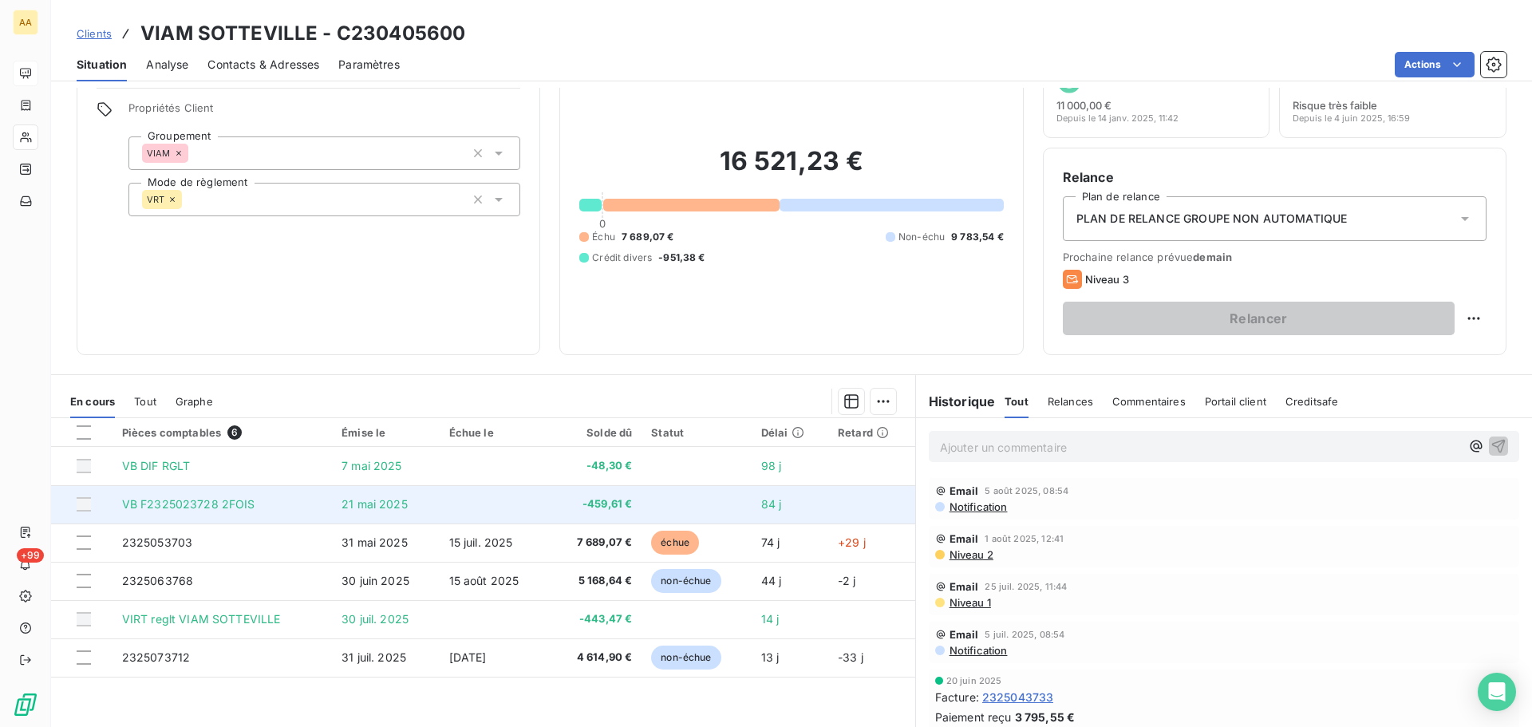
scroll to position [80, 0]
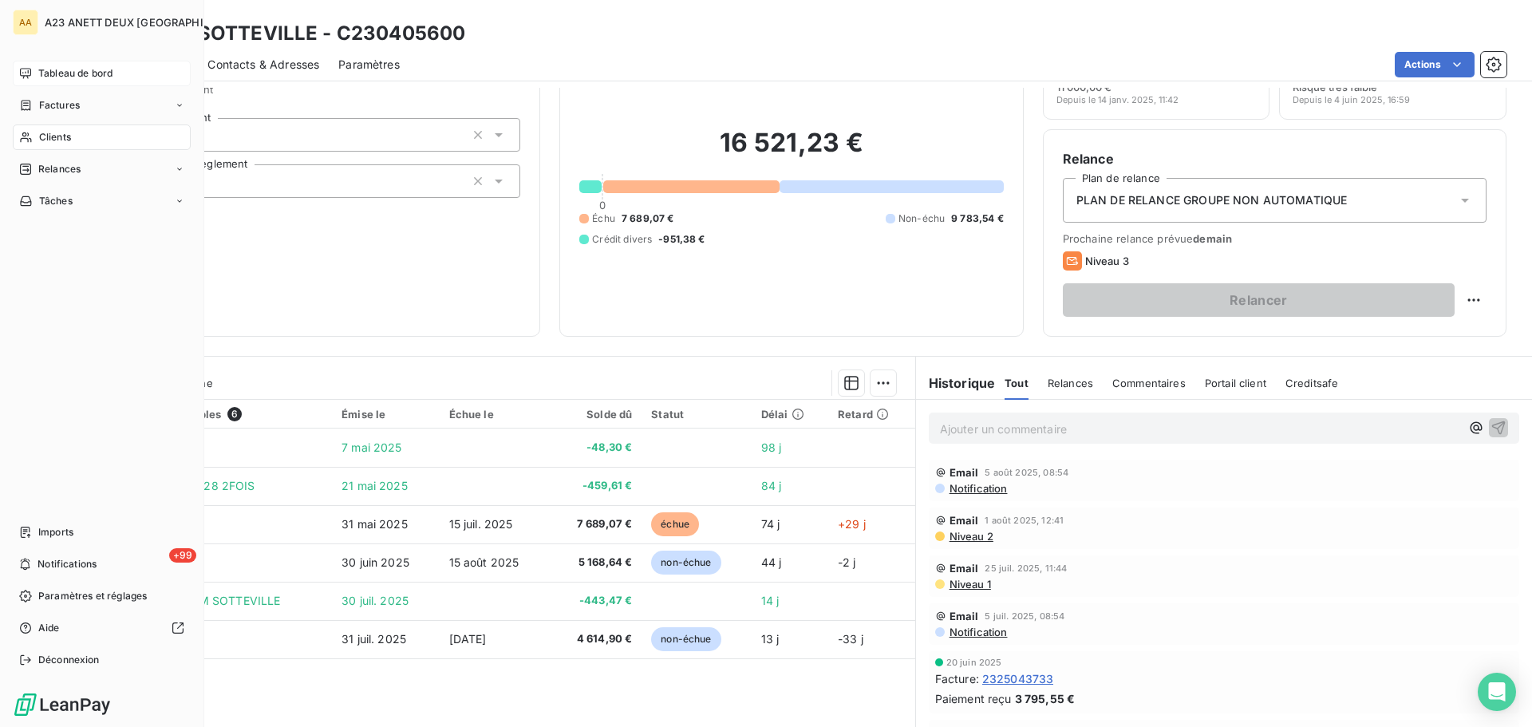
click at [58, 139] on span "Clients" at bounding box center [55, 137] width 32 height 14
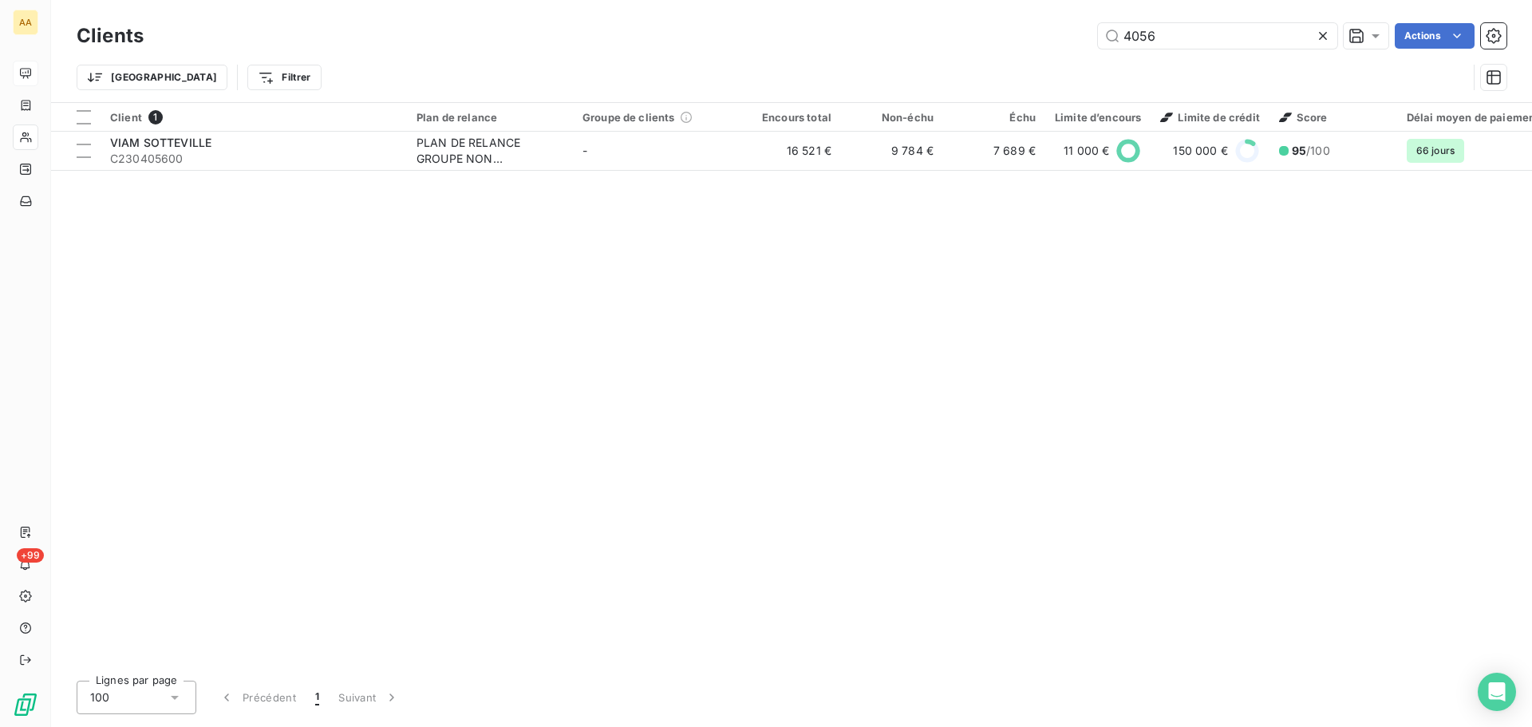
drag, startPoint x: 1015, startPoint y: 37, endPoint x: 953, endPoint y: 36, distance: 62.2
click at [976, 37] on div "4056 Actions" at bounding box center [834, 36] width 1343 height 26
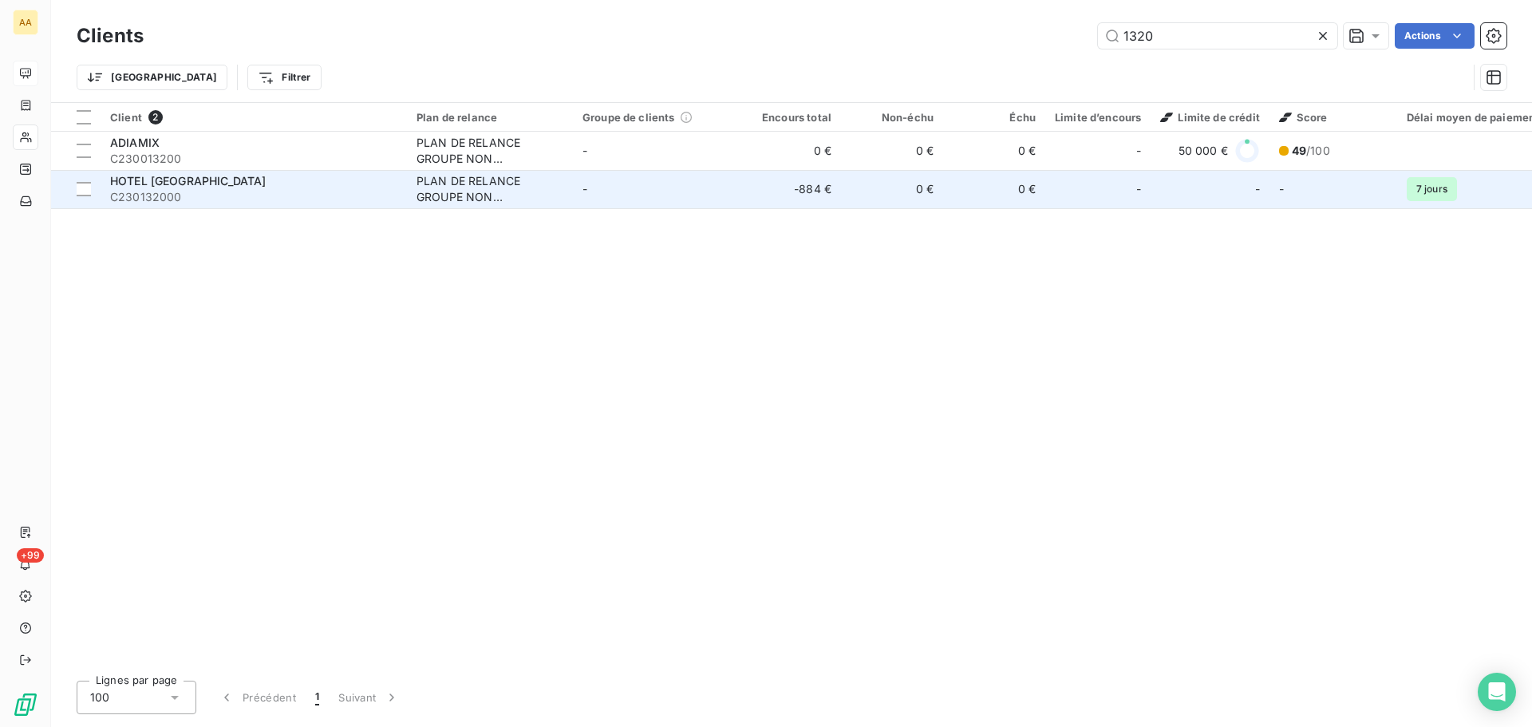
type input "1320"
click at [245, 191] on span "C230132000" at bounding box center [253, 197] width 287 height 16
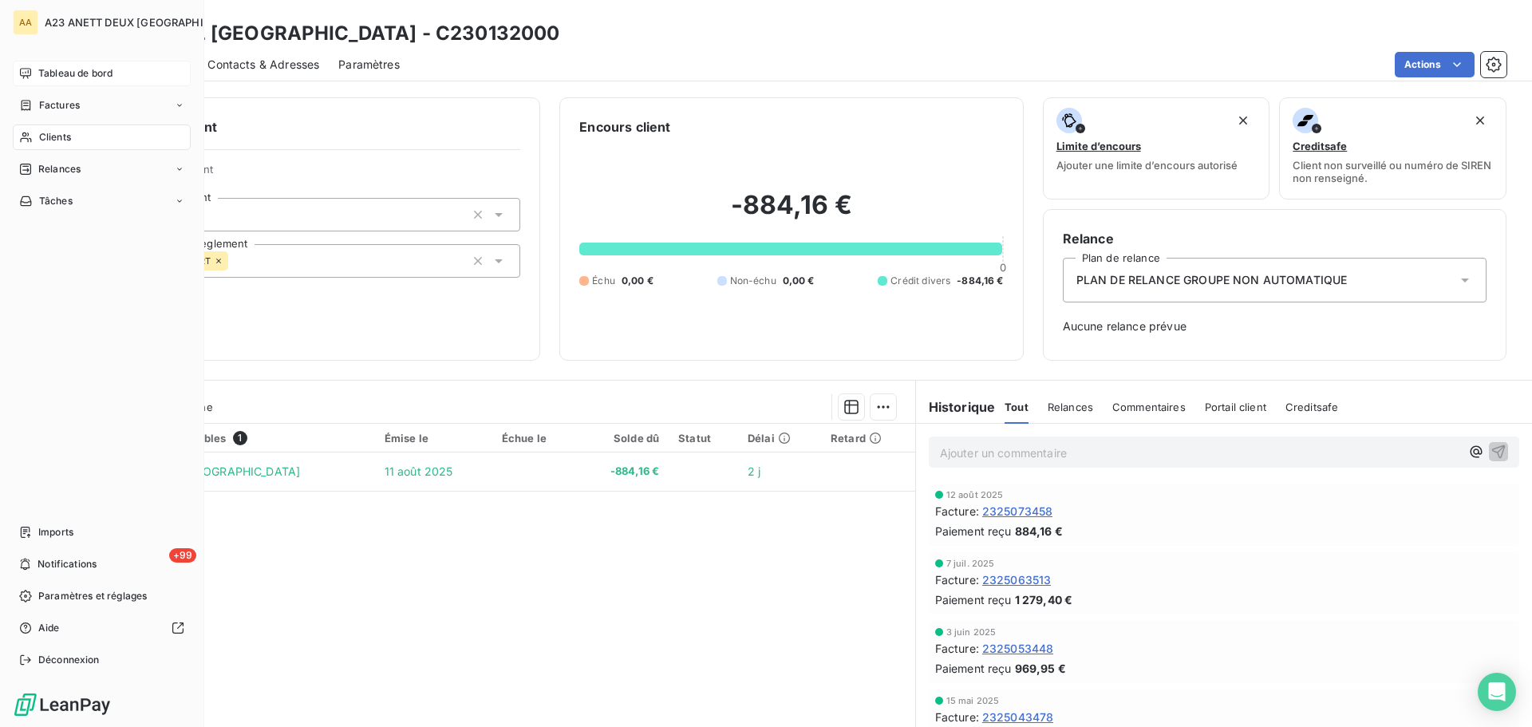
click at [44, 128] on div "Clients" at bounding box center [102, 137] width 178 height 26
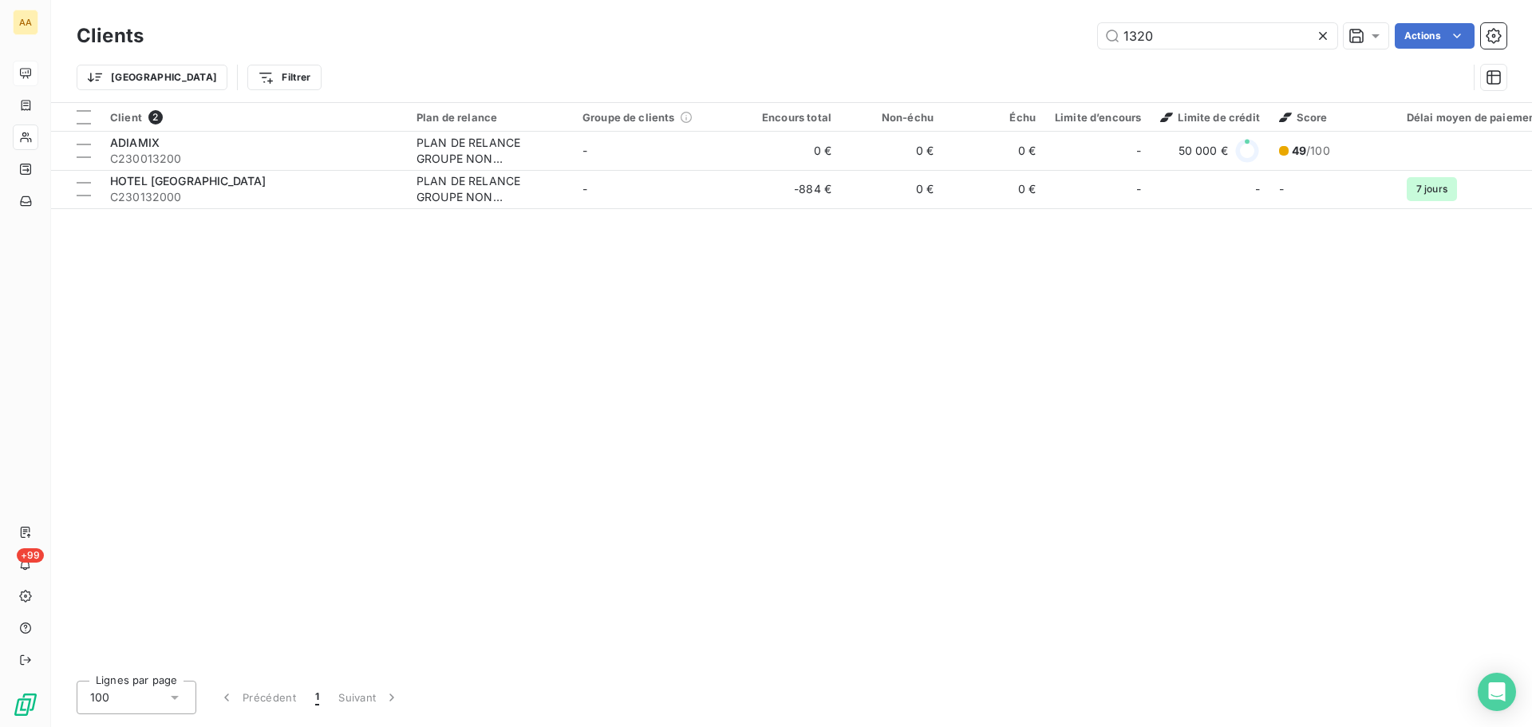
drag, startPoint x: 1161, startPoint y: 34, endPoint x: 1059, endPoint y: 41, distance: 102.3
click at [1059, 41] on div "1320 Actions" at bounding box center [834, 36] width 1343 height 26
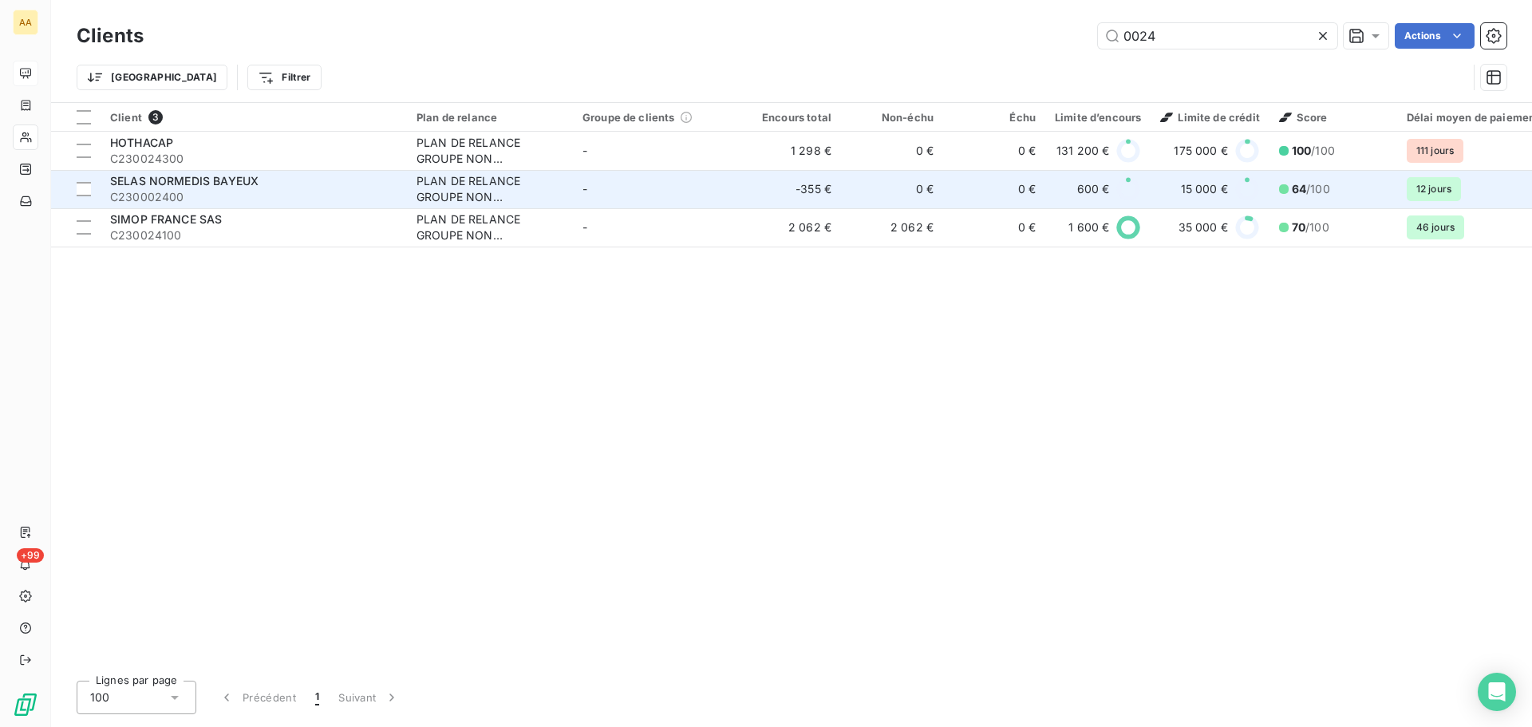
type input "0024"
click at [313, 191] on span "C230002400" at bounding box center [253, 197] width 287 height 16
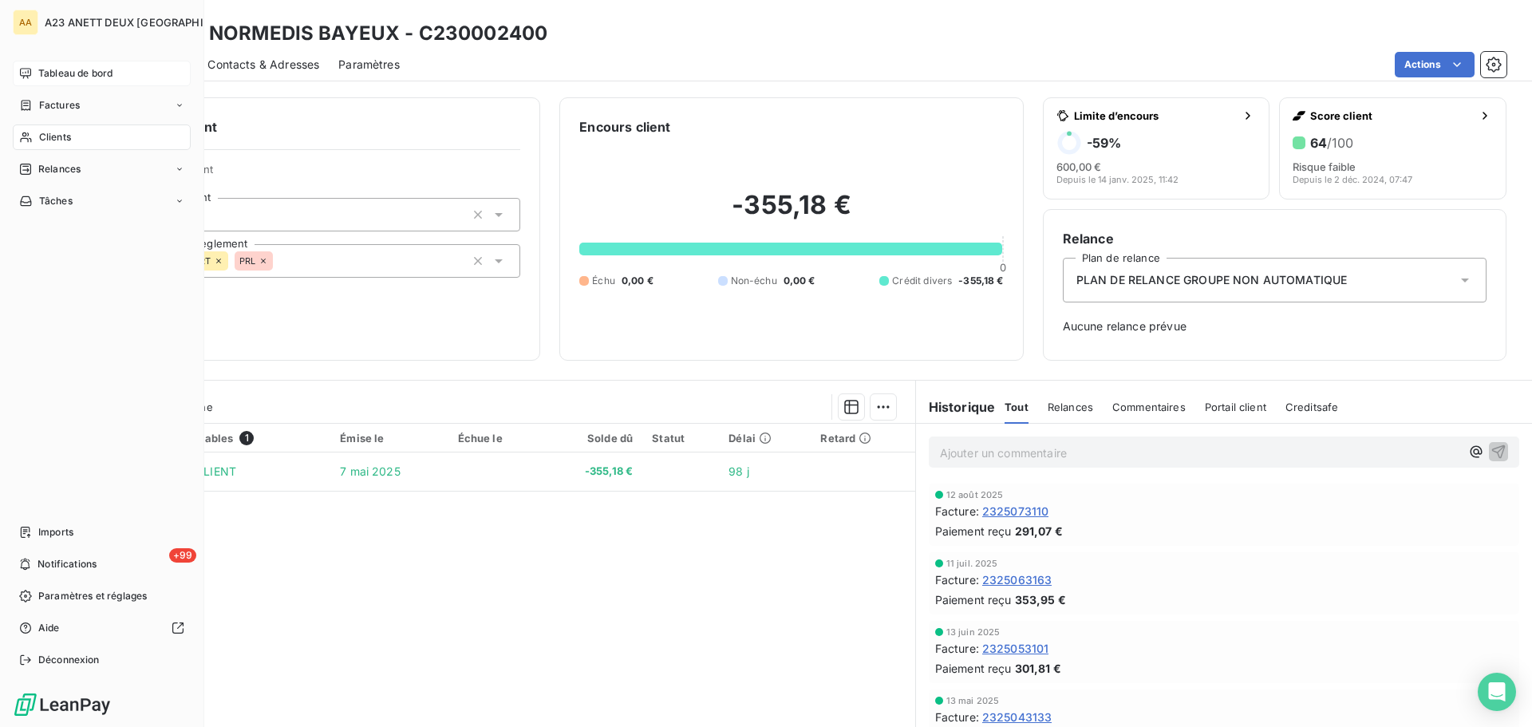
click at [44, 126] on div "Clients" at bounding box center [102, 137] width 178 height 26
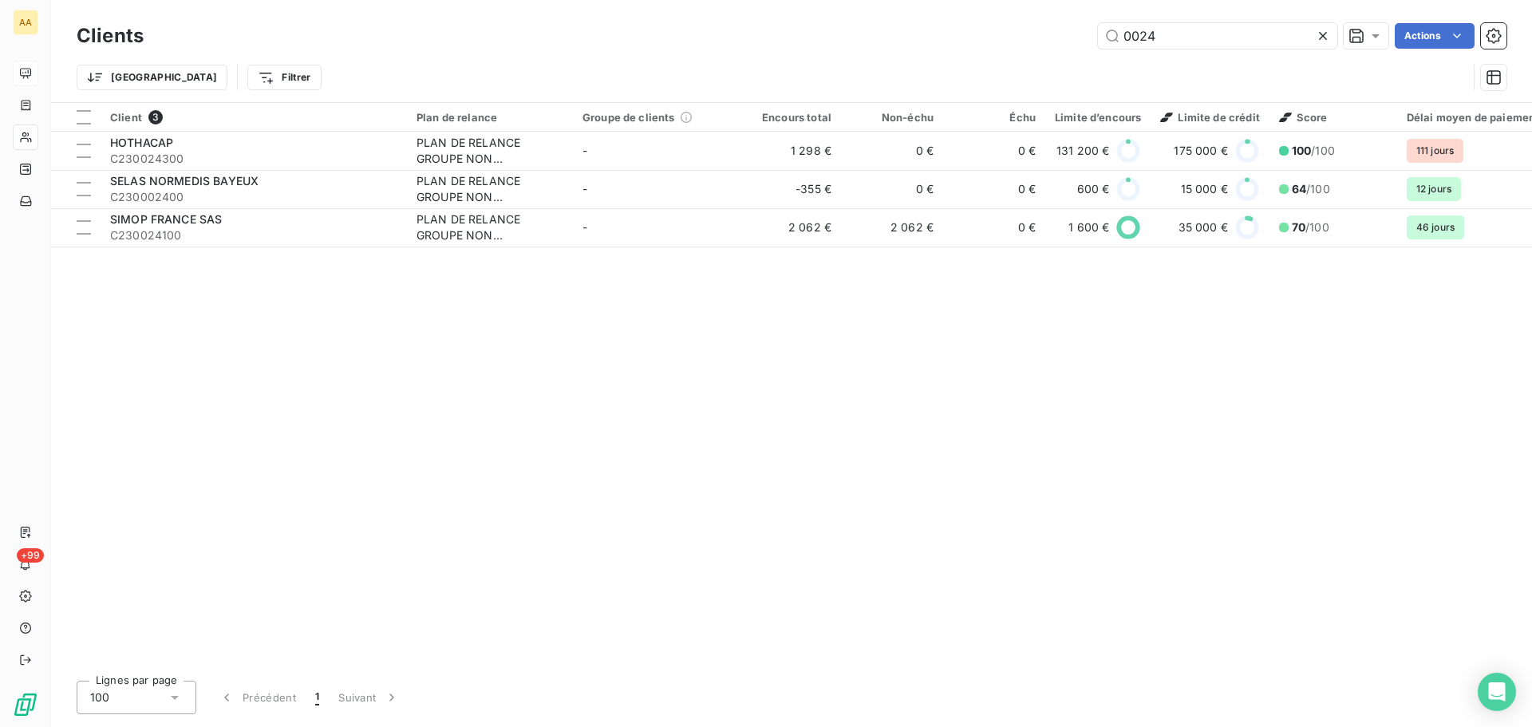
drag, startPoint x: 1186, startPoint y: 32, endPoint x: 721, endPoint y: -21, distance: 468.0
click at [721, 0] on html "AA +99 Clients 0024 Actions Trier Filtrer Client 3 Plan de relance Groupe de cl…" at bounding box center [766, 363] width 1532 height 727
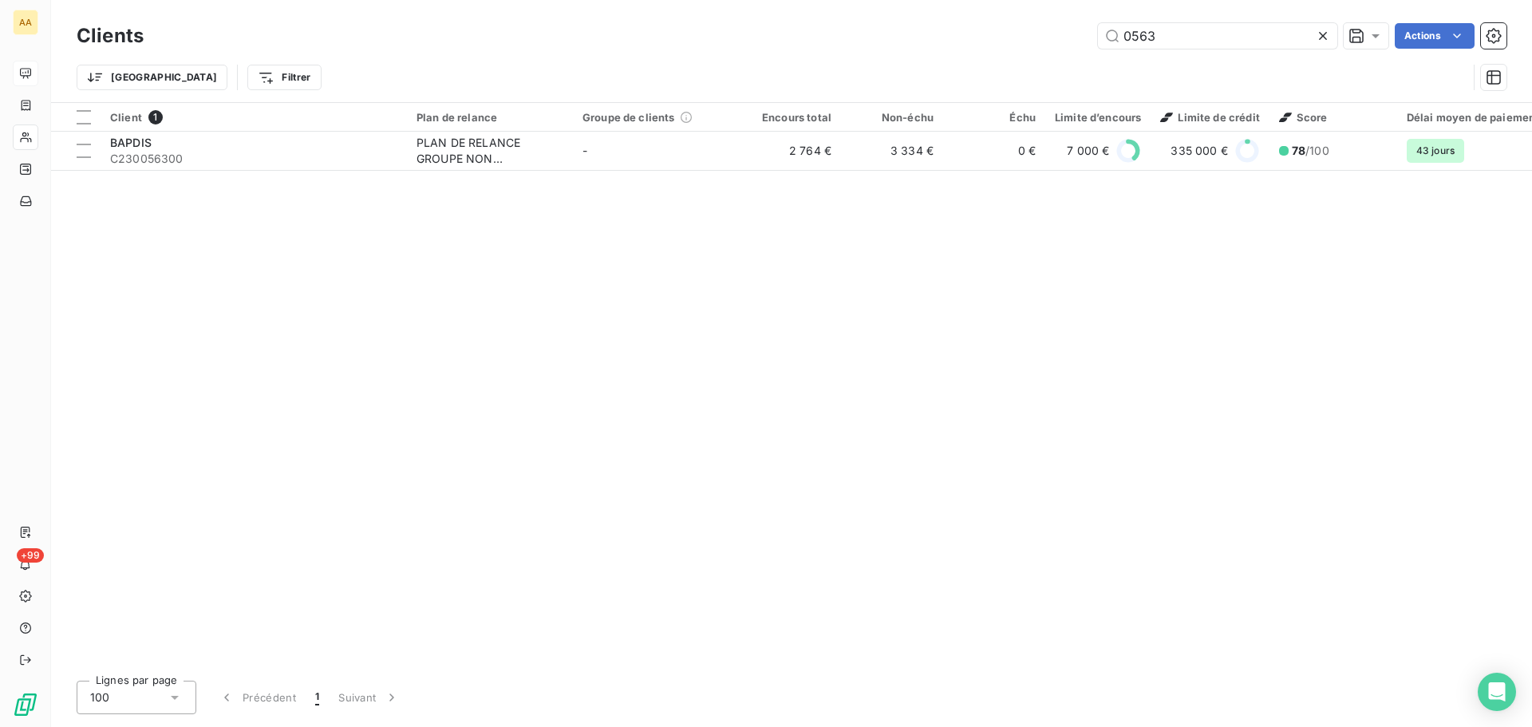
type input "0563"
click at [173, 171] on div "Client 1 Plan de relance Groupe de clients Encours total Non-échu Échu Limite d…" at bounding box center [791, 385] width 1481 height 565
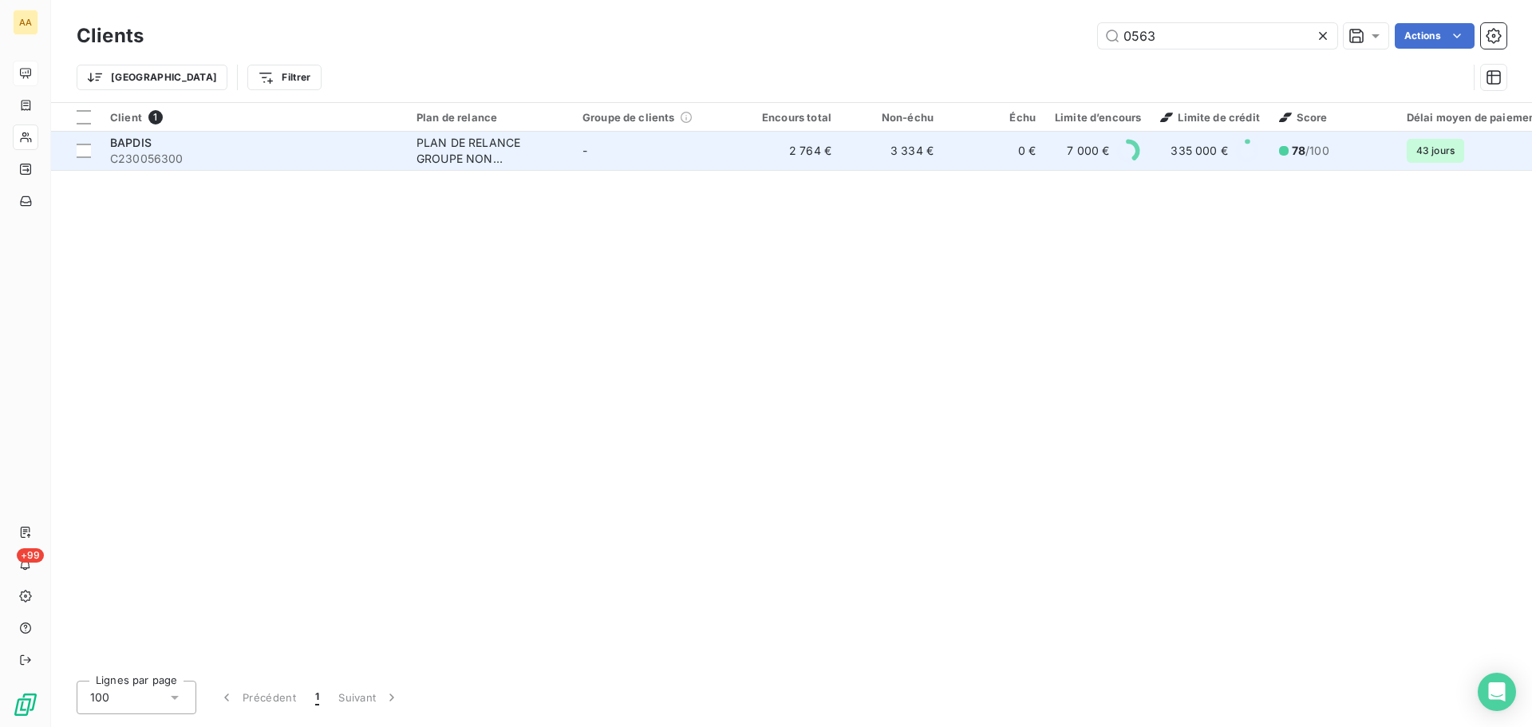
click at [200, 148] on div "BAPDIS" at bounding box center [253, 143] width 287 height 16
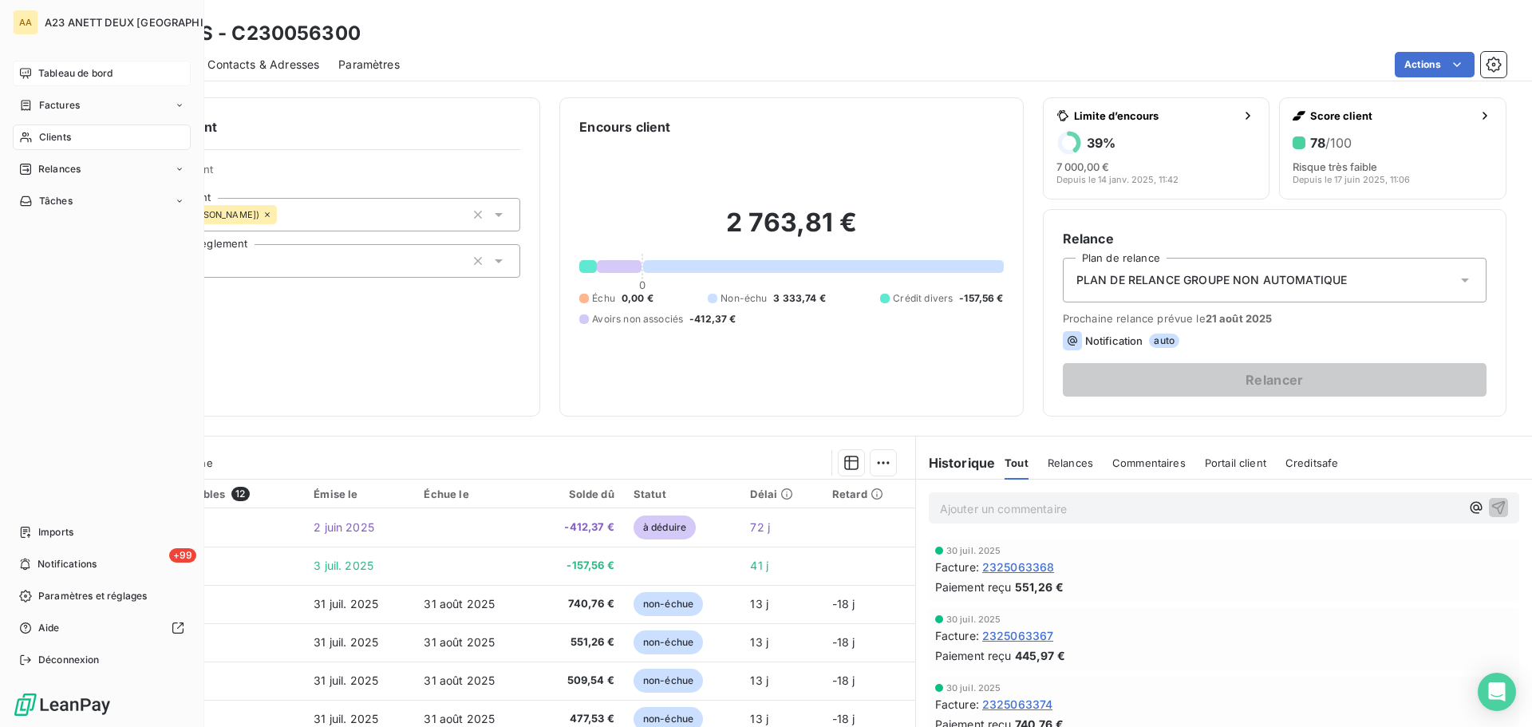
click at [51, 136] on span "Clients" at bounding box center [55, 137] width 32 height 14
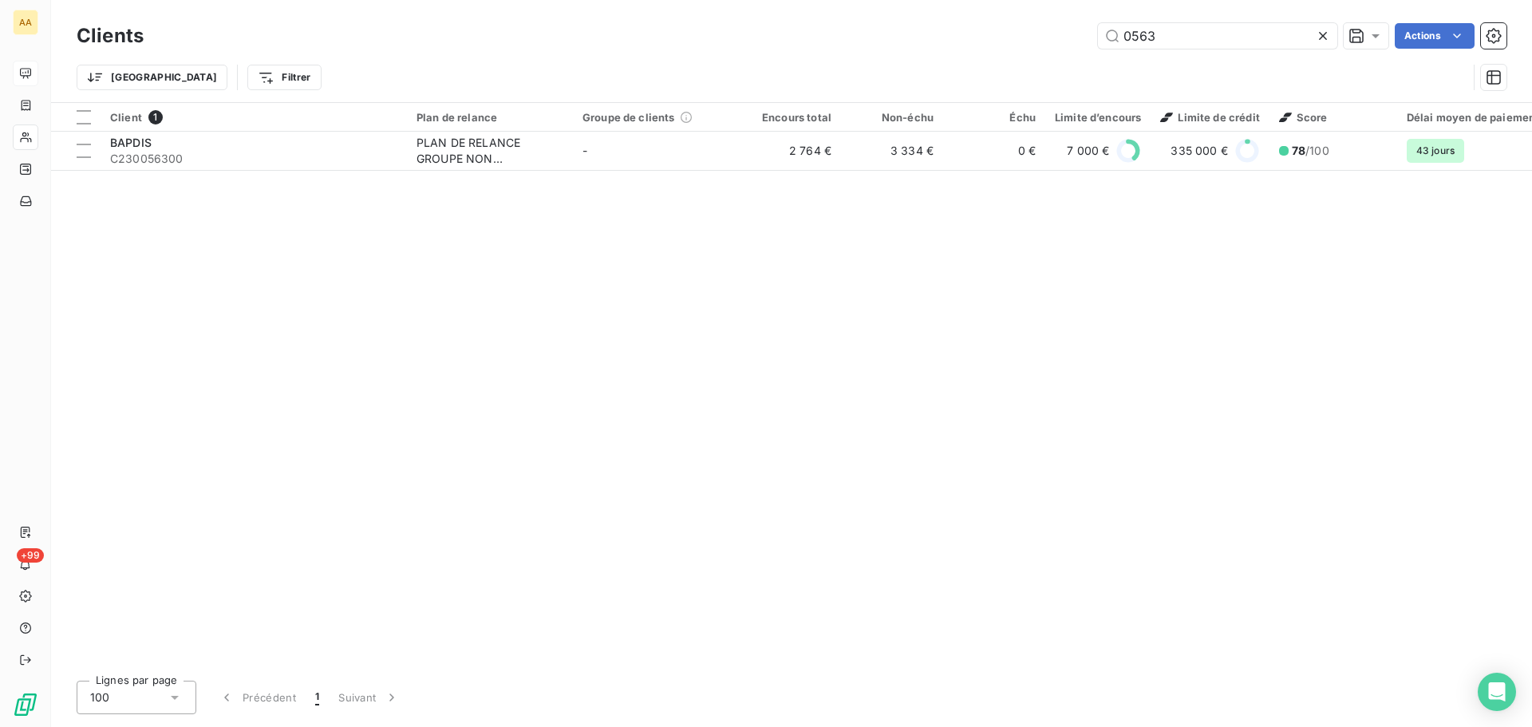
drag, startPoint x: 1208, startPoint y: 41, endPoint x: 779, endPoint y: -60, distance: 440.0
click at [779, 0] on html "AA +99 Clients 0563 Actions Trier Filtrer Client 1 Plan de relance Groupe de cl…" at bounding box center [766, 363] width 1532 height 727
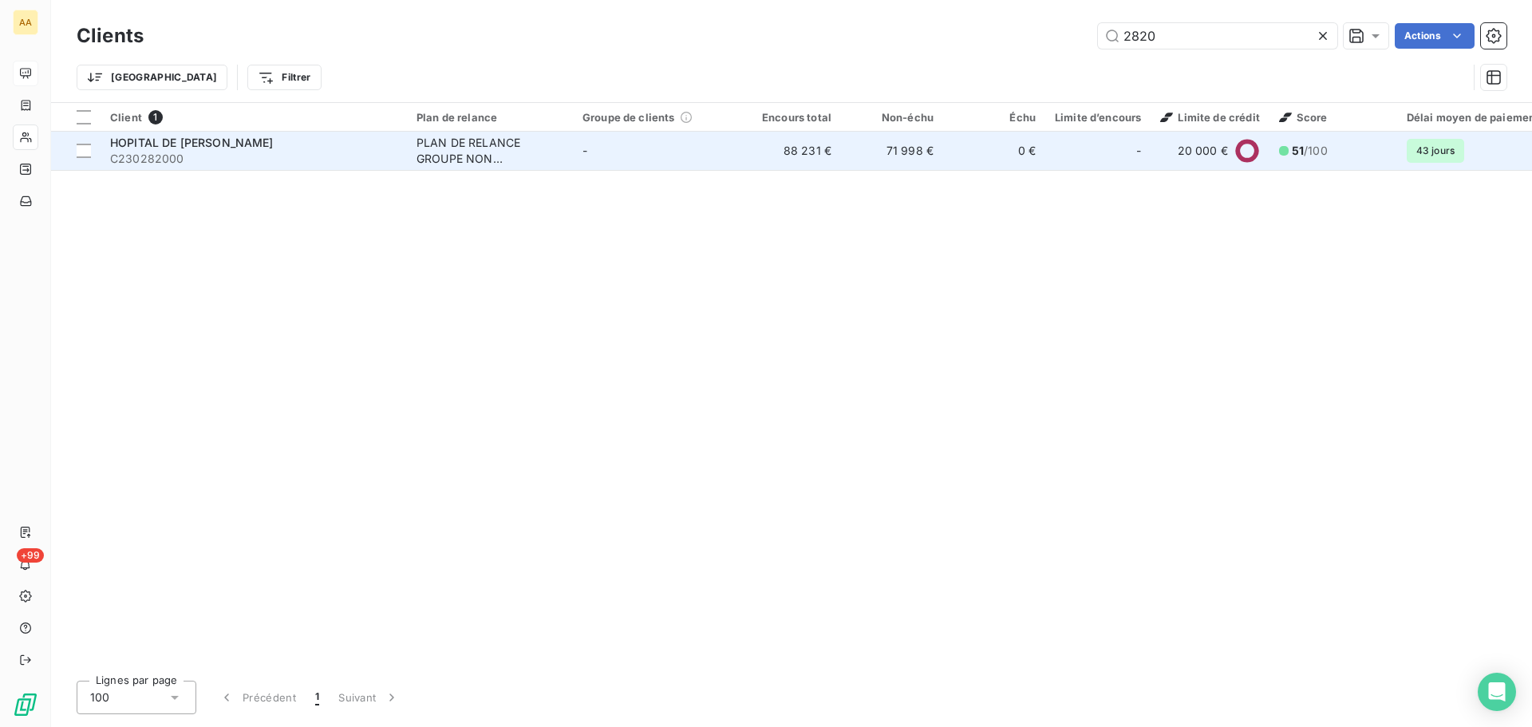
type input "2820"
click at [224, 156] on span "C230282000" at bounding box center [253, 159] width 287 height 16
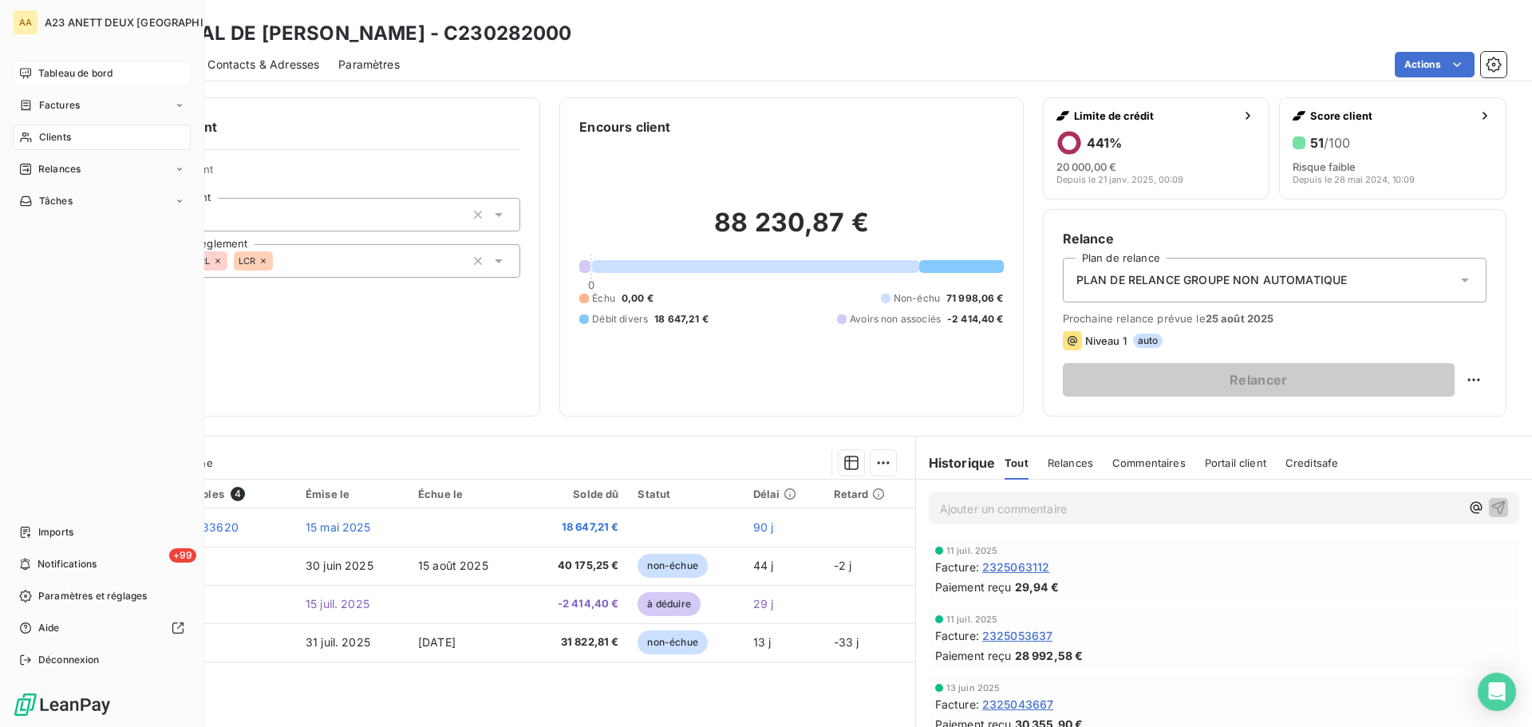
click at [70, 136] on span "Clients" at bounding box center [55, 137] width 32 height 14
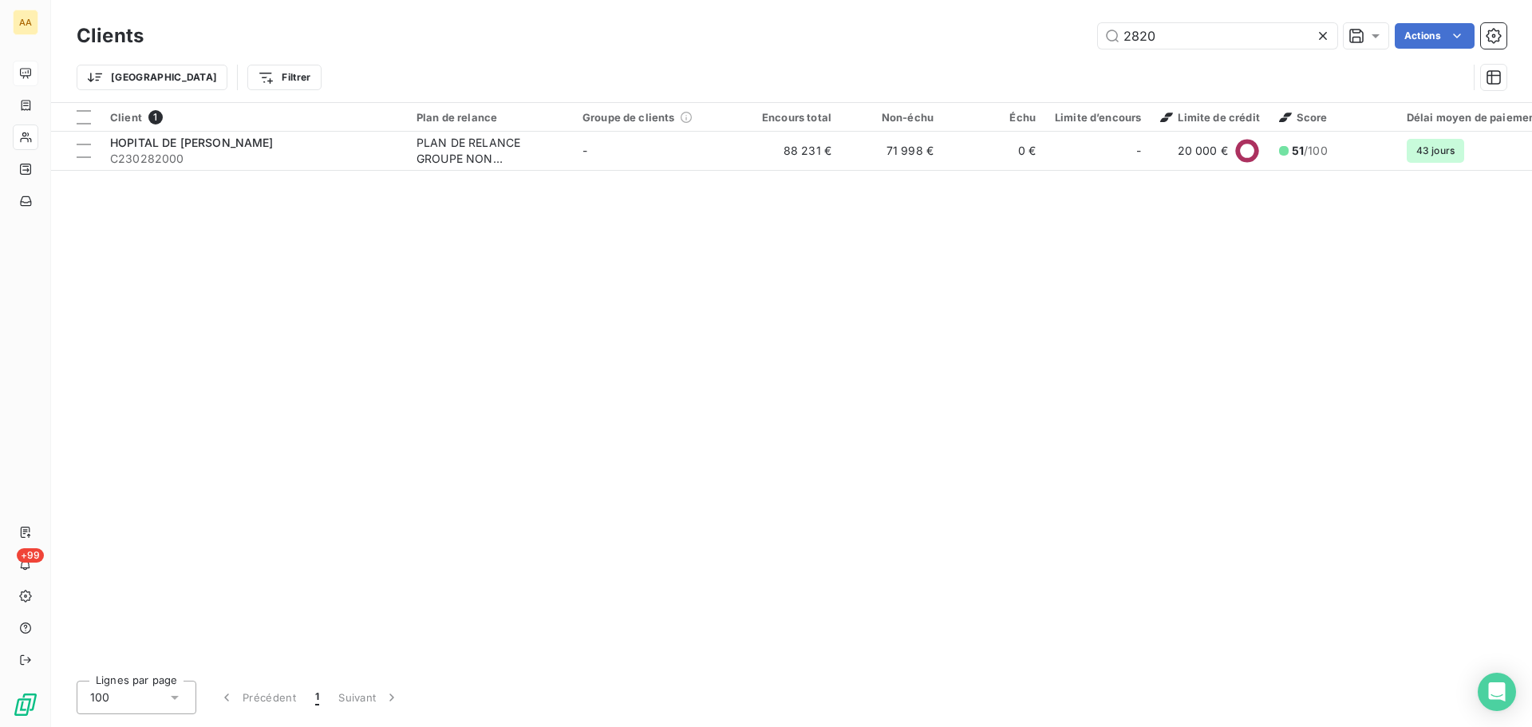
drag, startPoint x: 1201, startPoint y: 45, endPoint x: 802, endPoint y: -11, distance: 402.9
click at [802, 0] on html "AA +99 Clients 2820 Actions Trier Filtrer Client 1 Plan de relance Groupe de cl…" at bounding box center [766, 363] width 1532 height 727
type input "2135"
click at [266, 130] on th "Client 1" at bounding box center [254, 117] width 306 height 29
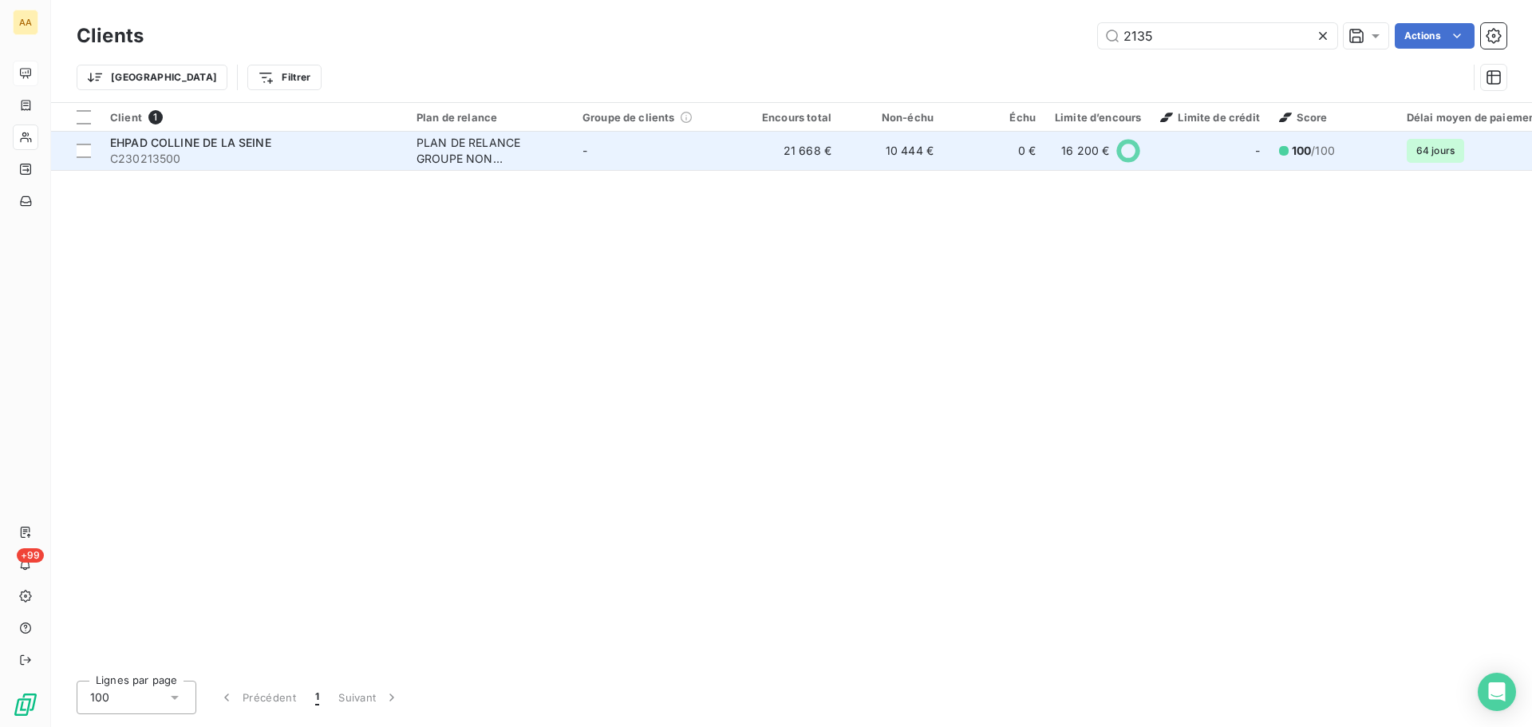
click at [274, 151] on span "C230213500" at bounding box center [253, 159] width 287 height 16
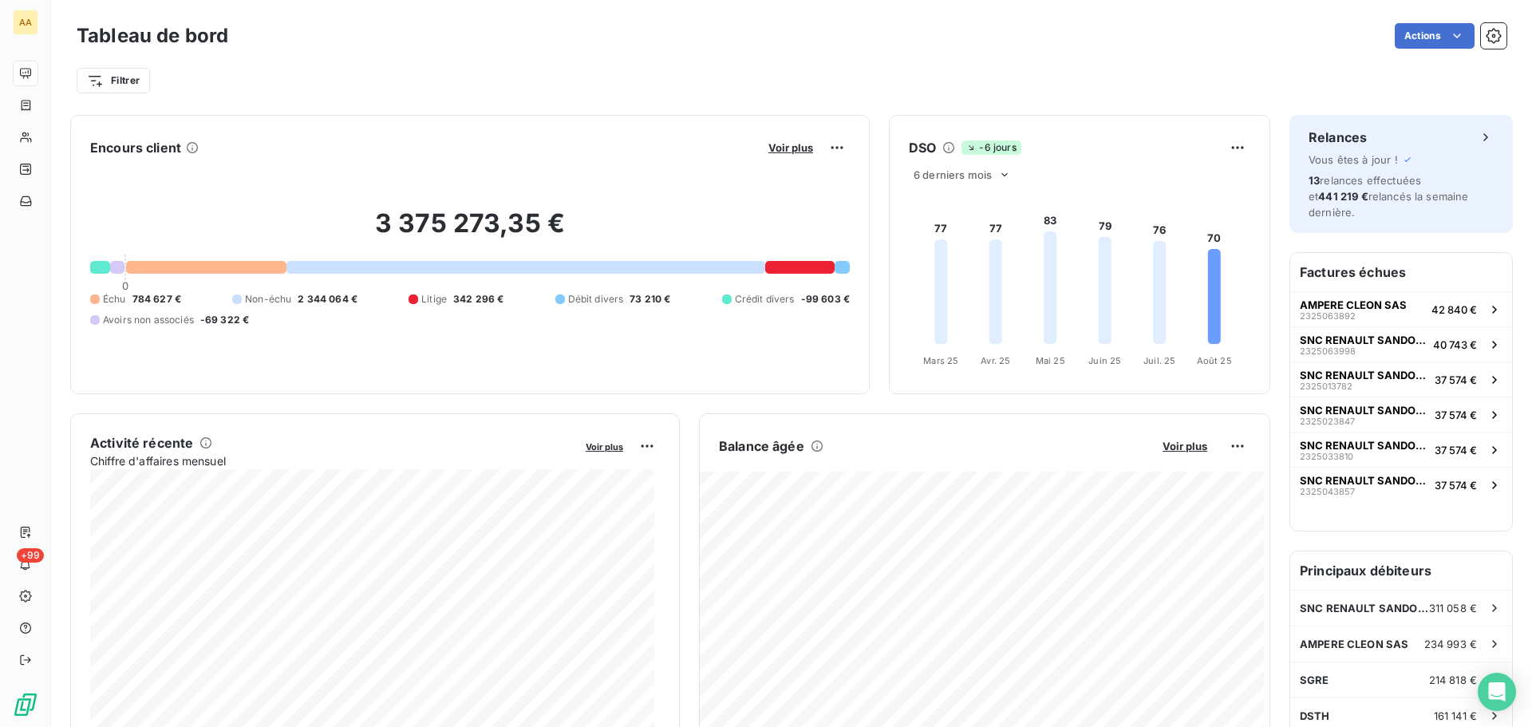
click at [774, 154] on button "Voir plus" at bounding box center [790, 147] width 54 height 14
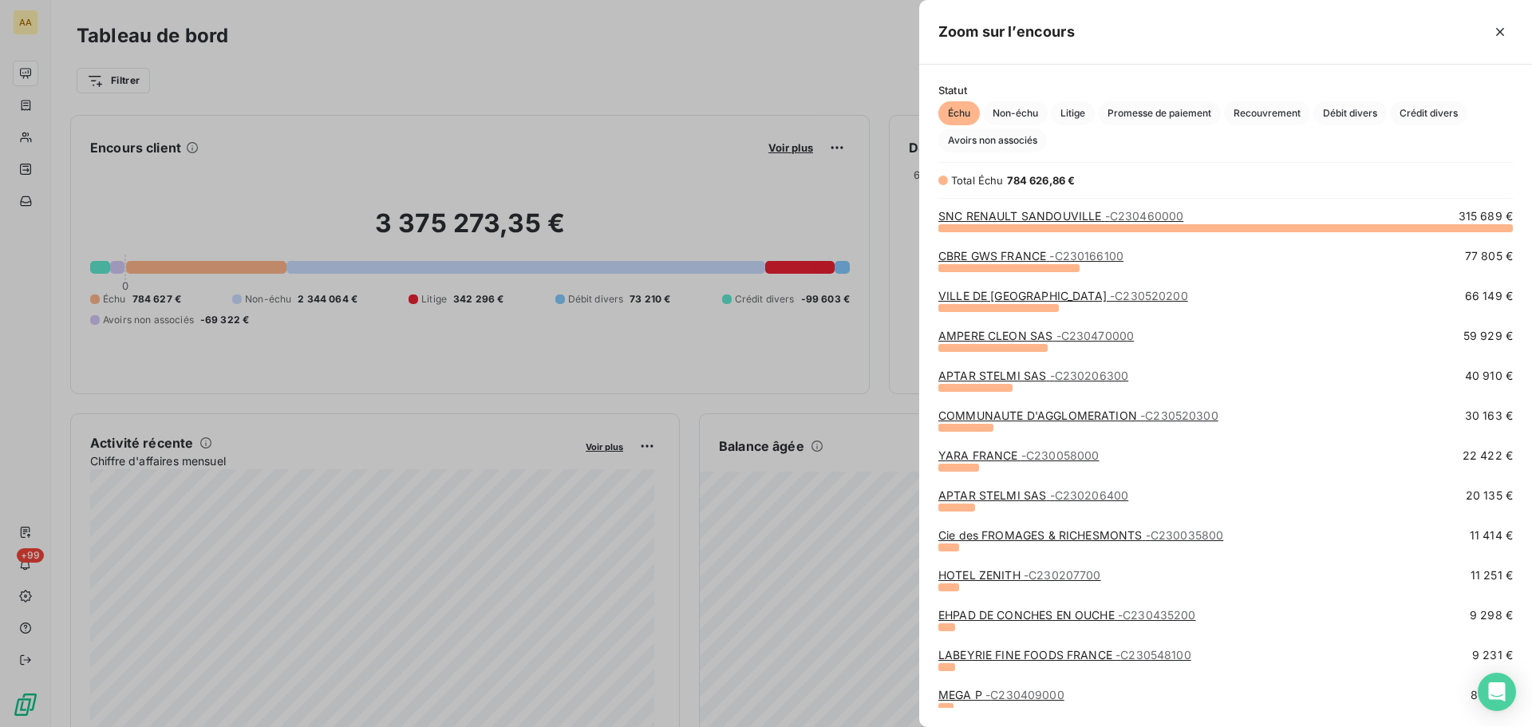
click at [731, 195] on div at bounding box center [766, 363] width 1532 height 727
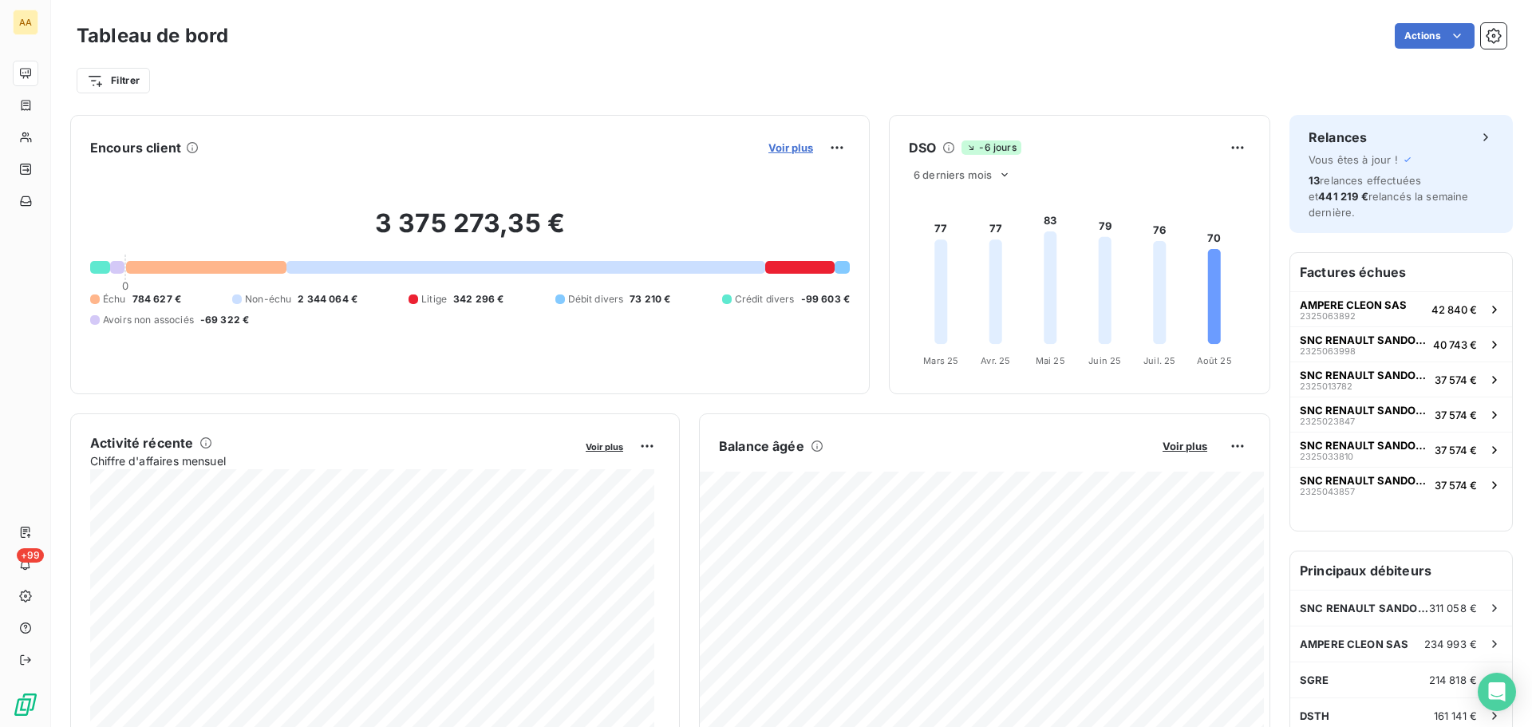
click at [782, 152] on span "Voir plus" at bounding box center [790, 147] width 45 height 13
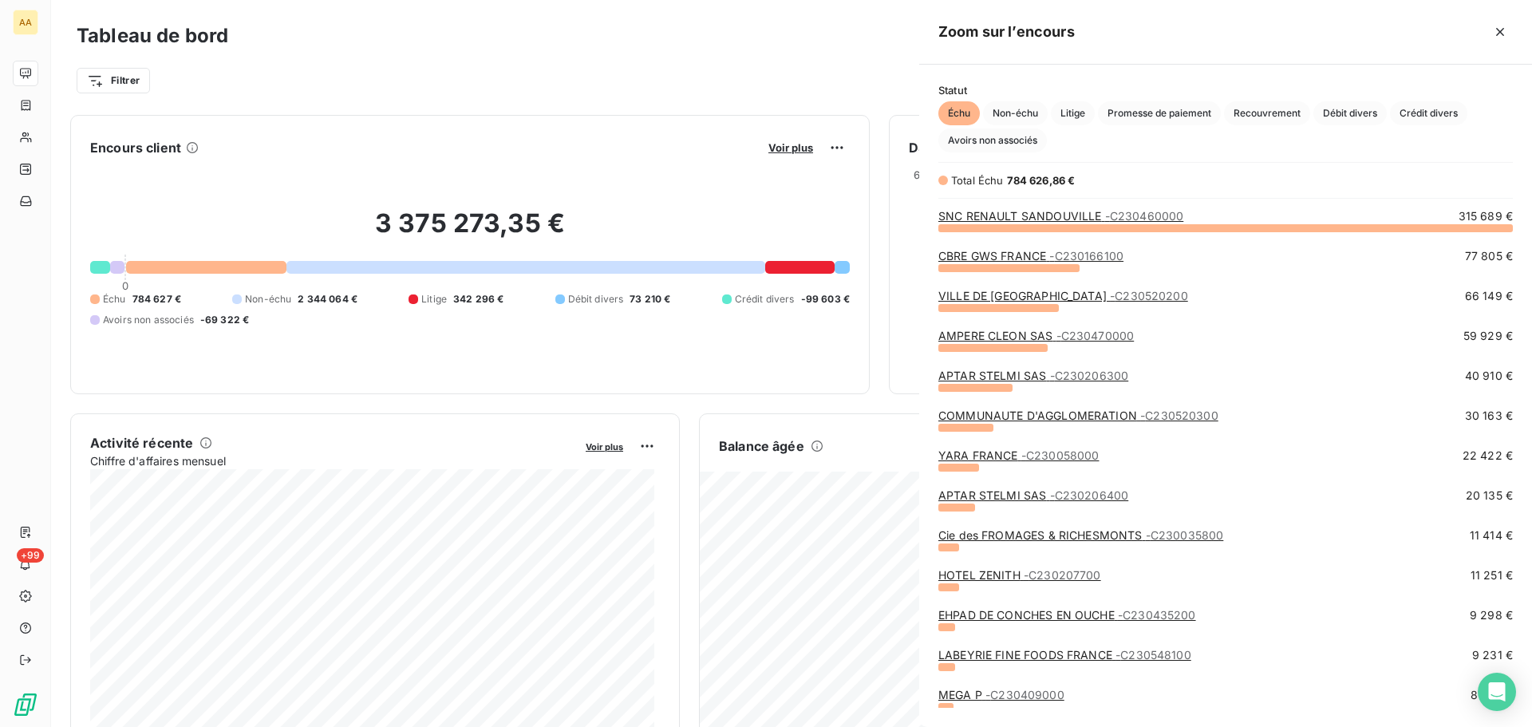
scroll to position [715, 601]
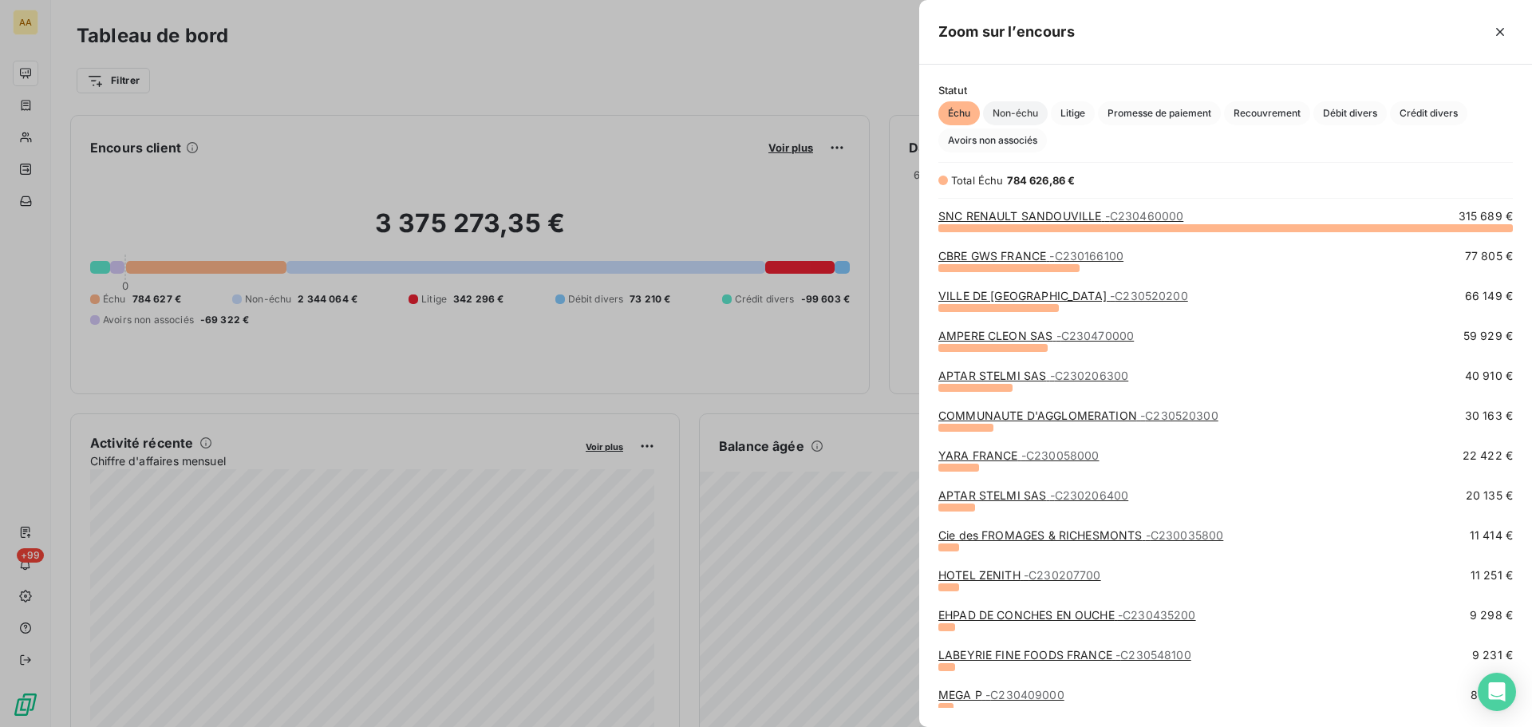
click at [1014, 112] on span "Non-échu" at bounding box center [1015, 113] width 65 height 24
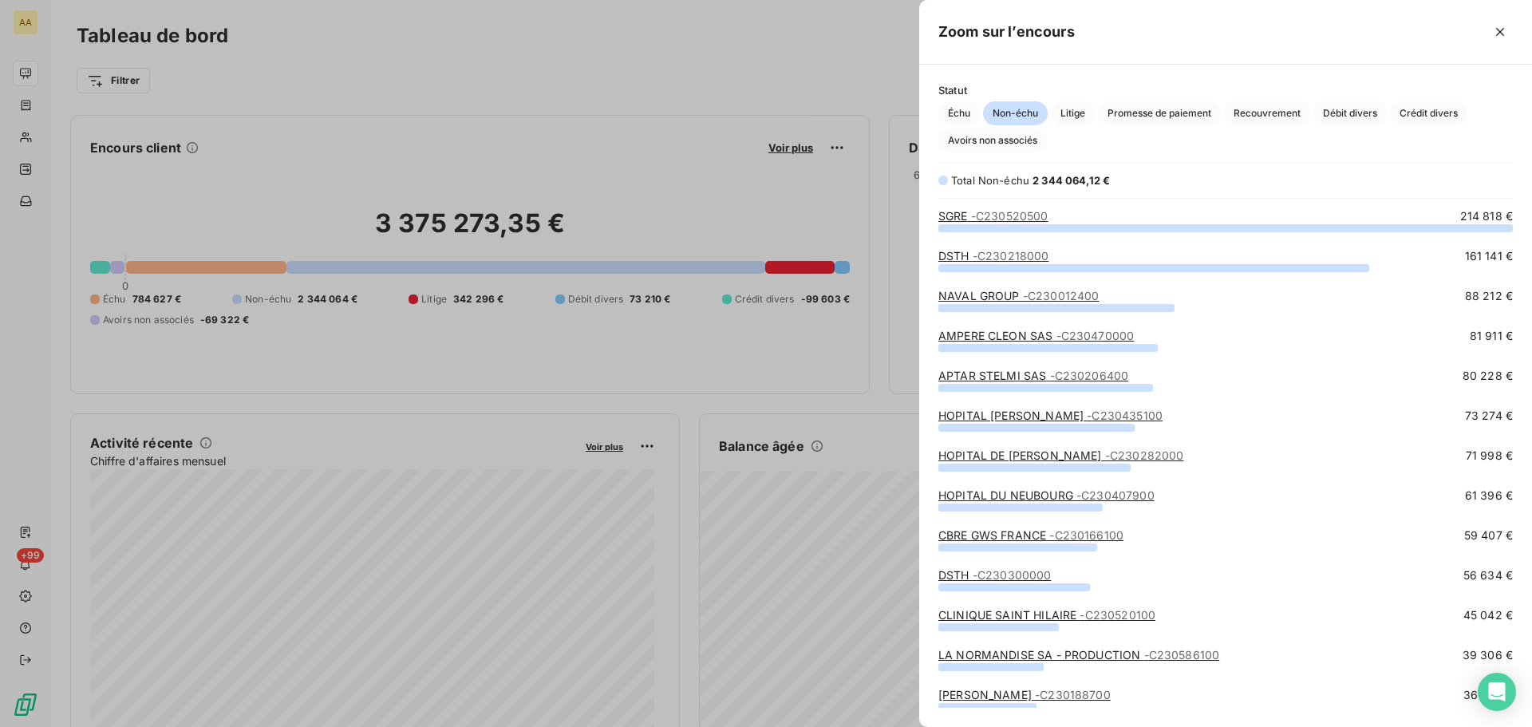
scroll to position [487, 601]
click at [1068, 112] on span "Litige" at bounding box center [1073, 113] width 44 height 24
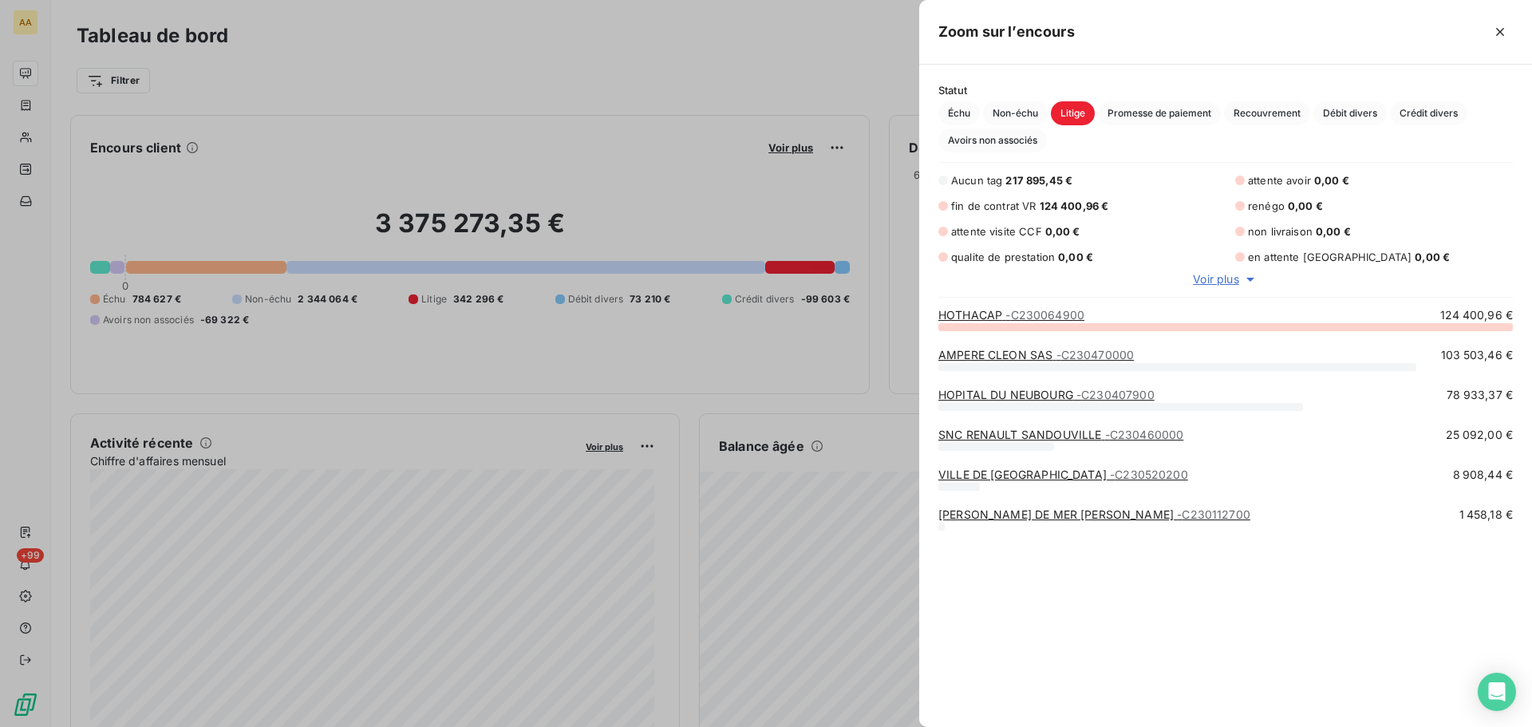
scroll to position [388, 601]
click at [1161, 117] on span "Promesse de paiement" at bounding box center [1159, 113] width 123 height 24
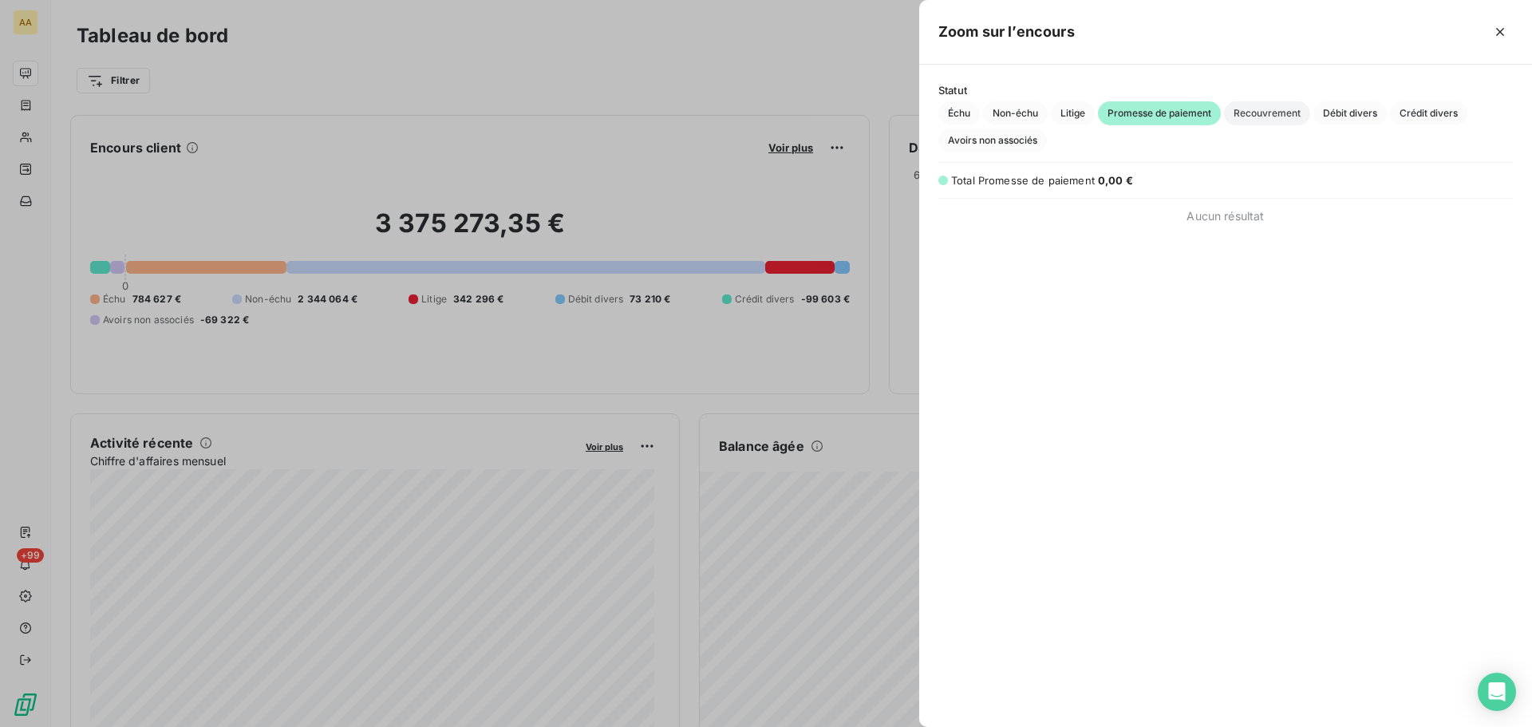
click at [1284, 116] on span "Recouvrement" at bounding box center [1267, 113] width 86 height 24
click at [1355, 112] on span "Débit divers" at bounding box center [1349, 113] width 73 height 24
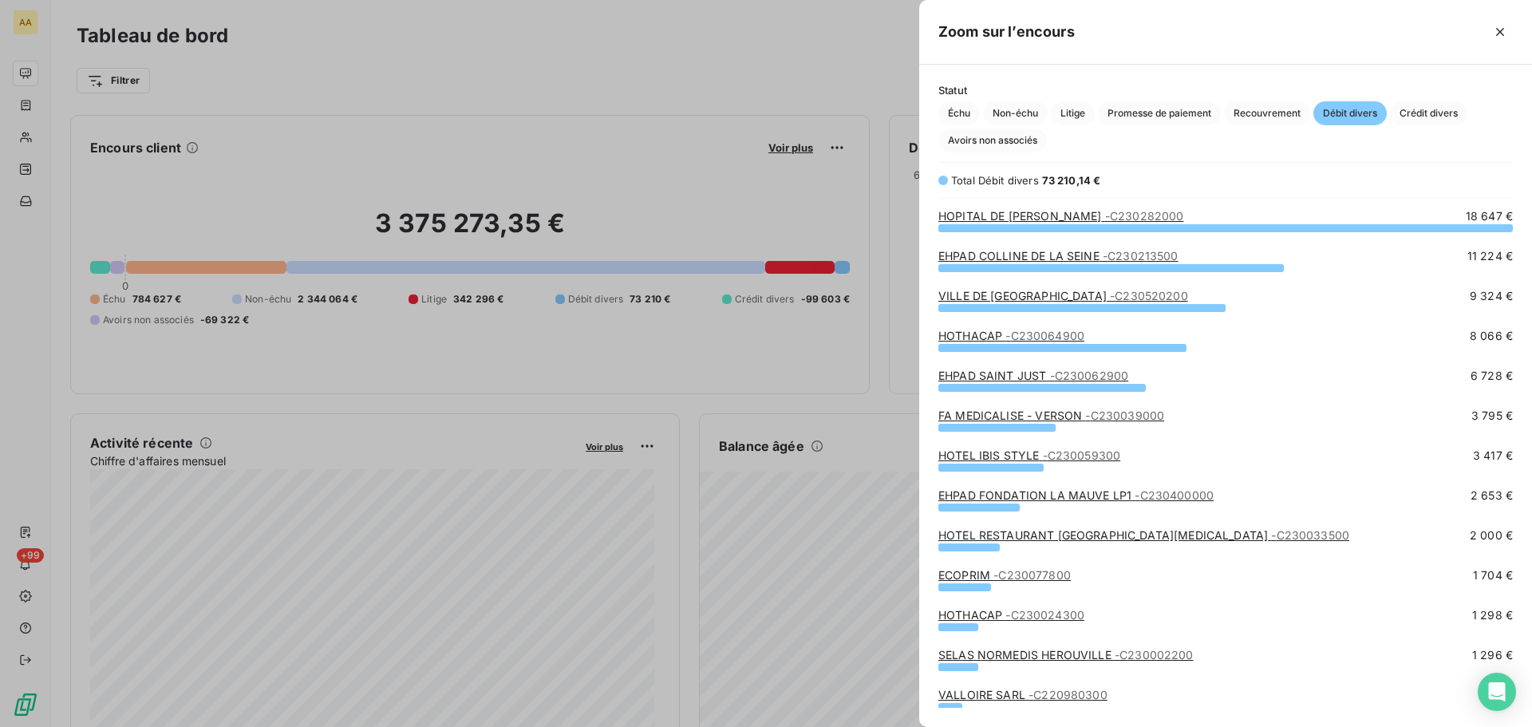
scroll to position [487, 601]
click at [1449, 110] on span "Crédit divers" at bounding box center [1428, 113] width 77 height 24
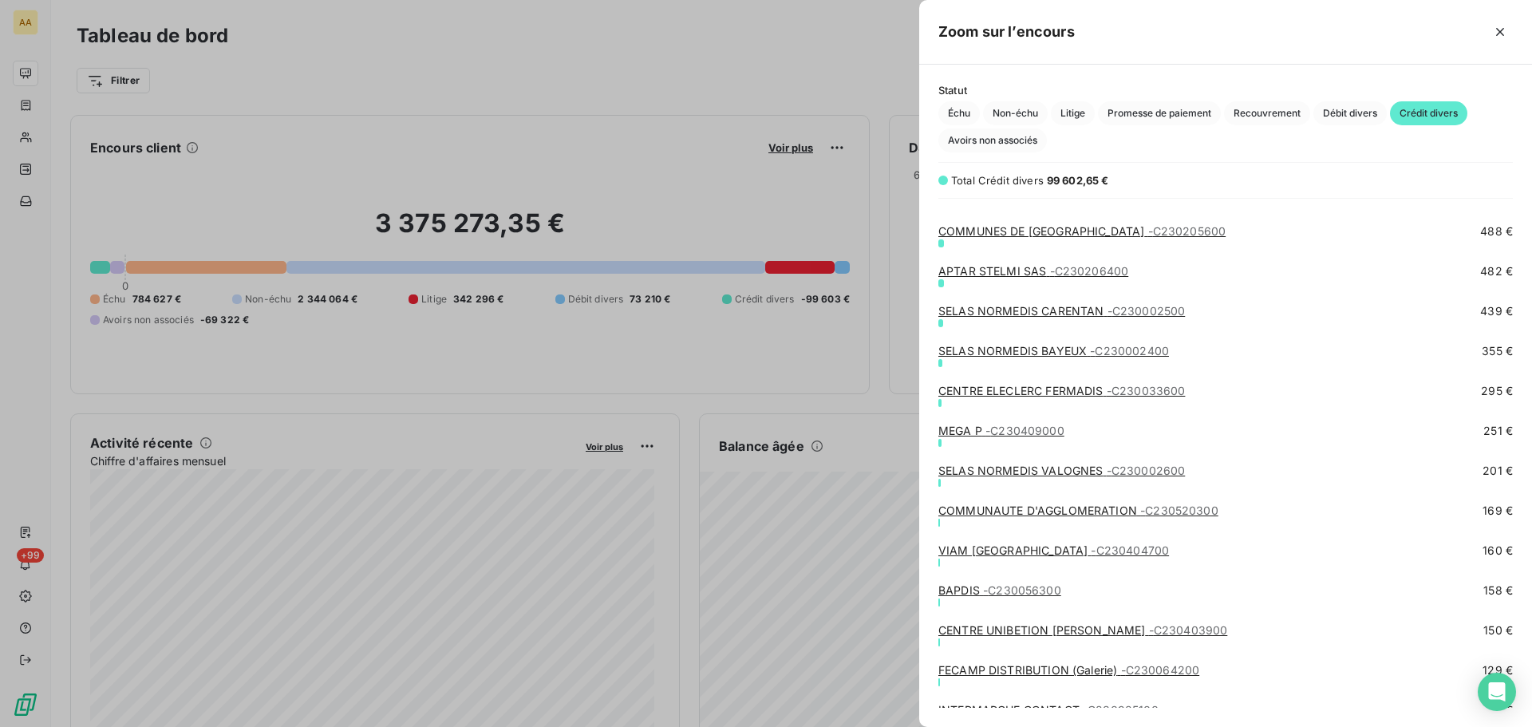
scroll to position [557, 0]
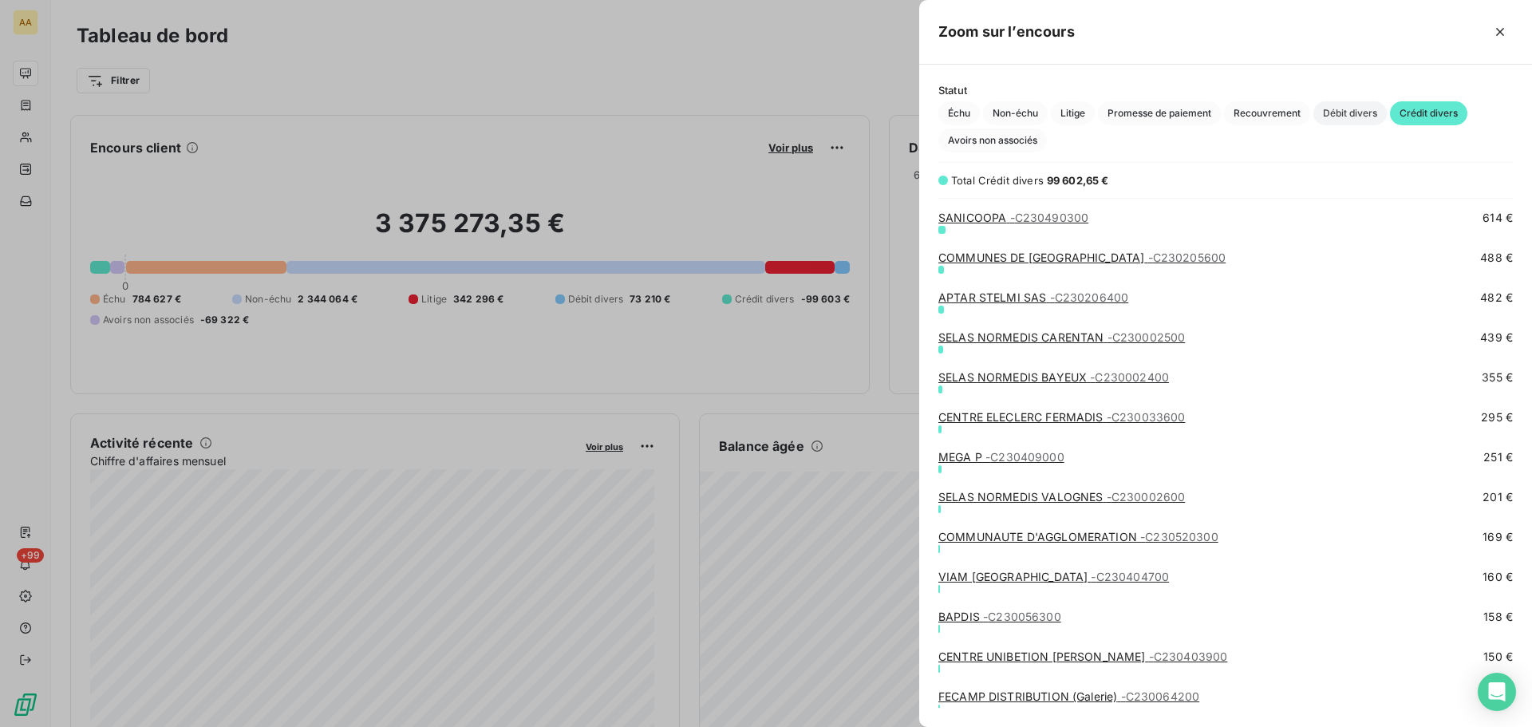
click at [1336, 119] on span "Débit divers" at bounding box center [1349, 113] width 73 height 24
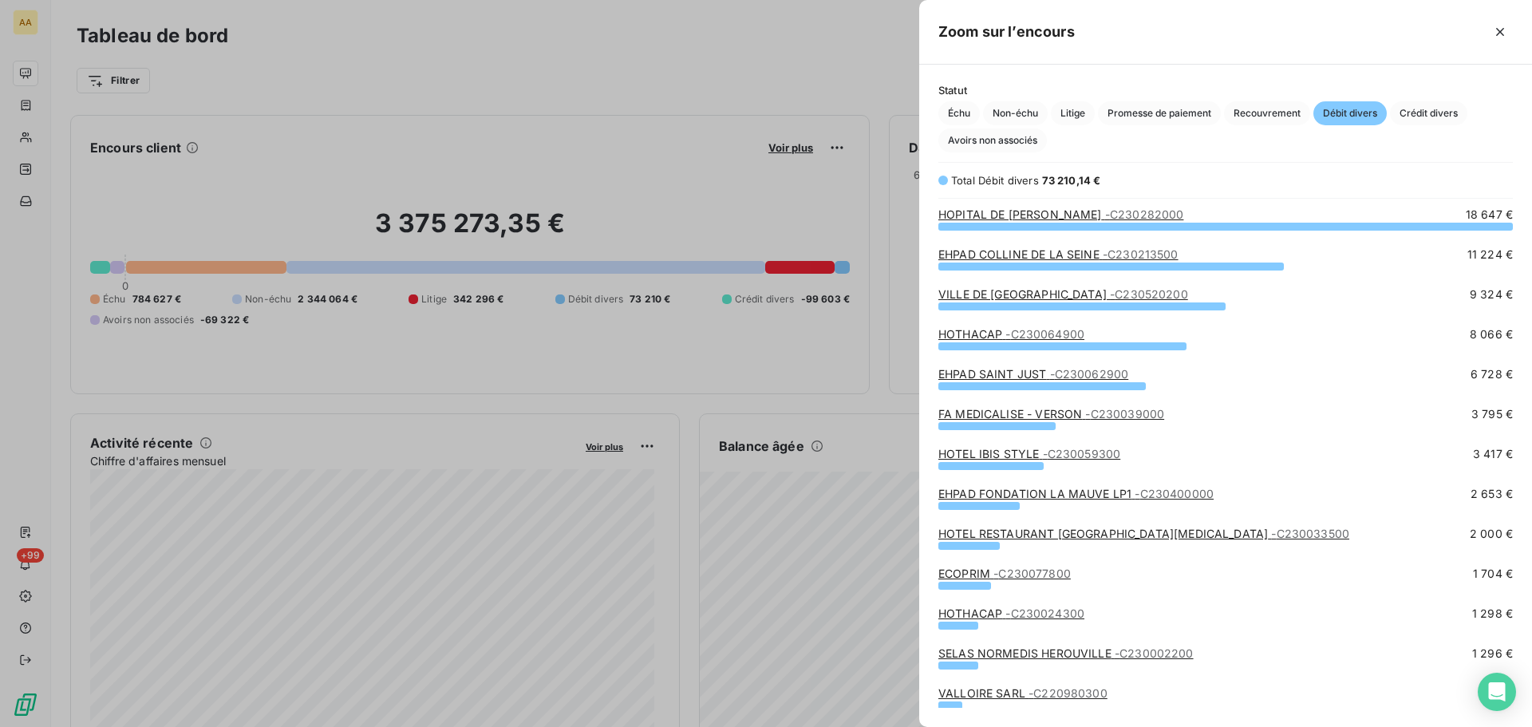
scroll to position [0, 0]
click at [959, 118] on span "Échu" at bounding box center [958, 113] width 41 height 24
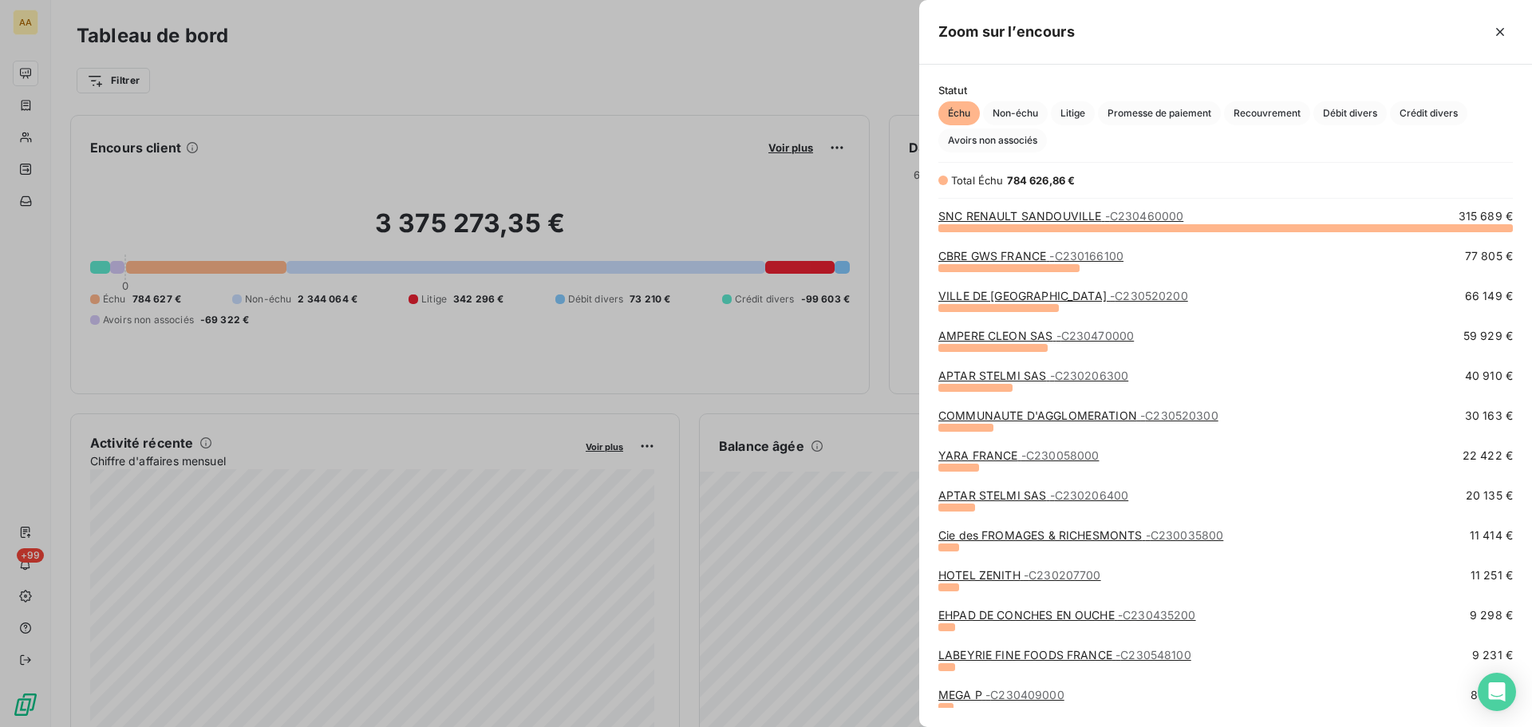
scroll to position [487, 601]
click at [845, 439] on div at bounding box center [766, 363] width 1532 height 727
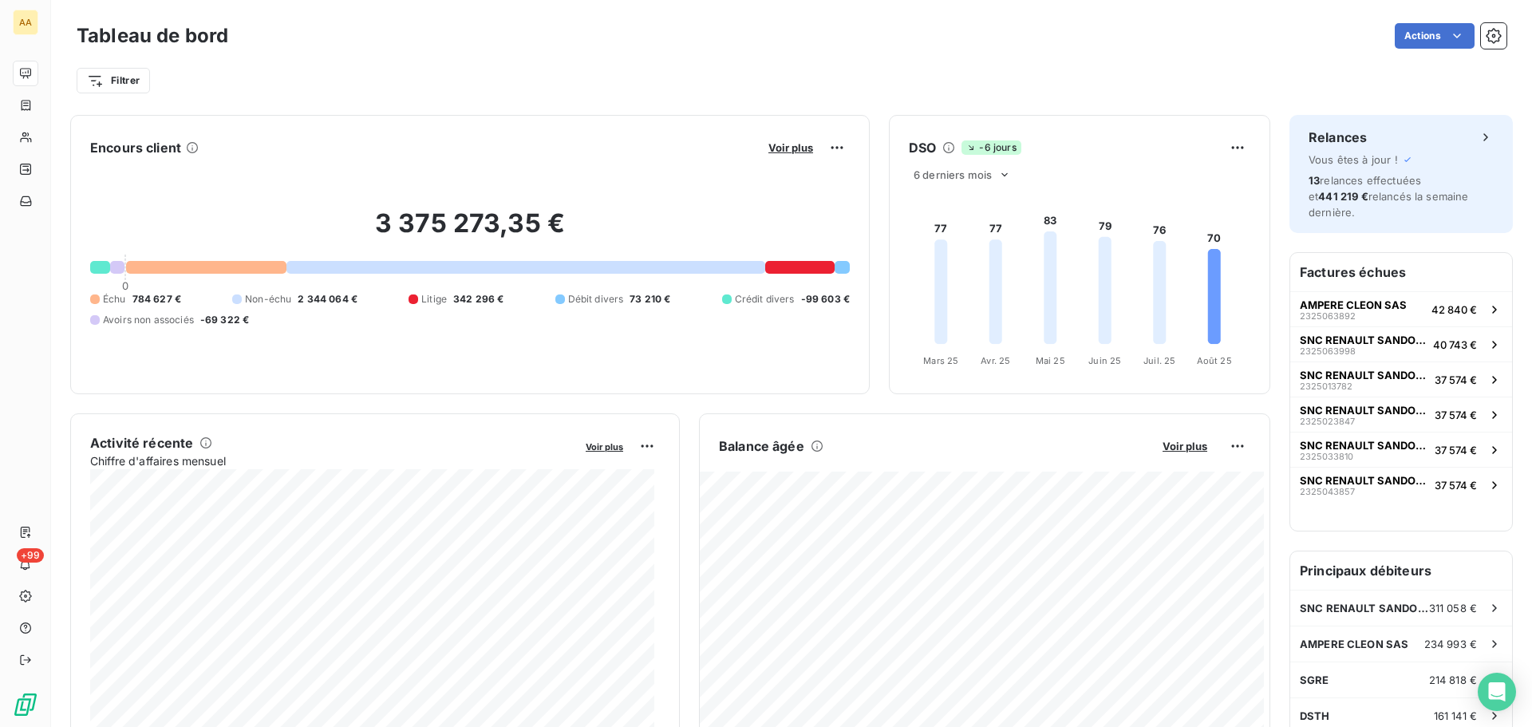
click at [1195, 448] on button "Voir plus" at bounding box center [1184, 446] width 54 height 14
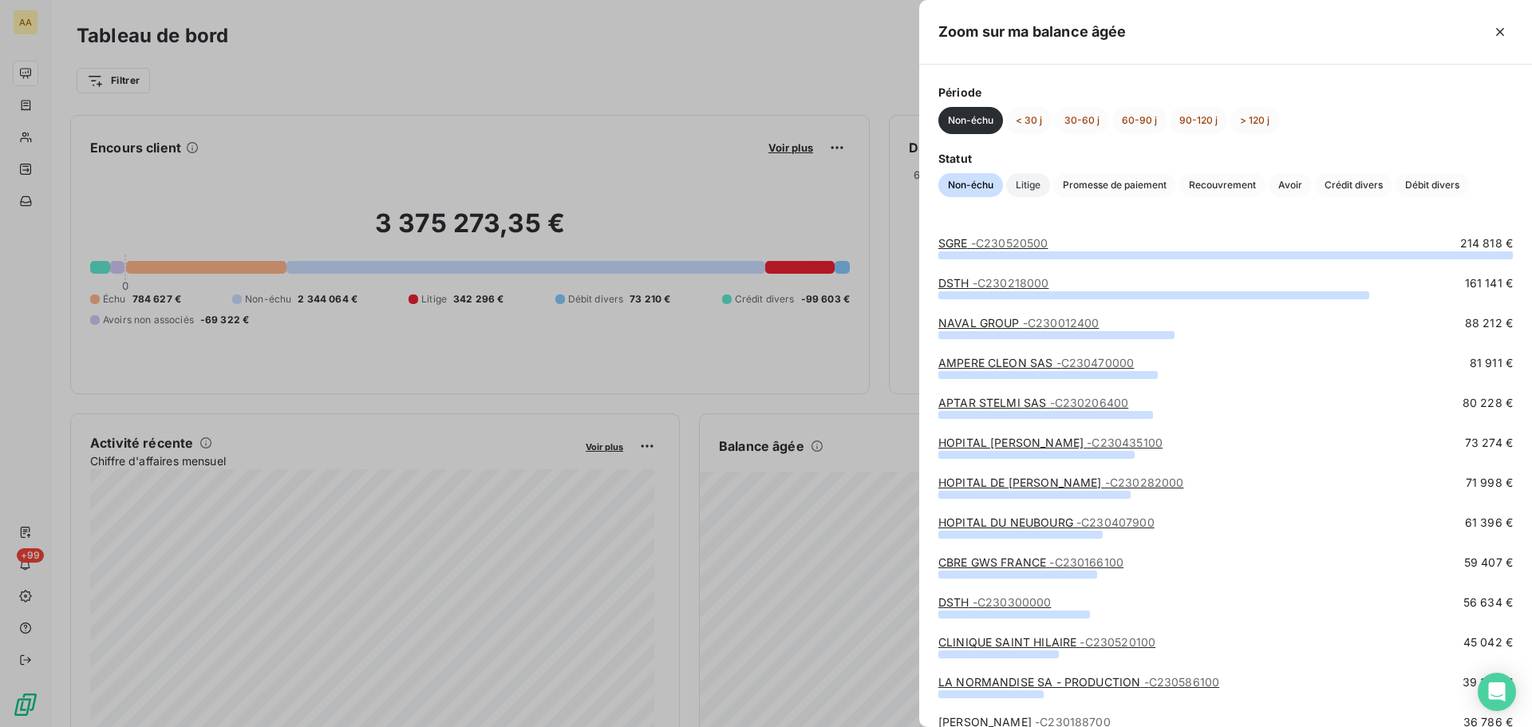
click at [1035, 184] on span "Litige" at bounding box center [1028, 185] width 44 height 24
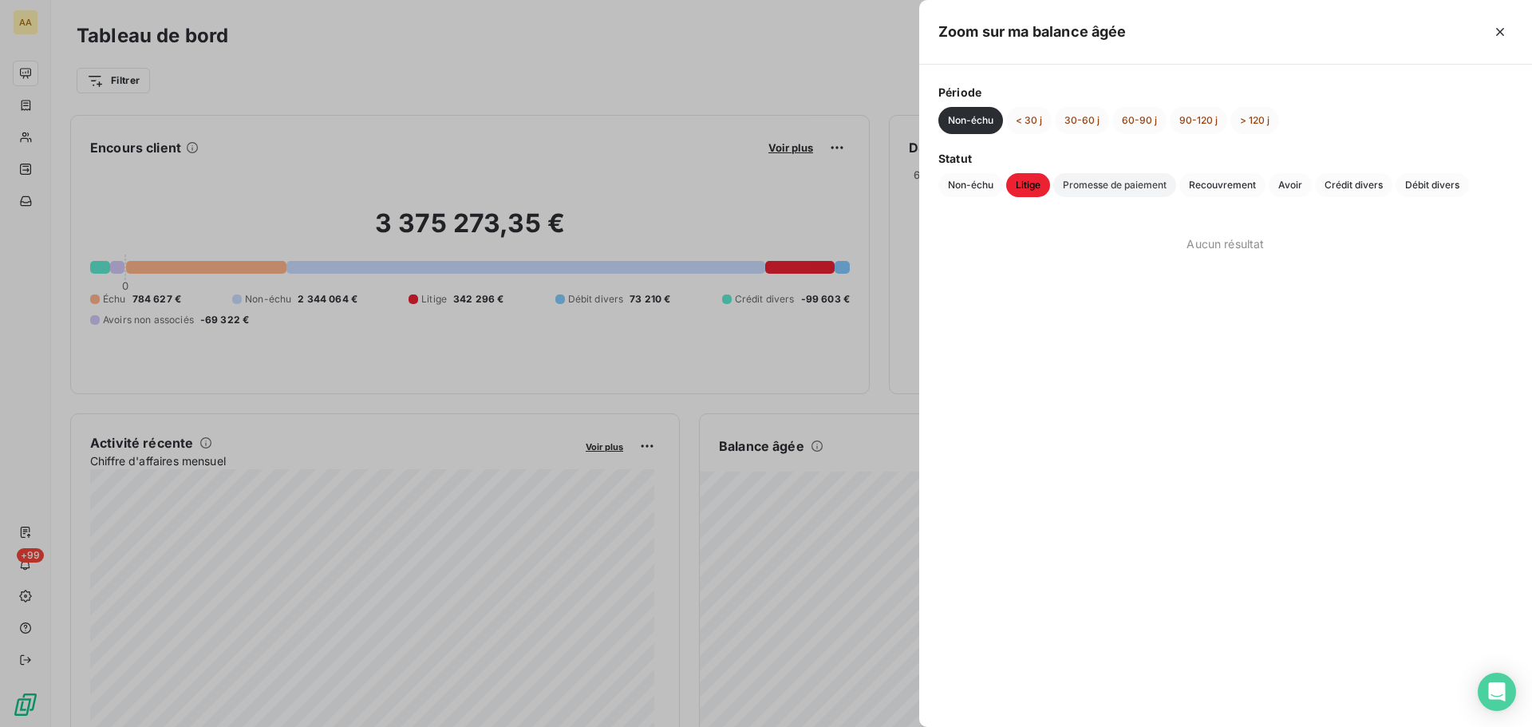
click at [1085, 185] on span "Promesse de paiement" at bounding box center [1114, 185] width 123 height 24
click at [950, 160] on span "Statut" at bounding box center [1225, 158] width 574 height 17
click at [968, 124] on button "Non-échu" at bounding box center [970, 120] width 65 height 27
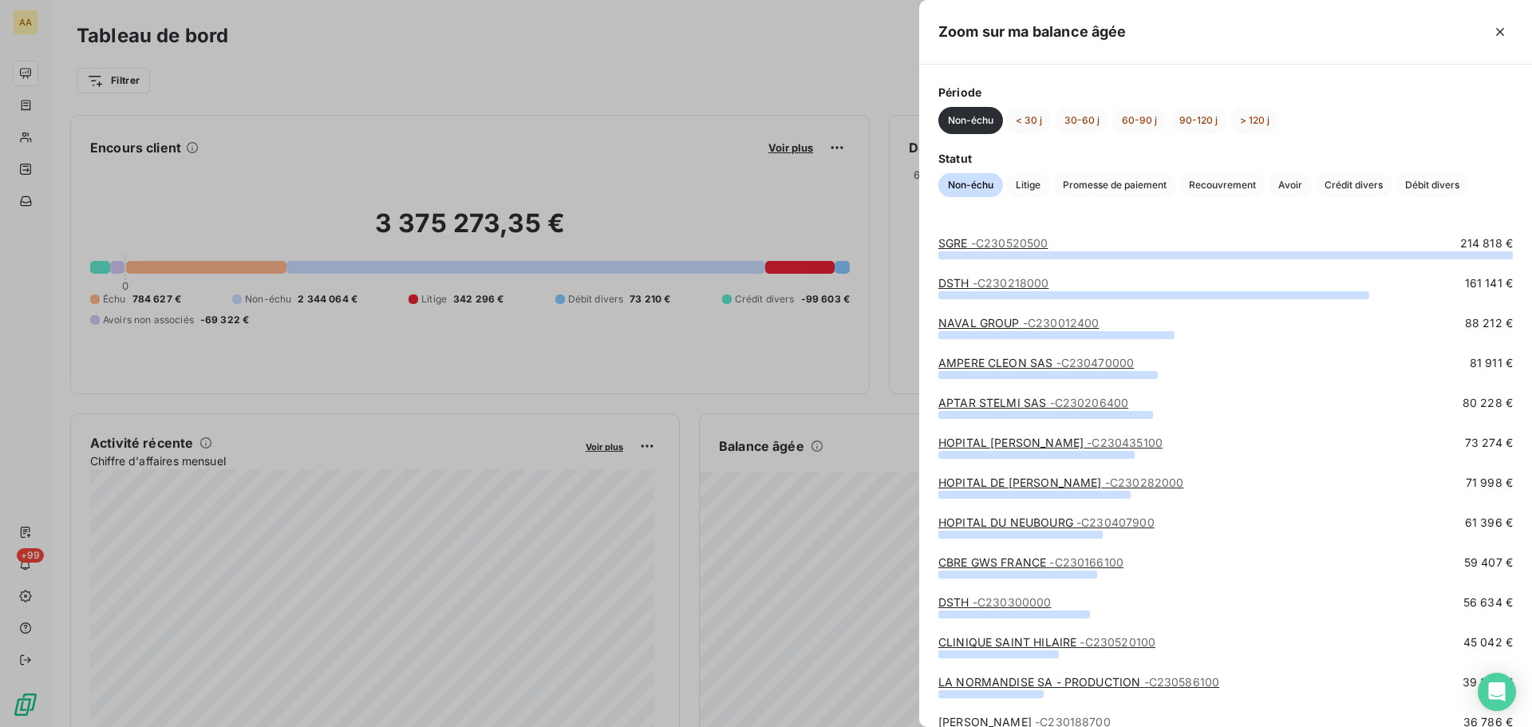
click at [843, 421] on div at bounding box center [766, 363] width 1532 height 727
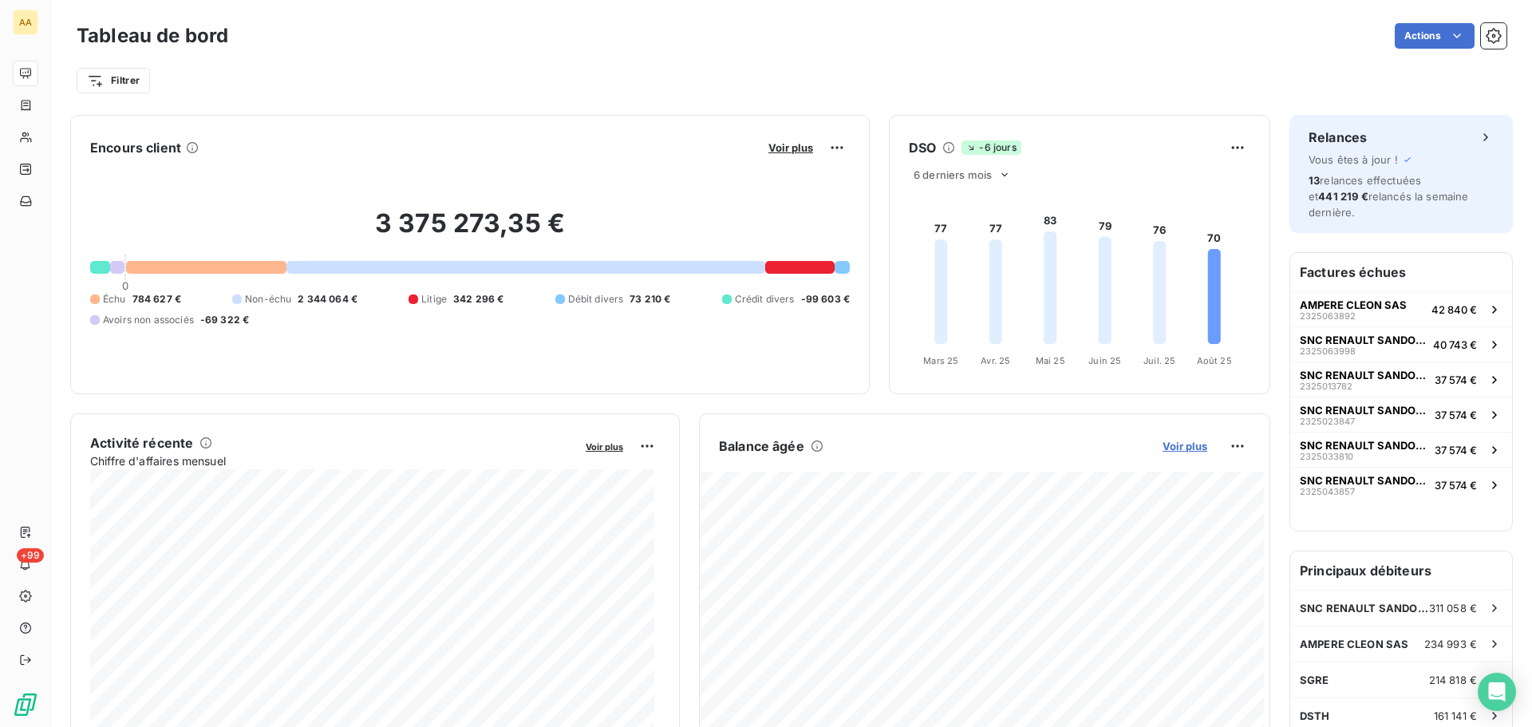
click at [1186, 442] on span "Voir plus" at bounding box center [1184, 446] width 45 height 13
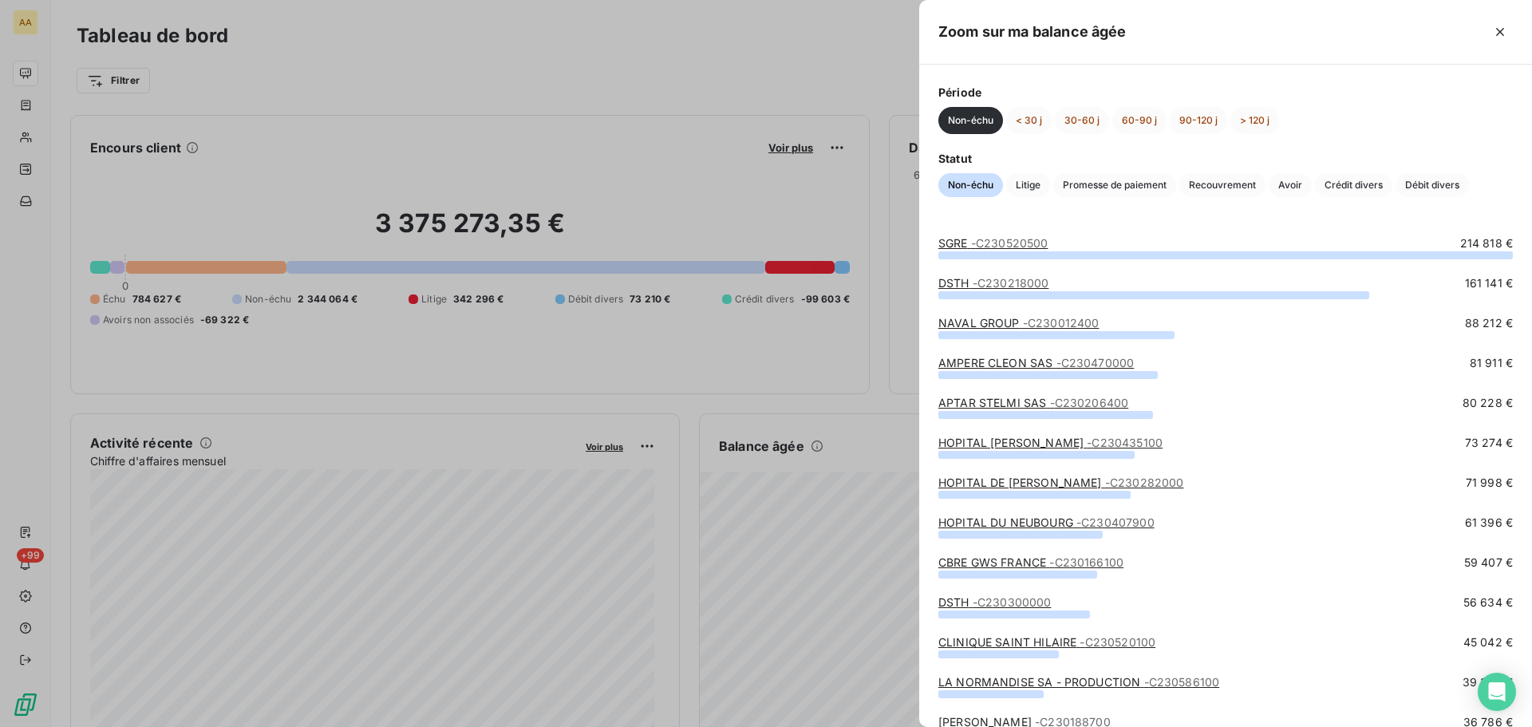
click at [882, 424] on div at bounding box center [766, 363] width 1532 height 727
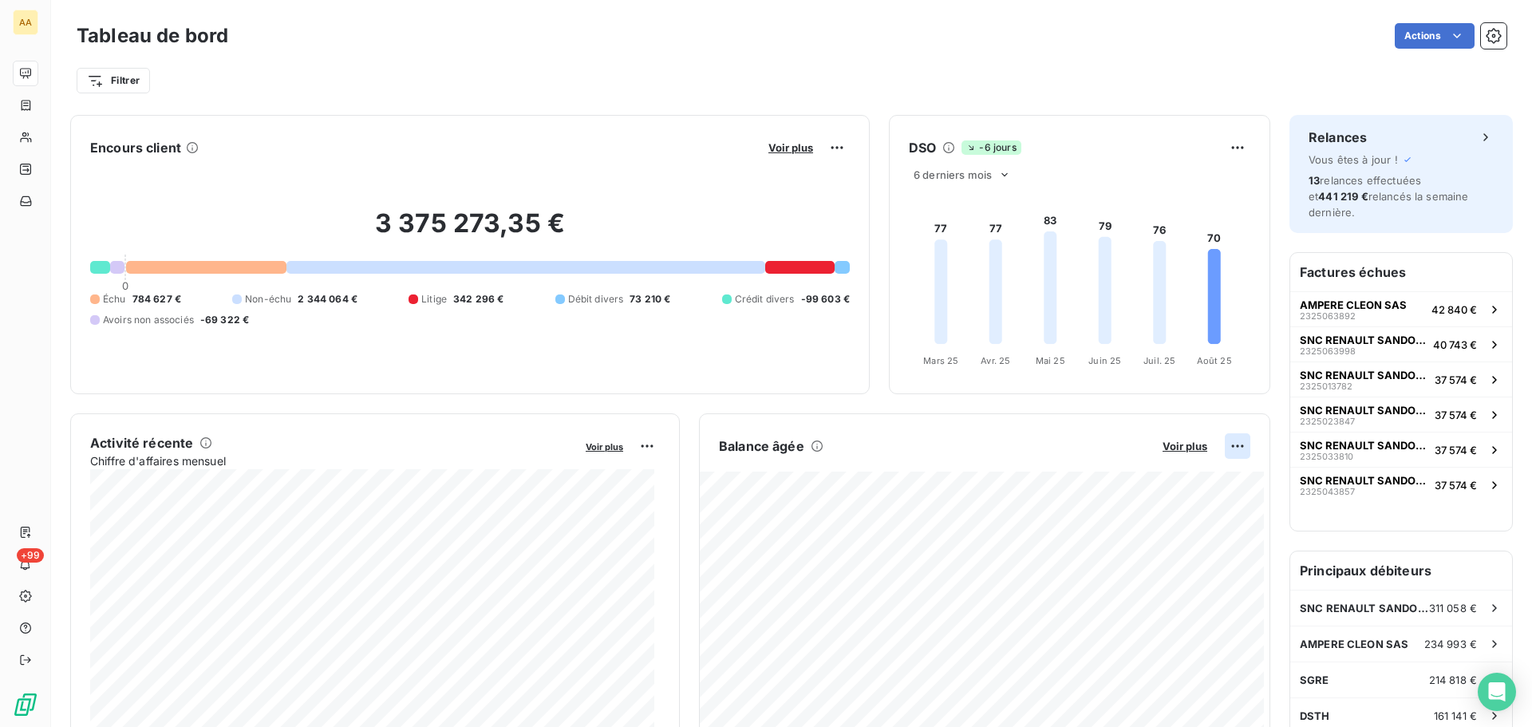
click at [1220, 444] on html "AA +99 Tableau de bord Actions Filtrer Encours client Voir plus 3 375 273,35 € …" at bounding box center [766, 363] width 1532 height 727
click at [1166, 484] on div "Exporter" at bounding box center [1186, 481] width 89 height 26
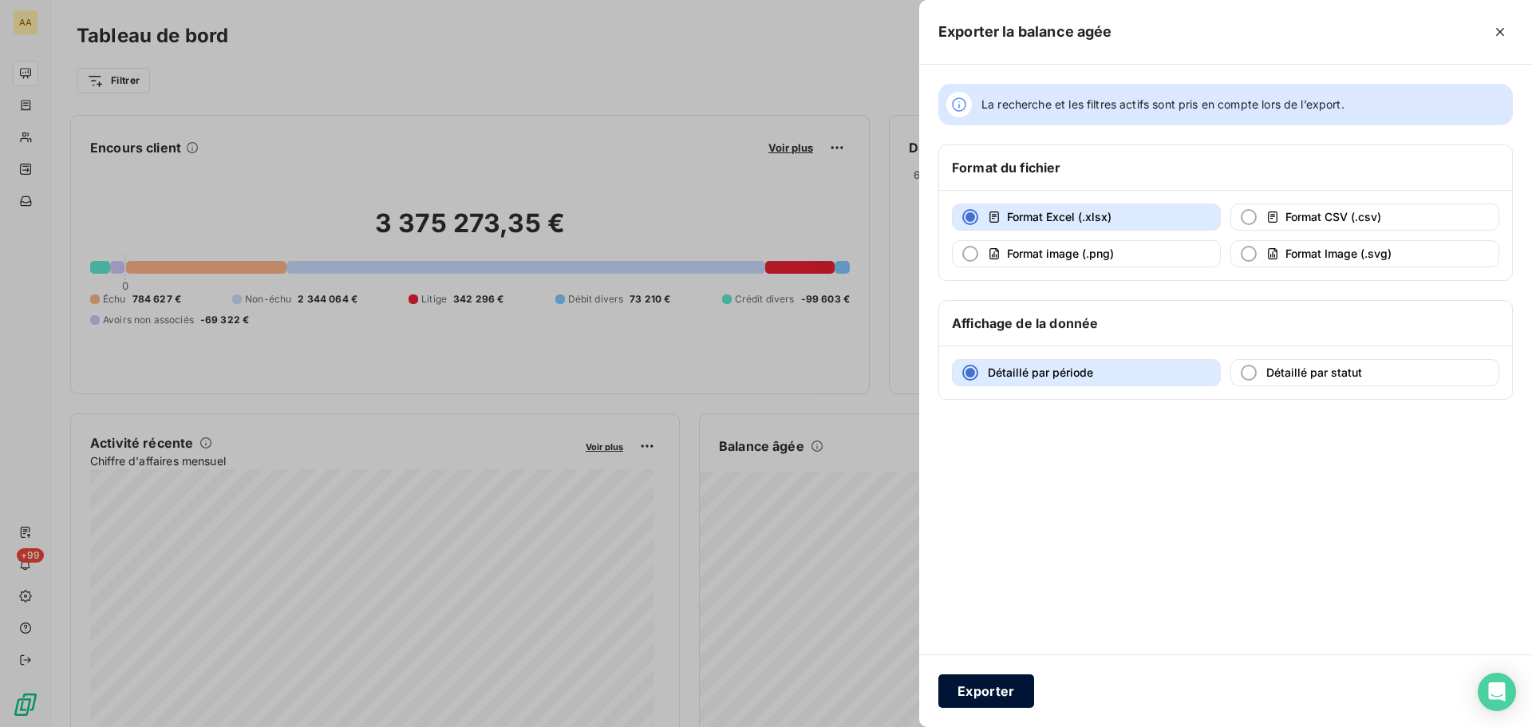
click at [979, 700] on button "Exporter" at bounding box center [986, 691] width 96 height 34
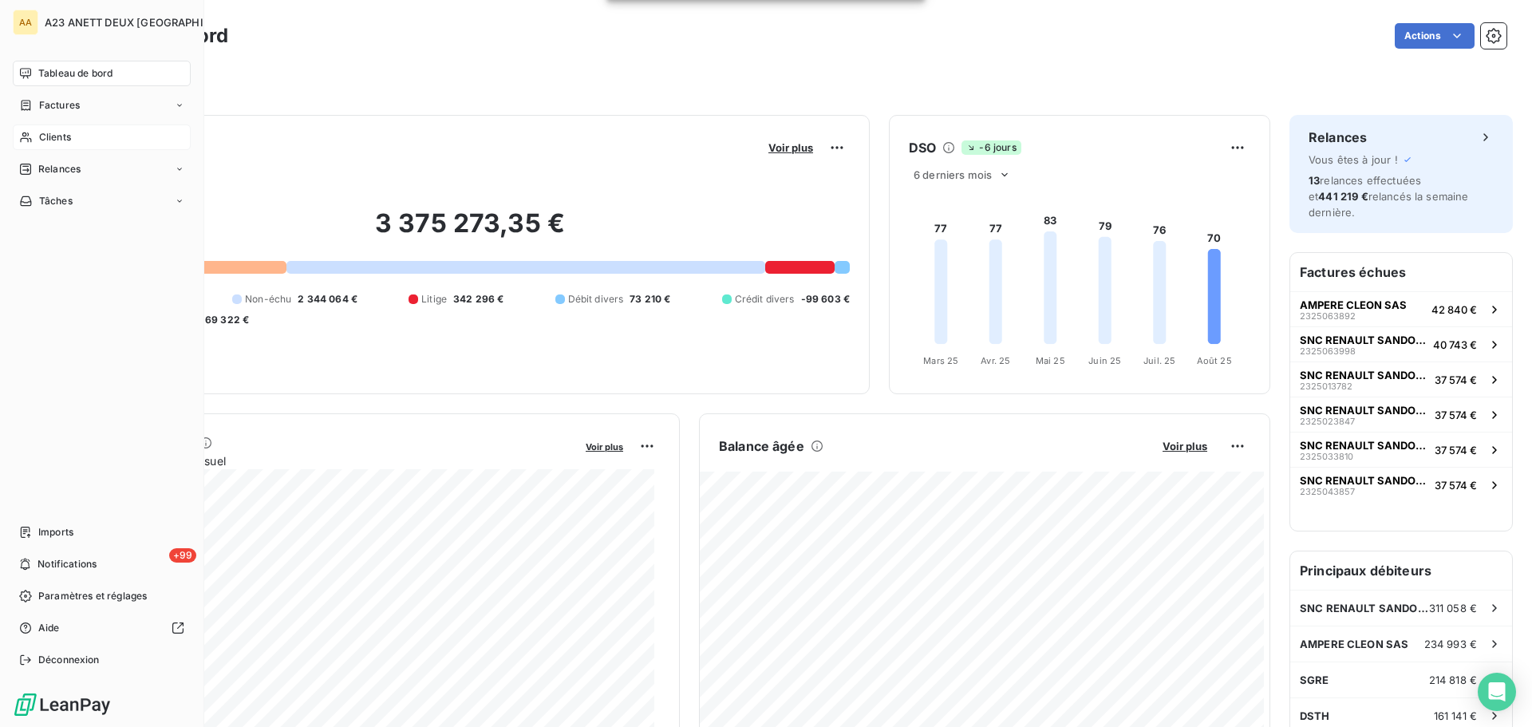
click at [60, 136] on span "Clients" at bounding box center [55, 137] width 32 height 14
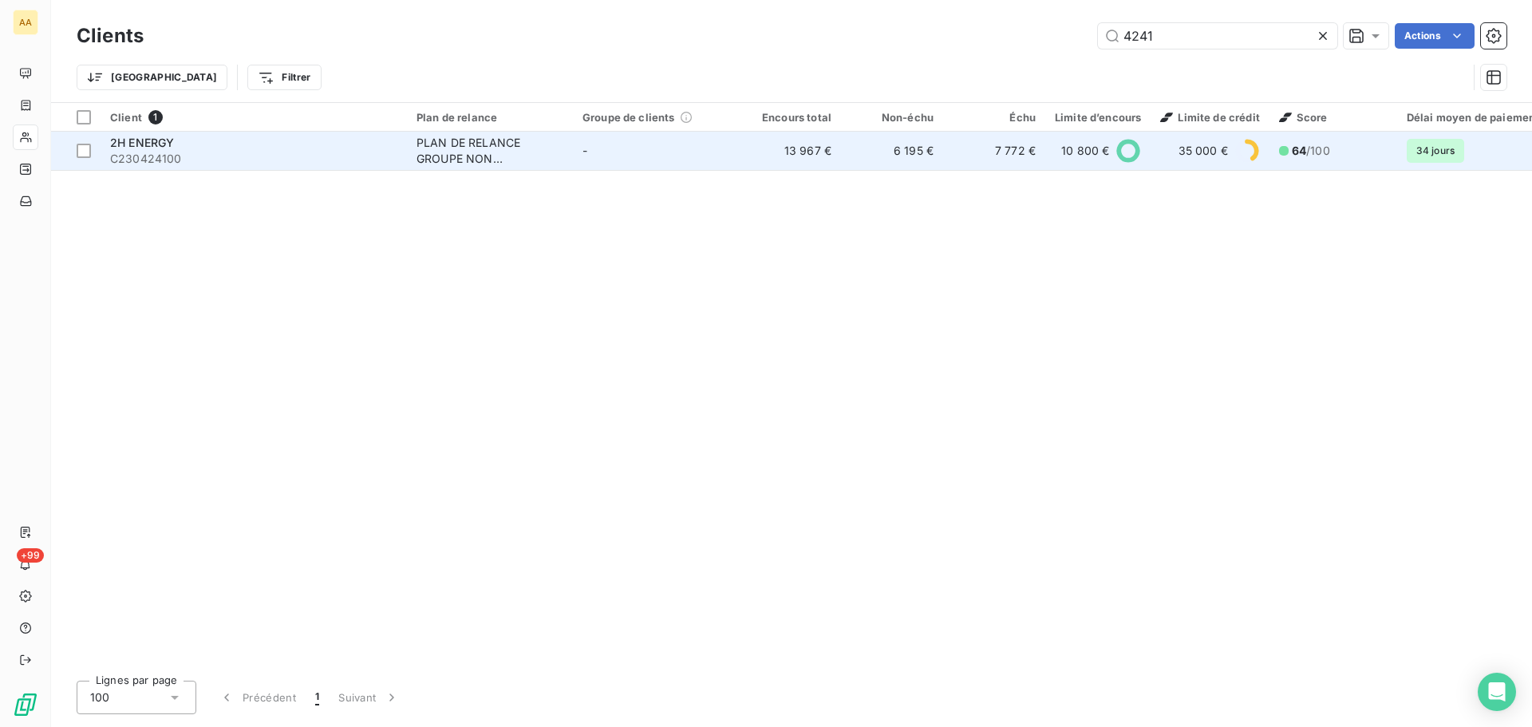
type input "4241"
click at [168, 156] on span "C230424100" at bounding box center [253, 159] width 287 height 16
